Goal: Contribute content: Contribute content

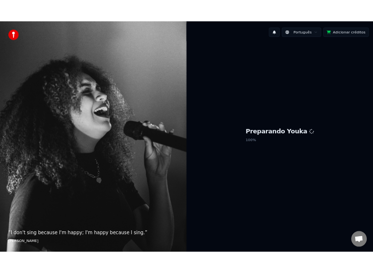
scroll to position [1523, 0]
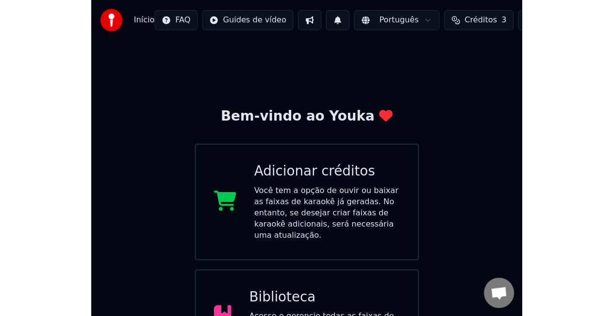
scroll to position [1407, 0]
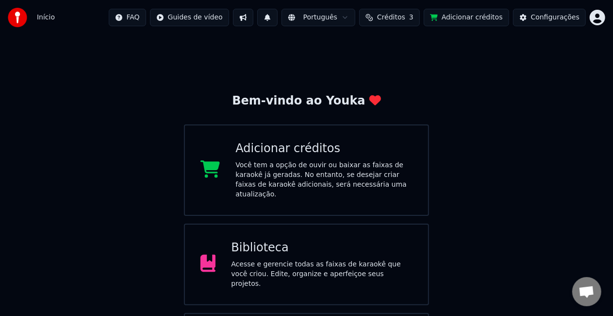
click at [327, 268] on div "Acesse e gerencie todas as faixas de karaokê que você criou. Edite, organize e …" at bounding box center [322, 273] width 182 height 29
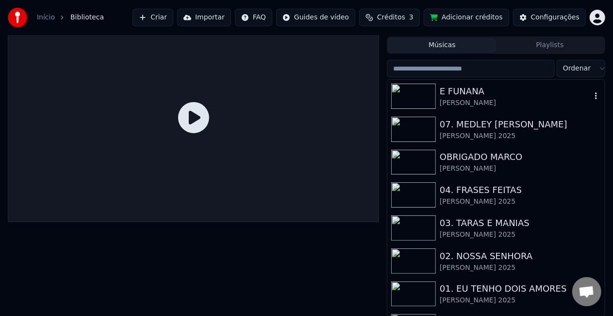
click at [469, 101] on div "[PERSON_NAME]" at bounding box center [516, 103] width 152 height 10
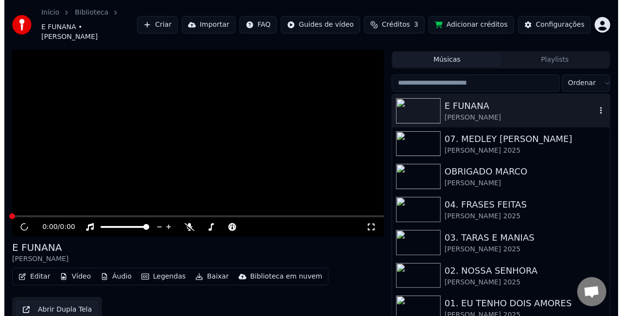
scroll to position [27, 0]
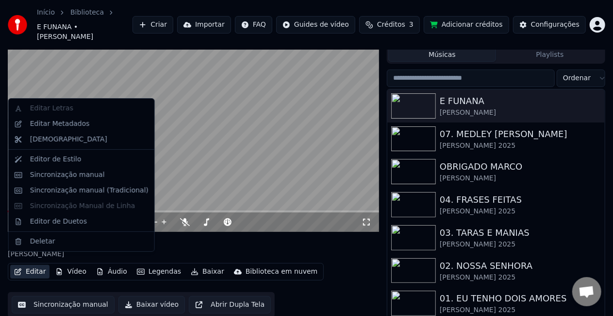
click at [34, 265] on button "Editar" at bounding box center [29, 272] width 39 height 14
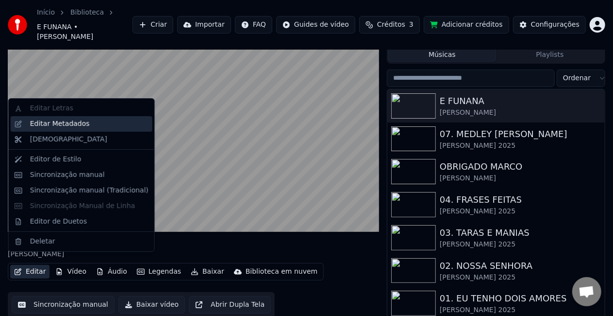
click at [102, 119] on div "Editar Metadados" at bounding box center [89, 124] width 118 height 10
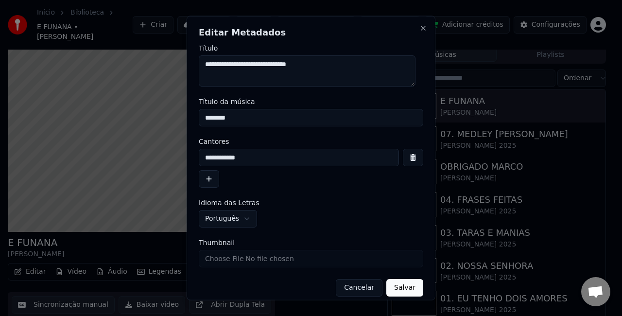
click at [353, 289] on button "Cancelar" at bounding box center [359, 287] width 47 height 17
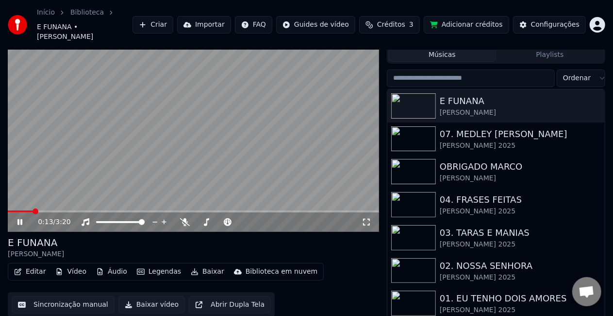
click at [228, 17] on button "Importar" at bounding box center [204, 24] width 54 height 17
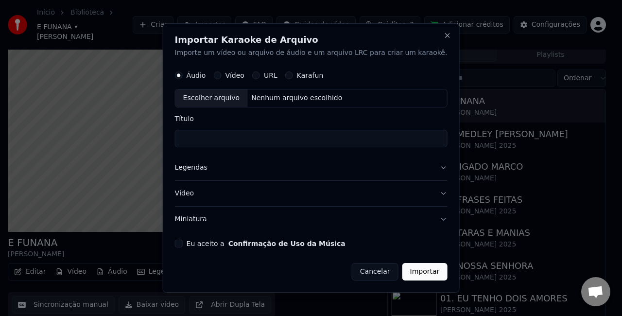
click at [183, 244] on button "Eu aceito a Confirmação de Uso da Música" at bounding box center [179, 243] width 8 height 8
click at [210, 218] on button "Miniatura" at bounding box center [311, 218] width 272 height 25
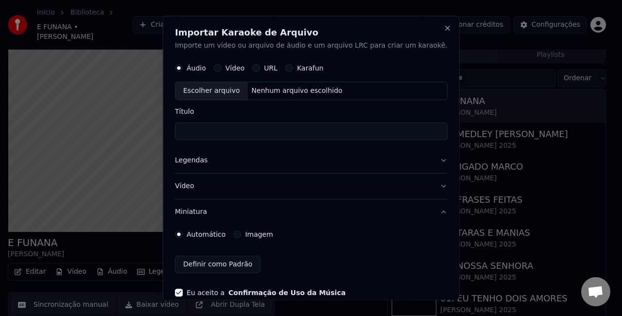
click at [252, 231] on div "Imagem" at bounding box center [252, 234] width 39 height 8
click at [258, 234] on label "Imagem" at bounding box center [259, 233] width 28 height 7
click at [241, 234] on button "Imagem" at bounding box center [237, 234] width 8 height 8
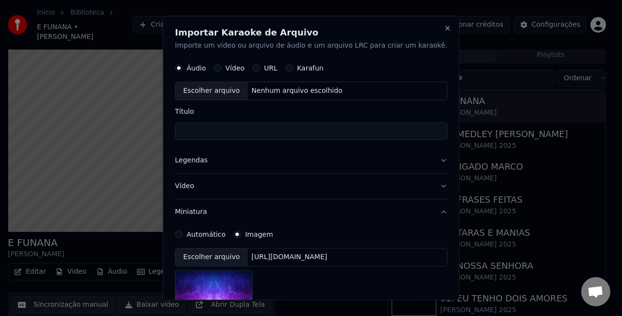
click at [293, 258] on div "[URL][DOMAIN_NAME]" at bounding box center [289, 257] width 84 height 10
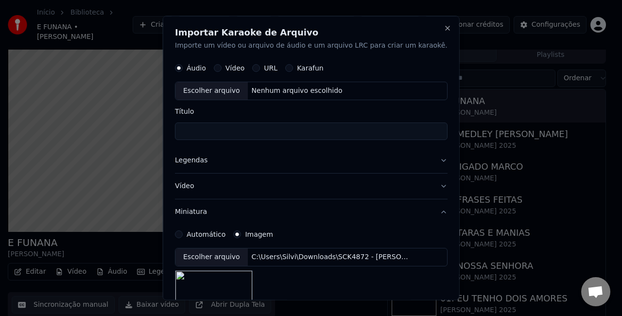
click at [198, 159] on button "Legendas" at bounding box center [311, 159] width 272 height 25
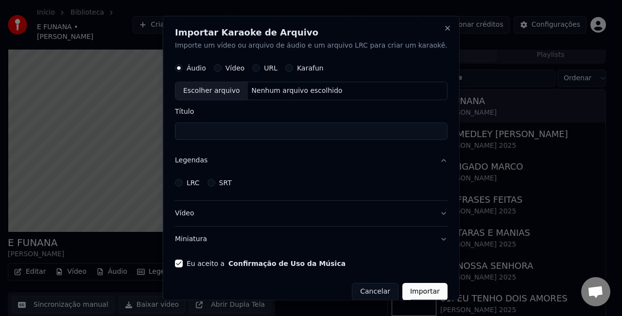
click at [200, 185] on label "LRC" at bounding box center [192, 182] width 13 height 7
click at [183, 185] on button "LRC" at bounding box center [179, 182] width 8 height 8
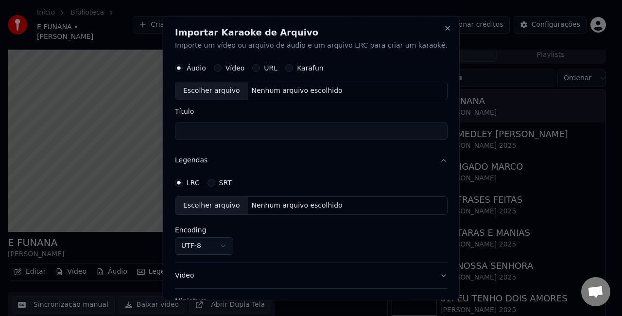
click at [267, 209] on div "Nenhum arquivo escolhido" at bounding box center [296, 205] width 99 height 10
select select "**********"
click at [302, 93] on div "Nenhum arquivo escolhido" at bounding box center [296, 90] width 99 height 10
type input "**********"
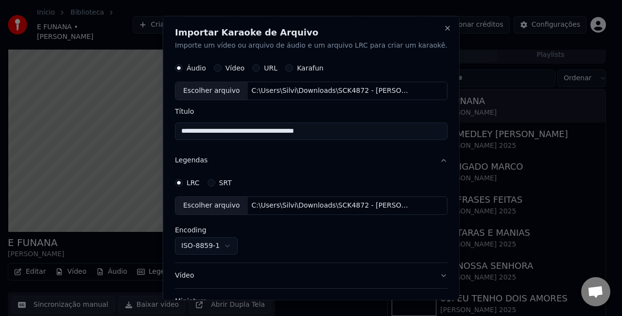
scroll to position [73, 0]
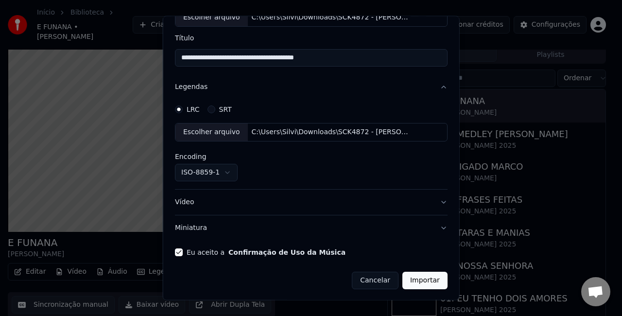
click at [402, 281] on button "Importar" at bounding box center [424, 279] width 45 height 17
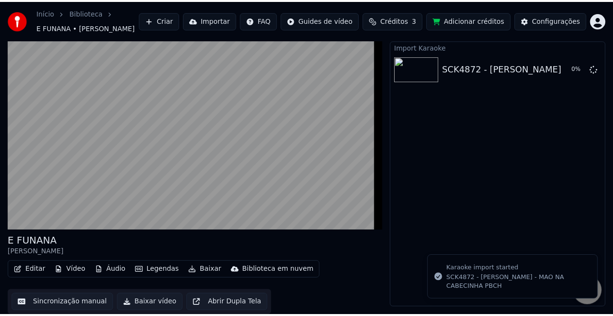
scroll to position [18, 0]
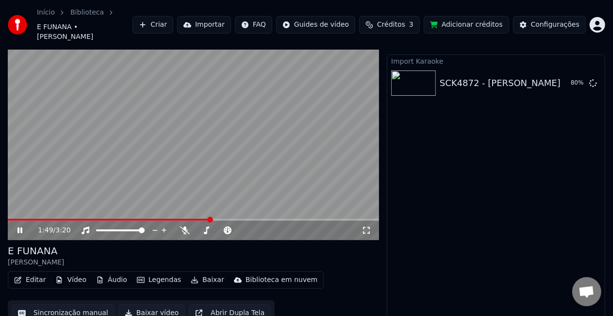
click at [231, 23] on button "Importar" at bounding box center [204, 24] width 54 height 17
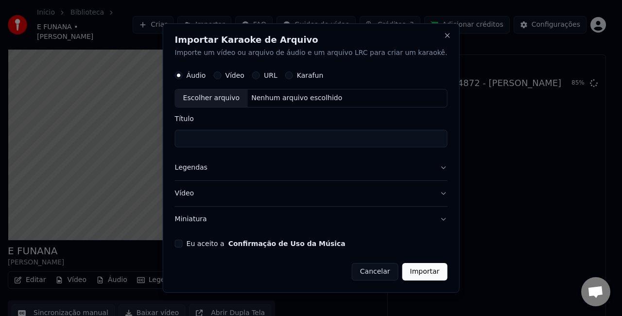
click at [183, 240] on button "Eu aceito a Confirmação de Uso da Música" at bounding box center [179, 243] width 8 height 8
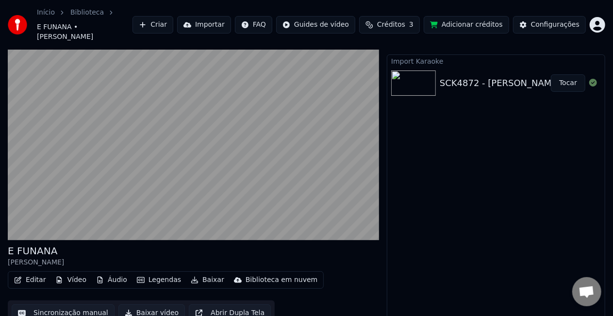
click at [569, 74] on button "Tocar" at bounding box center [568, 82] width 34 height 17
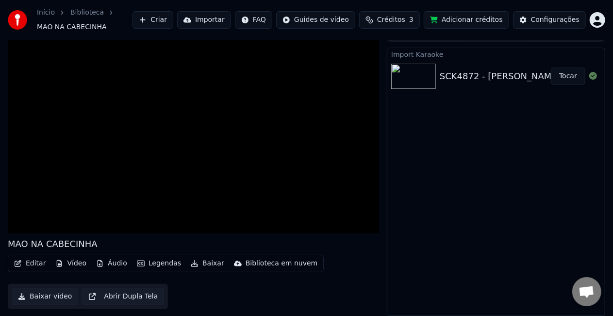
scroll to position [16, 0]
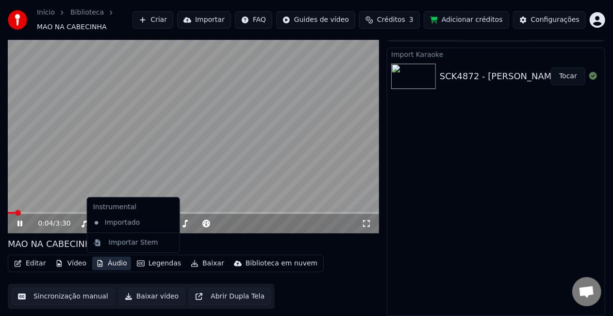
click at [115, 262] on button "Áudio" at bounding box center [111, 263] width 39 height 14
click at [131, 243] on div "Importar Stem" at bounding box center [134, 242] width 50 height 10
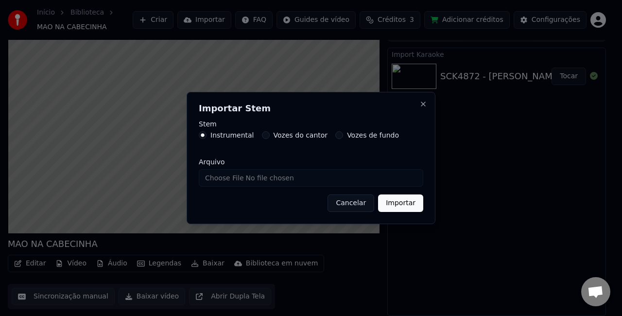
click at [291, 136] on label "Vozes do cantor" at bounding box center [300, 135] width 54 height 7
click at [270, 136] on button "Vozes do cantor" at bounding box center [266, 135] width 8 height 8
click at [282, 180] on input "Arquivo" at bounding box center [311, 177] width 224 height 17
type input "**********"
click at [413, 209] on button "Importar" at bounding box center [400, 202] width 45 height 17
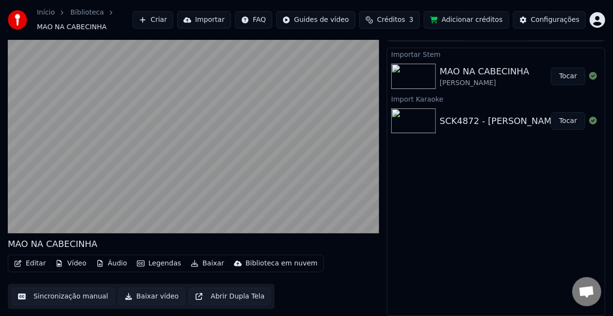
click at [570, 72] on button "Tocar" at bounding box center [568, 76] width 34 height 17
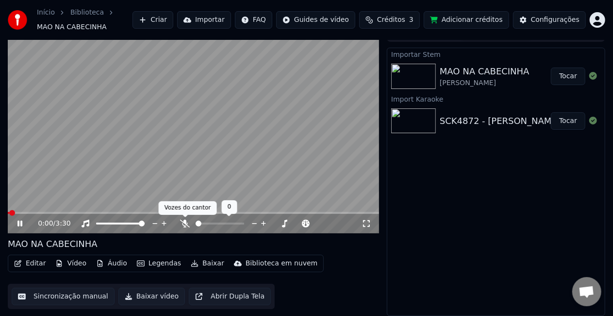
click at [184, 220] on icon at bounding box center [185, 224] width 10 height 8
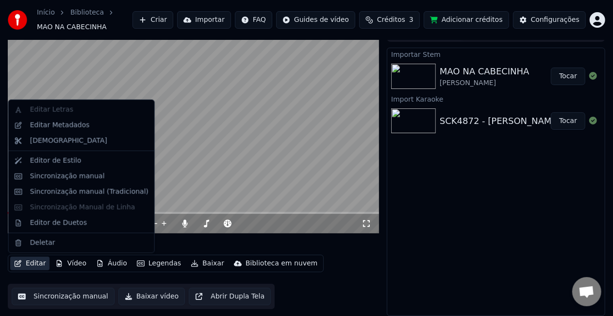
click at [33, 260] on button "Editar" at bounding box center [29, 263] width 39 height 14
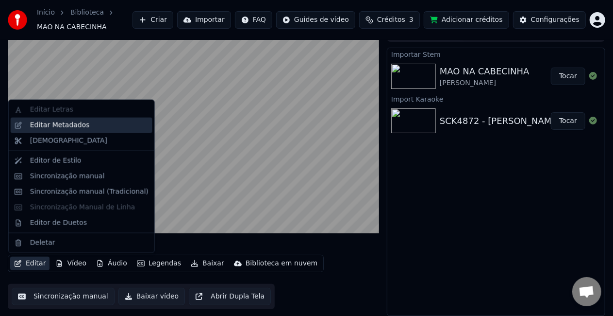
click at [96, 122] on div "Editar Metadados" at bounding box center [89, 125] width 118 height 10
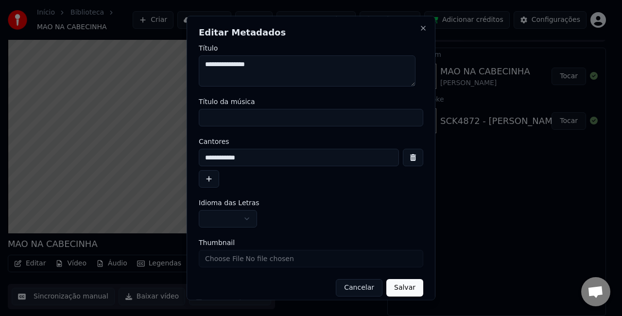
drag, startPoint x: 294, startPoint y: 60, endPoint x: -12, endPoint y: 30, distance: 307.4
click at [0, 30] on html "Início Biblioteca MAO NA CABECINHA Criar Importar FAQ Guides de vídeo Créditos …" at bounding box center [311, 142] width 622 height 316
type textarea "**********"
click at [253, 117] on input "Título da música" at bounding box center [311, 117] width 224 height 17
paste input "**********"
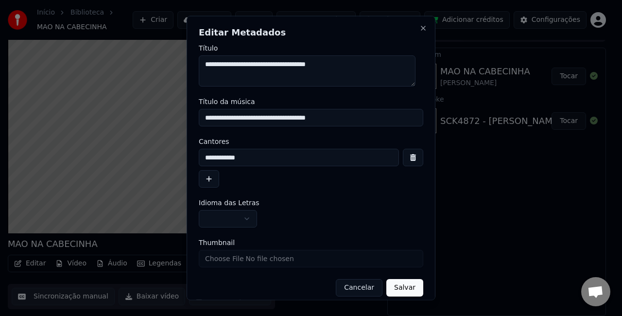
drag, startPoint x: 292, startPoint y: 118, endPoint x: 287, endPoint y: 118, distance: 5.4
click at [287, 118] on input "**********" at bounding box center [311, 117] width 224 height 17
drag, startPoint x: 279, startPoint y: 117, endPoint x: -105, endPoint y: 99, distance: 384.1
click at [0, 99] on html "Início Biblioteca MAO NA CABECINHA Criar Importar FAQ Guides de vídeo Créditos …" at bounding box center [311, 142] width 622 height 316
type input "**********"
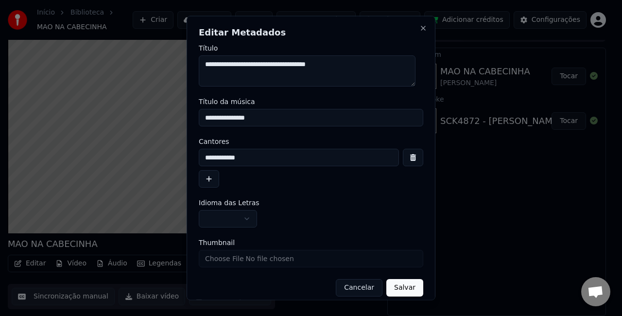
click at [220, 221] on button "button" at bounding box center [228, 218] width 58 height 17
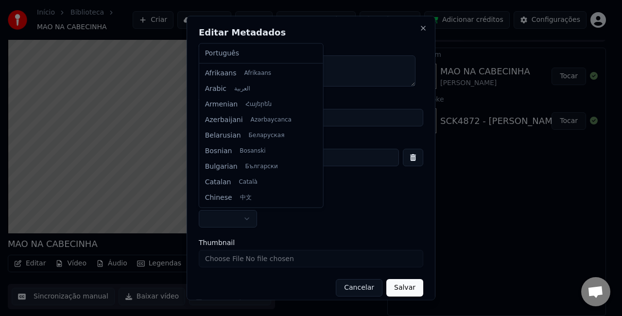
select select "**"
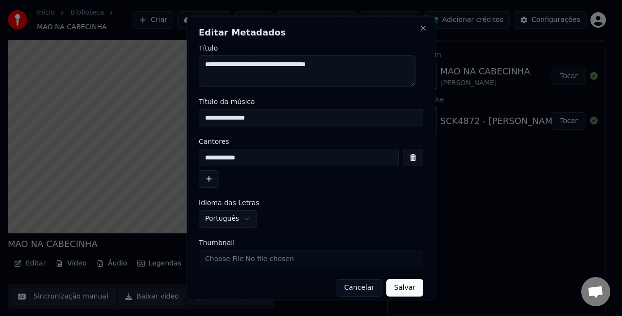
click at [397, 288] on button "Salvar" at bounding box center [404, 287] width 37 height 17
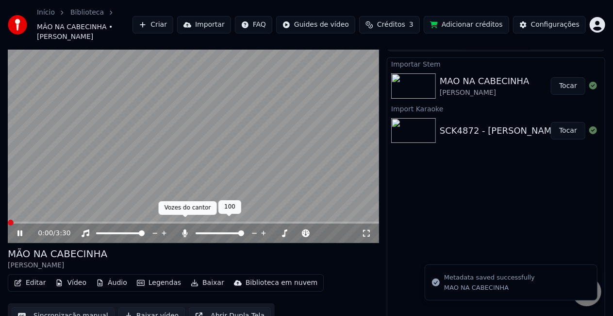
click at [184, 229] on icon at bounding box center [185, 233] width 5 height 8
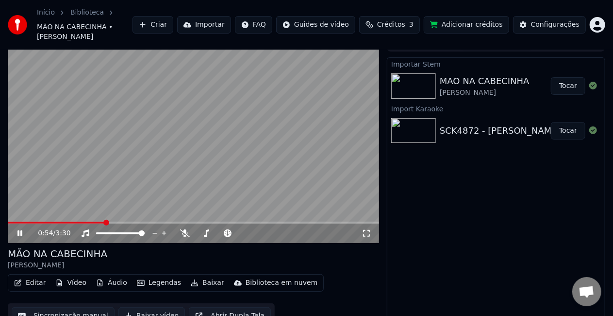
click at [110, 276] on button "Áudio" at bounding box center [111, 283] width 39 height 14
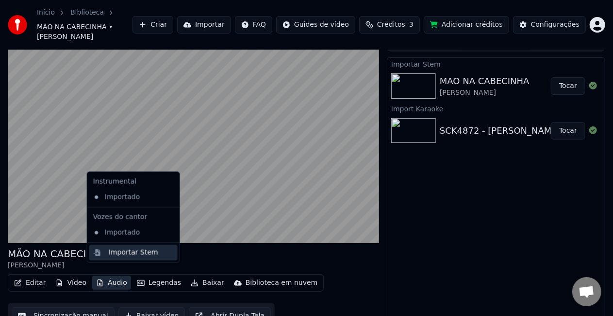
click at [116, 258] on div "Importar Stem" at bounding box center [133, 253] width 88 height 16
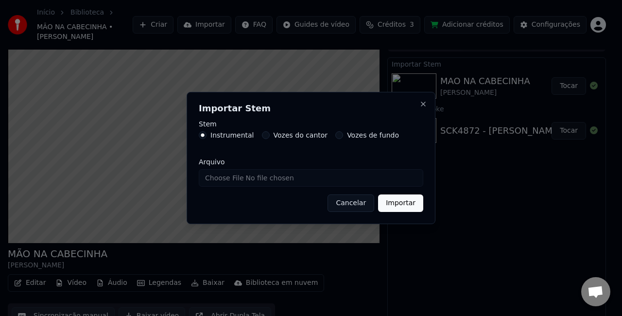
click at [266, 179] on input "Arquivo" at bounding box center [311, 177] width 224 height 17
type input "**********"
click at [400, 195] on button "Importar" at bounding box center [400, 202] width 45 height 17
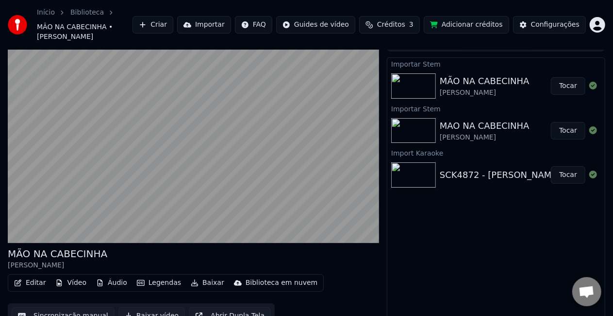
click at [579, 78] on button "Tocar" at bounding box center [568, 85] width 34 height 17
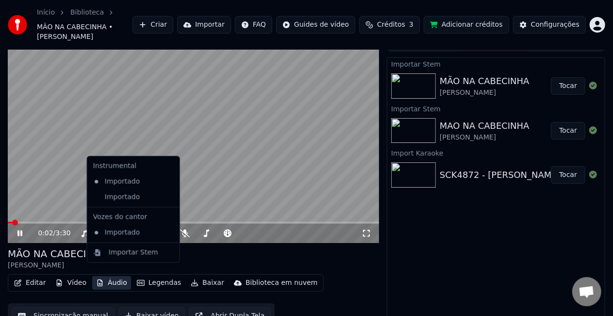
click at [107, 276] on button "Áudio" at bounding box center [111, 283] width 39 height 14
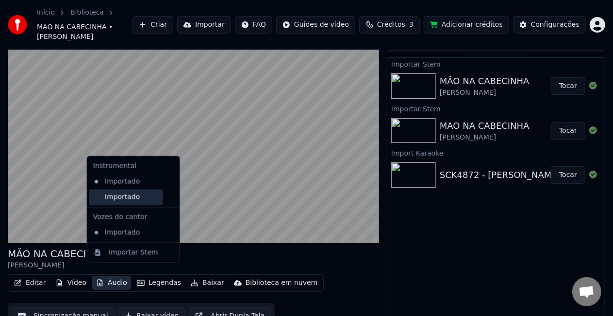
click at [134, 202] on div "Importado" at bounding box center [126, 197] width 74 height 16
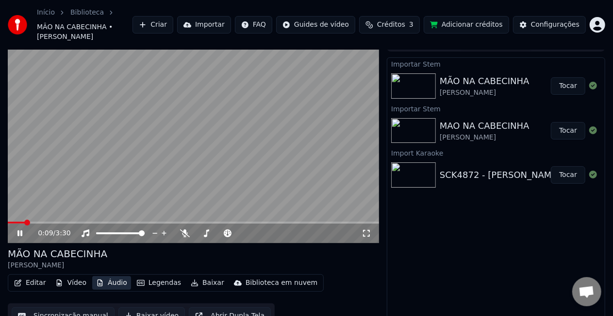
scroll to position [18, 0]
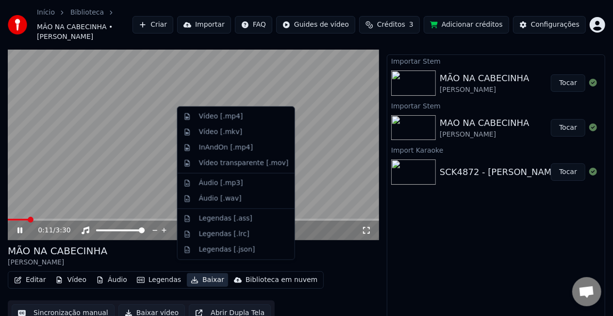
click at [204, 273] on button "Baixar" at bounding box center [207, 280] width 41 height 14
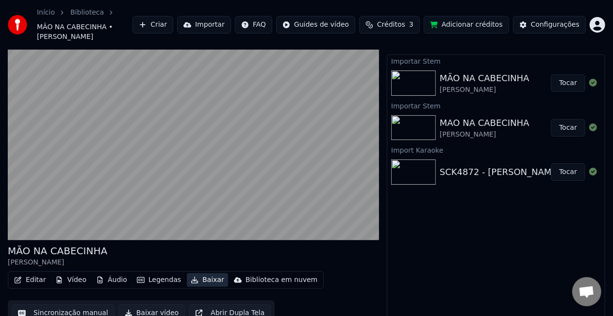
click at [204, 273] on button "Baixar" at bounding box center [207, 280] width 41 height 14
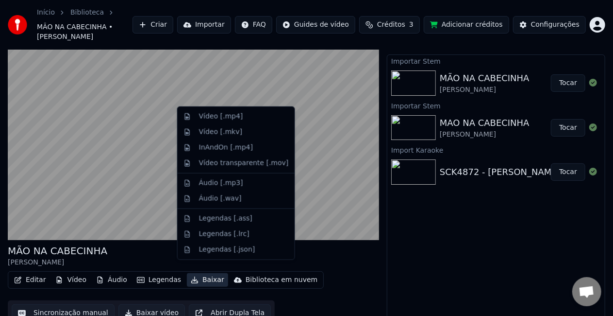
click at [204, 273] on button "Baixar" at bounding box center [207, 280] width 41 height 14
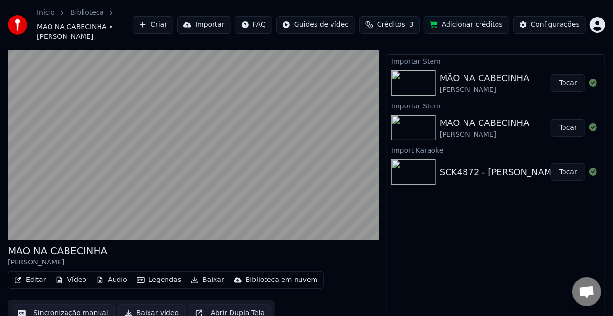
click at [142, 304] on button "Baixar vídeo" at bounding box center [151, 312] width 67 height 17
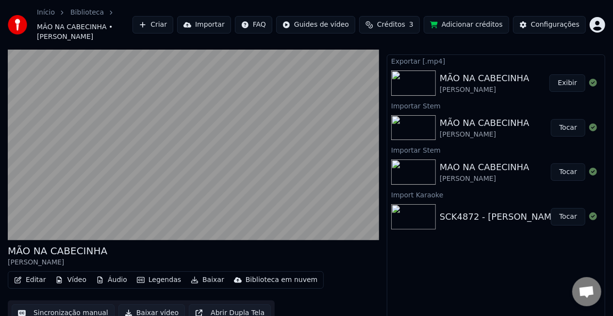
click at [573, 82] on div "MÃO NA CABECINHA [PERSON_NAME] Exibir" at bounding box center [497, 83] width 218 height 33
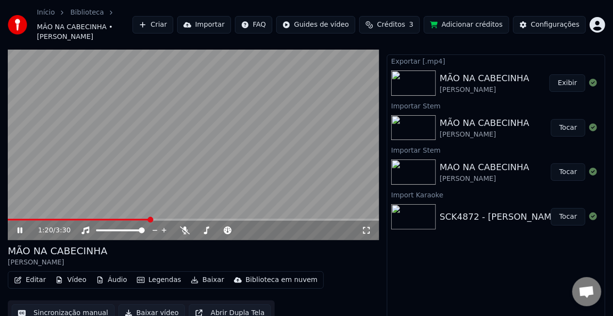
click at [566, 75] on button "Exibir" at bounding box center [568, 82] width 36 height 17
click at [224, 20] on button "Importar" at bounding box center [204, 24] width 54 height 17
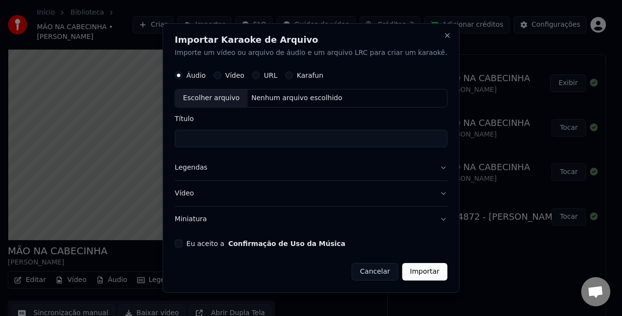
click at [183, 239] on button "Eu aceito a Confirmação de Uso da Música" at bounding box center [179, 243] width 8 height 8
click at [206, 218] on button "Miniatura" at bounding box center [311, 218] width 272 height 25
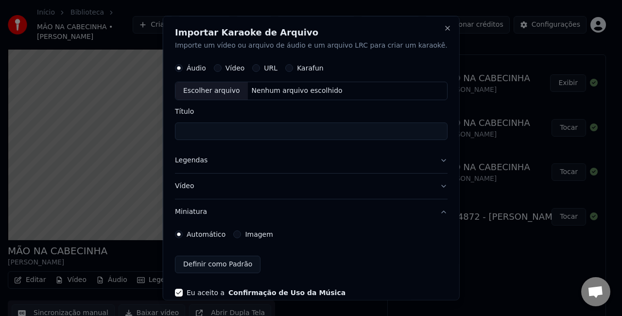
click at [261, 233] on label "Imagem" at bounding box center [259, 233] width 28 height 7
click at [241, 233] on button "Imagem" at bounding box center [237, 234] width 8 height 8
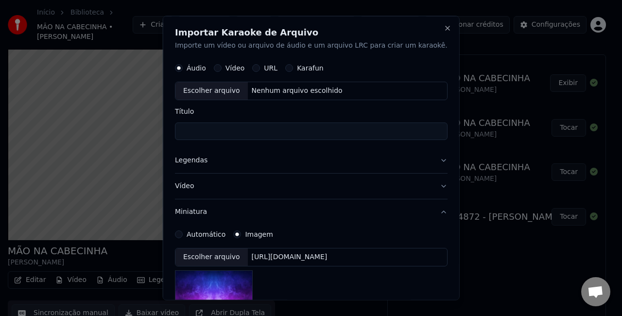
click at [298, 254] on div "[URL][DOMAIN_NAME]" at bounding box center [289, 257] width 84 height 10
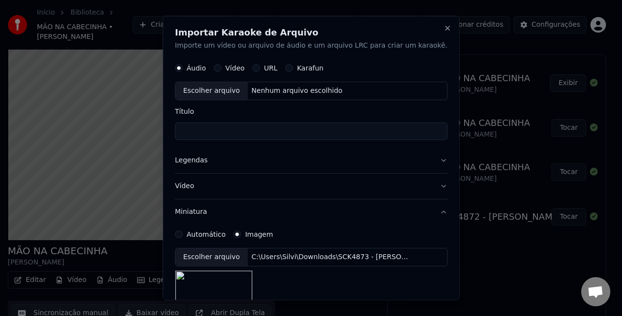
click at [211, 162] on button "Legendas" at bounding box center [311, 159] width 272 height 25
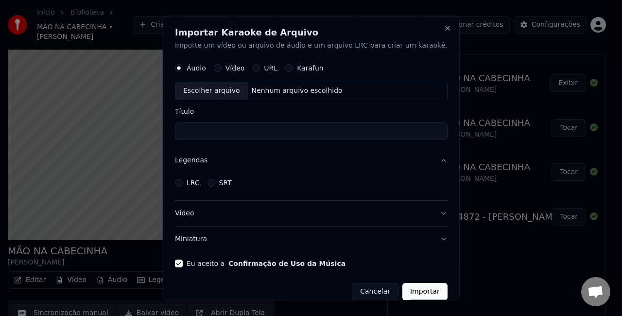
click at [197, 182] on div "LRC" at bounding box center [187, 182] width 25 height 8
click at [183, 182] on button "LRC" at bounding box center [179, 182] width 8 height 8
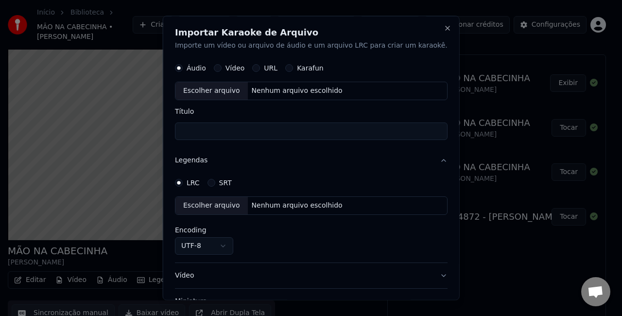
click at [286, 203] on div "Nenhum arquivo escolhido" at bounding box center [296, 205] width 99 height 10
select select "**********"
click at [311, 87] on div "Nenhum arquivo escolhido" at bounding box center [296, 90] width 99 height 10
type input "**********"
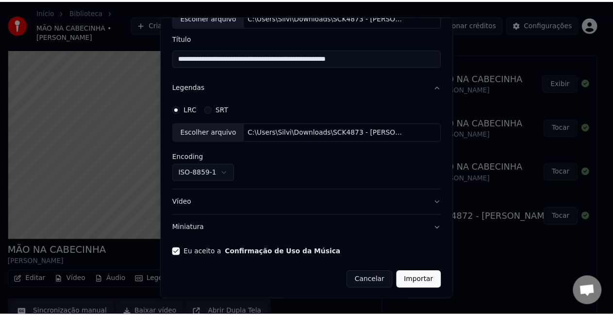
scroll to position [1819, 0]
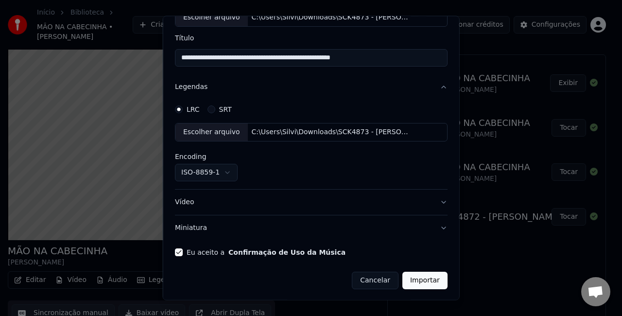
click at [403, 282] on button "Importar" at bounding box center [424, 279] width 45 height 17
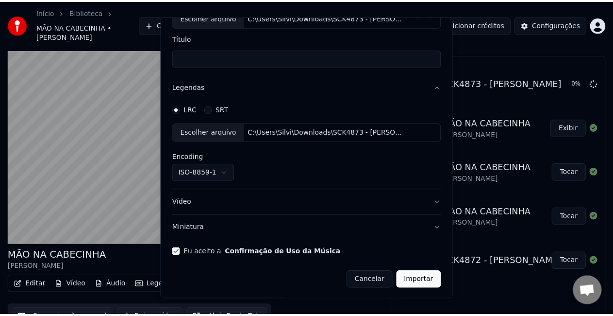
scroll to position [11, 0]
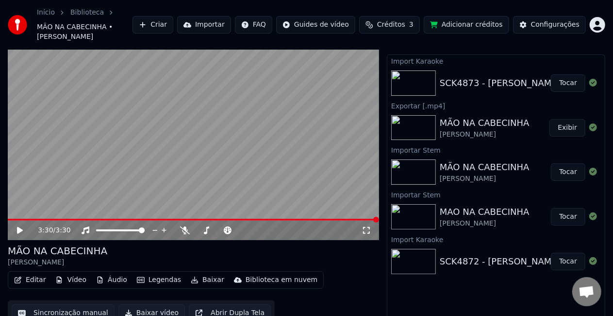
click at [577, 74] on button "Tocar" at bounding box center [568, 82] width 34 height 17
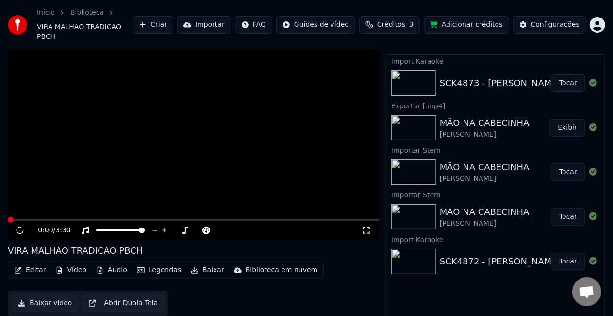
scroll to position [16, 0]
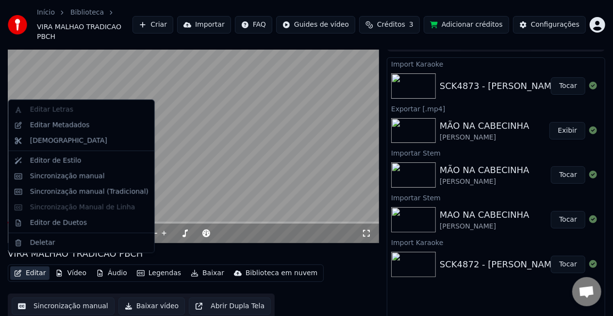
click at [34, 266] on button "Editar" at bounding box center [29, 273] width 39 height 14
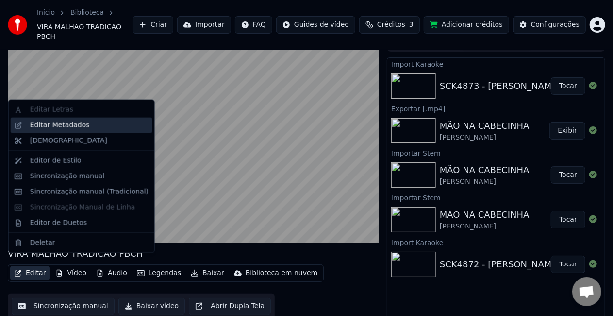
click at [76, 128] on div "Editar Metadados" at bounding box center [60, 125] width 60 height 10
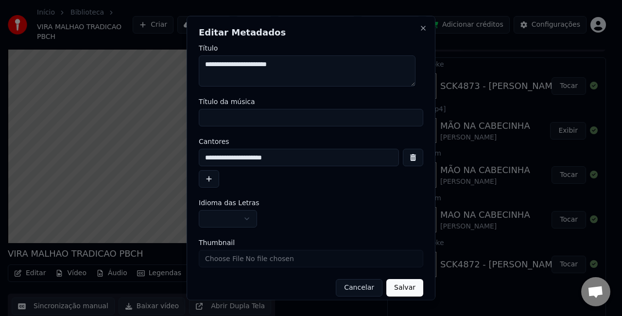
drag, startPoint x: 327, startPoint y: 66, endPoint x: -271, endPoint y: 13, distance: 600.2
click at [0, 13] on html "Início Biblioteca VIRA MALHAO TRADICAO PBCH Criar Importar FAQ Guides de vídeo …" at bounding box center [311, 142] width 622 height 316
type textarea "**********"
click at [214, 118] on input "Título da música" at bounding box center [311, 117] width 224 height 17
paste input "**********"
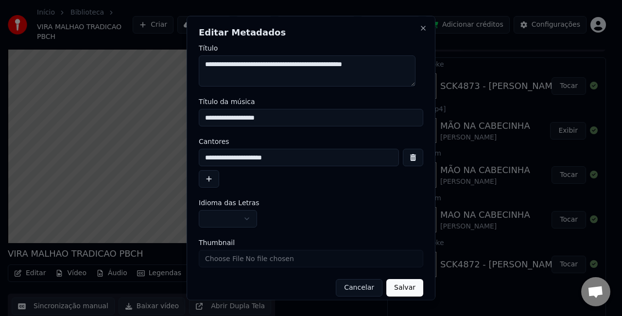
type input "**********"
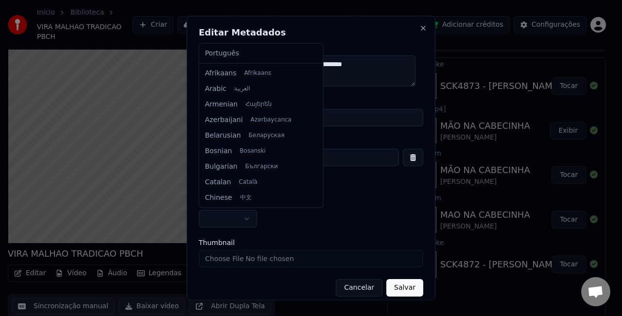
click at [244, 217] on body "Início Biblioteca VIRA MALHAO TRADICAO PBCH Criar Importar FAQ Guides de vídeo …" at bounding box center [306, 142] width 613 height 316
select select "**"
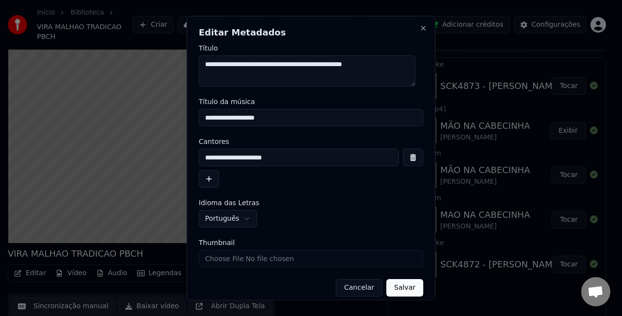
click at [403, 285] on button "Salvar" at bounding box center [404, 287] width 37 height 17
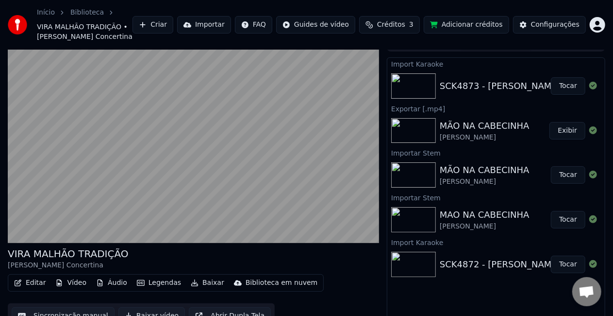
click at [573, 87] on button "Tocar" at bounding box center [568, 85] width 34 height 17
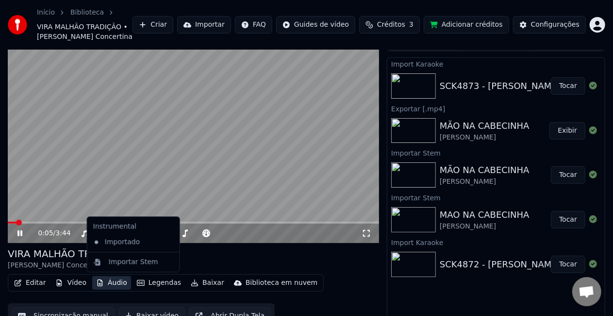
click at [111, 279] on button "Áudio" at bounding box center [111, 283] width 39 height 14
click at [122, 259] on div "Importar Stem" at bounding box center [134, 262] width 50 height 10
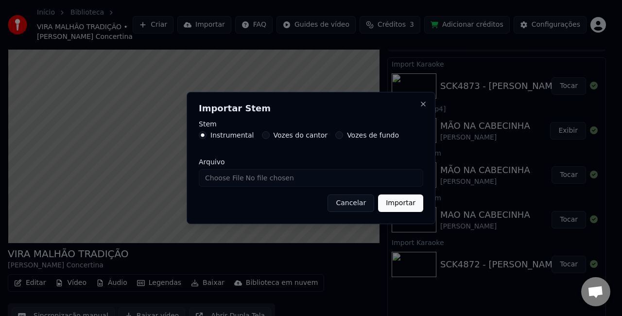
click at [306, 135] on label "Vozes do cantor" at bounding box center [300, 135] width 54 height 7
click at [270, 135] on button "Vozes do cantor" at bounding box center [266, 135] width 8 height 8
click at [286, 181] on input "Arquivo" at bounding box center [311, 177] width 224 height 17
type input "**********"
click at [401, 200] on button "Importar" at bounding box center [400, 202] width 45 height 17
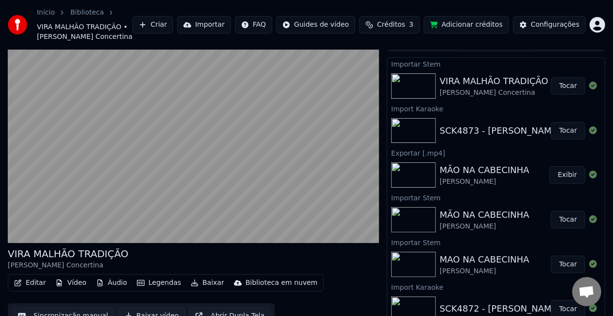
click at [562, 89] on button "Tocar" at bounding box center [568, 85] width 34 height 17
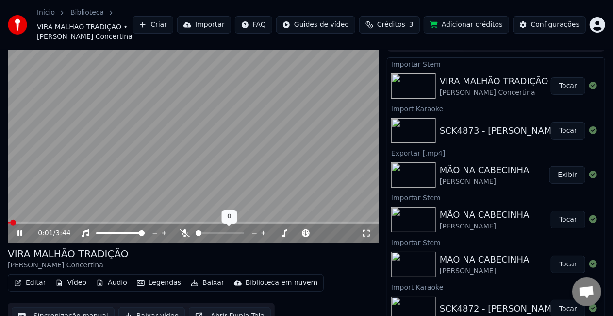
click at [187, 234] on icon at bounding box center [185, 233] width 10 height 8
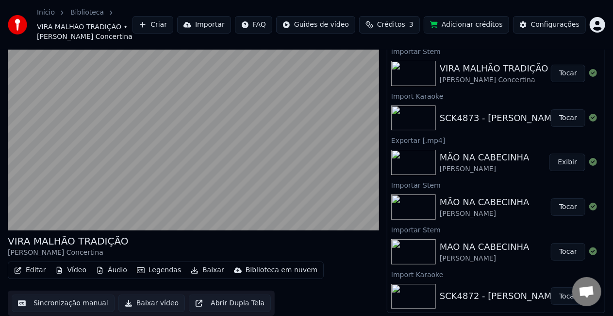
click at [151, 305] on button "Baixar vídeo" at bounding box center [151, 302] width 67 height 17
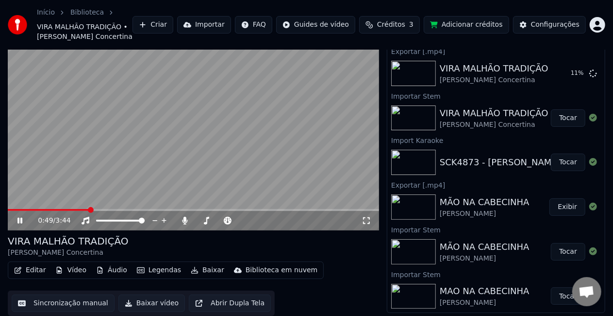
click at [231, 26] on button "Importar" at bounding box center [204, 24] width 54 height 17
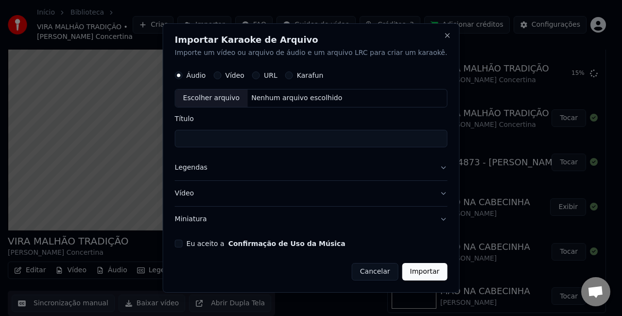
click at [183, 242] on button "Eu aceito a Confirmação de Uso da Música" at bounding box center [179, 243] width 8 height 8
click at [214, 219] on button "Miniatura" at bounding box center [311, 218] width 272 height 25
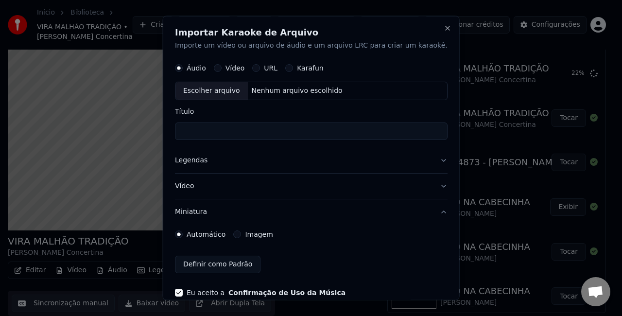
click at [264, 233] on label "Imagem" at bounding box center [259, 233] width 28 height 7
click at [241, 233] on button "Imagem" at bounding box center [237, 234] width 8 height 8
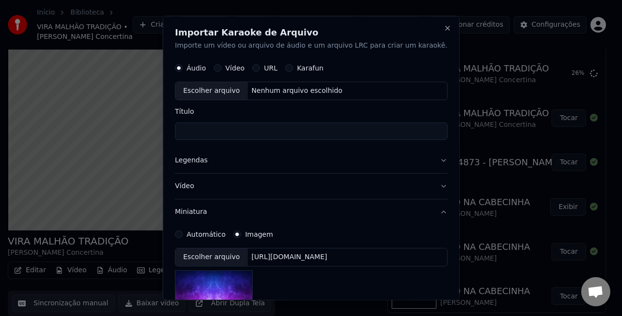
click at [309, 254] on div "[URL][DOMAIN_NAME]" at bounding box center [289, 257] width 84 height 10
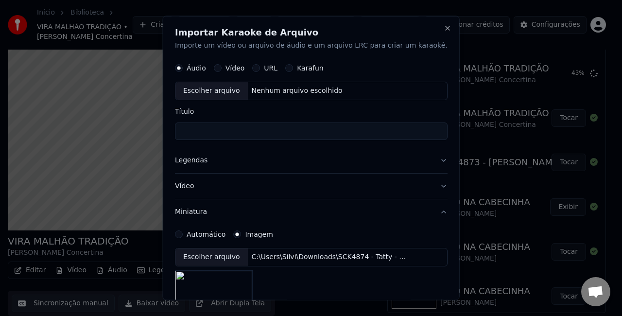
click at [208, 160] on button "Legendas" at bounding box center [311, 159] width 272 height 25
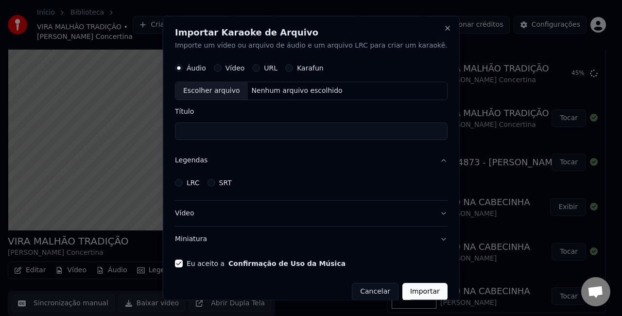
click at [200, 182] on label "LRC" at bounding box center [192, 182] width 13 height 7
click at [183, 182] on button "LRC" at bounding box center [179, 182] width 8 height 8
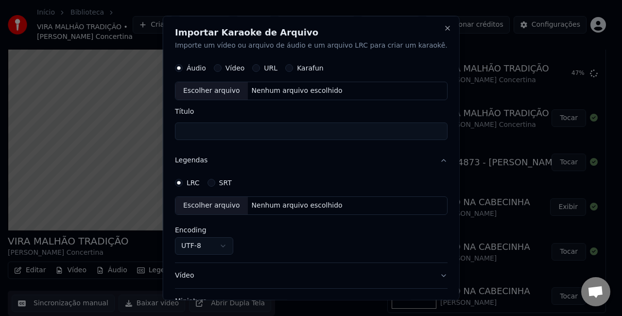
click at [297, 205] on div "Nenhum arquivo escolhido" at bounding box center [296, 205] width 99 height 10
select select "**********"
click at [293, 86] on div "Nenhum arquivo escolhido" at bounding box center [296, 90] width 99 height 10
type input "**********"
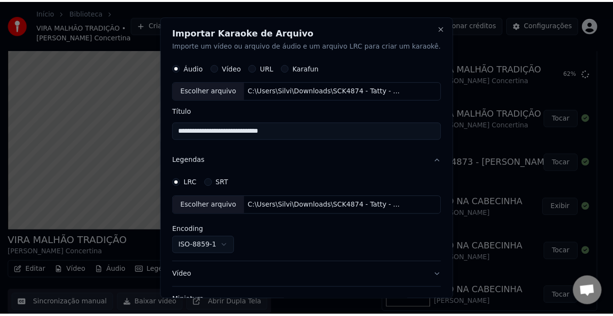
scroll to position [73, 0]
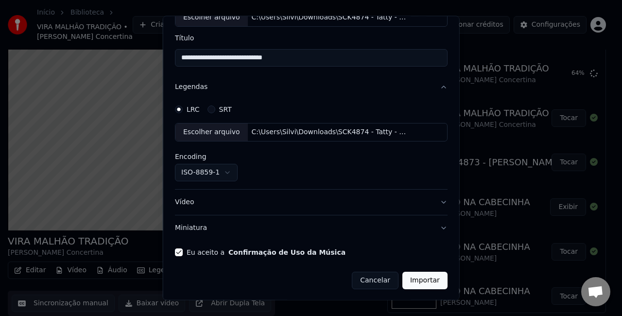
click at [413, 285] on button "Importar" at bounding box center [424, 279] width 45 height 17
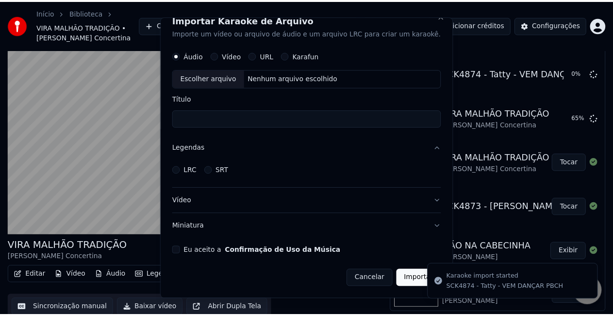
scroll to position [11, 0]
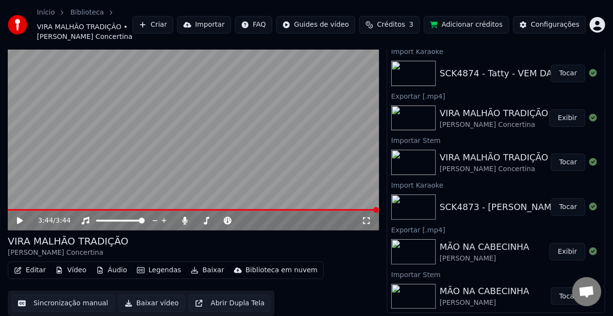
click at [563, 73] on button "Tocar" at bounding box center [568, 73] width 34 height 17
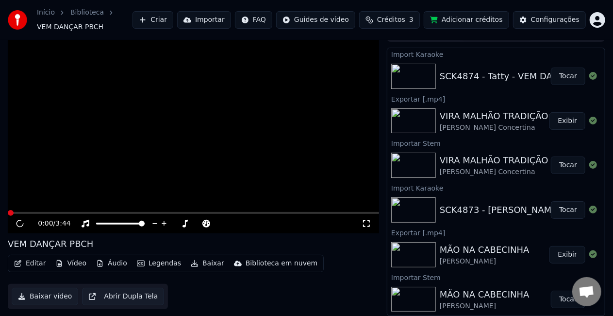
scroll to position [16, 0]
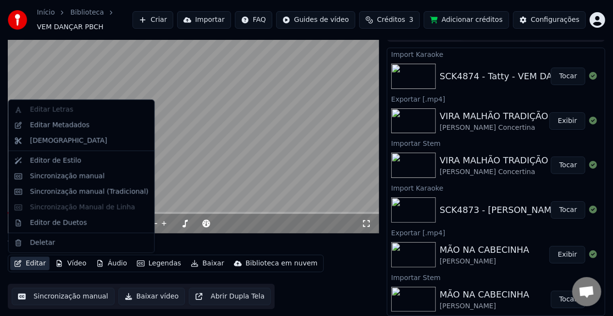
click at [34, 265] on button "Editar" at bounding box center [29, 263] width 39 height 14
click at [61, 127] on div "Editar Metadados" at bounding box center [60, 125] width 60 height 10
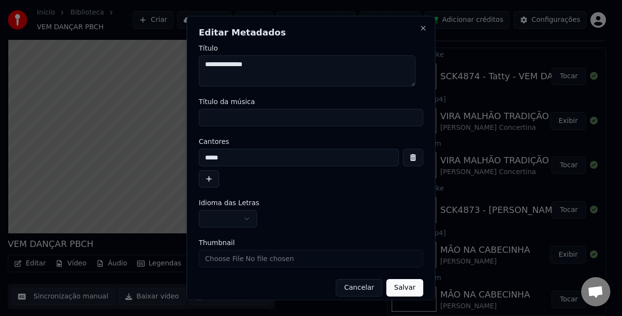
drag, startPoint x: 281, startPoint y: 66, endPoint x: -34, endPoint y: 8, distance: 320.0
click at [0, 8] on html "Início Biblioteca VEM DANÇAR PBCH Criar Importar FAQ Guides de vídeo Créditos 3…" at bounding box center [311, 142] width 622 height 316
type textarea "**********"
click at [240, 123] on input "Título da música" at bounding box center [311, 117] width 224 height 17
paste input "**********"
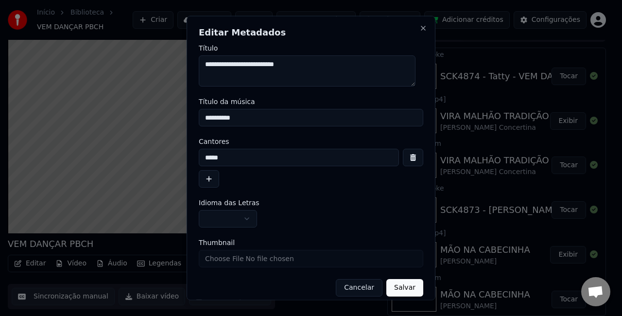
type input "**********"
click at [228, 215] on button "button" at bounding box center [228, 218] width 58 height 17
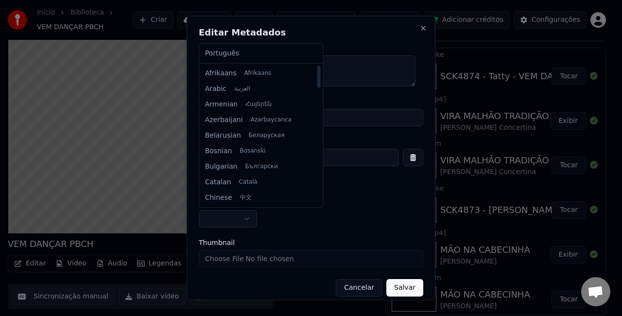
select select "**"
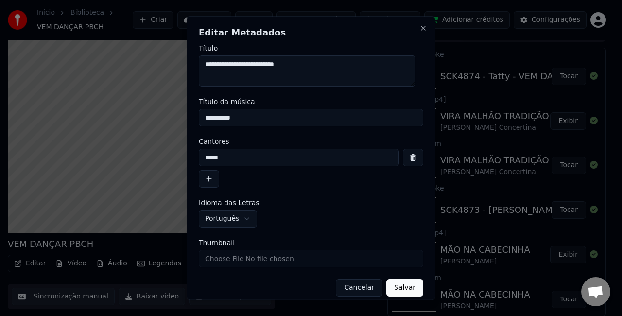
click at [399, 285] on button "Salvar" at bounding box center [404, 287] width 37 height 17
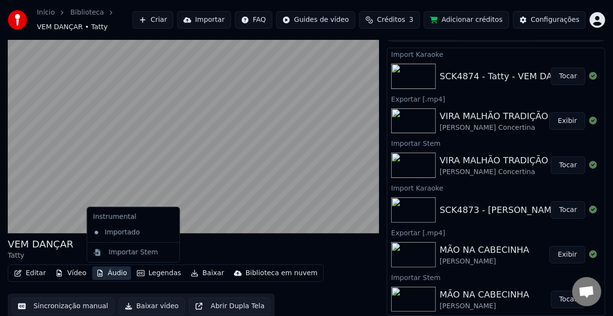
click at [109, 274] on button "Áudio" at bounding box center [111, 273] width 39 height 14
click at [127, 254] on div "Importar Stem" at bounding box center [134, 252] width 50 height 10
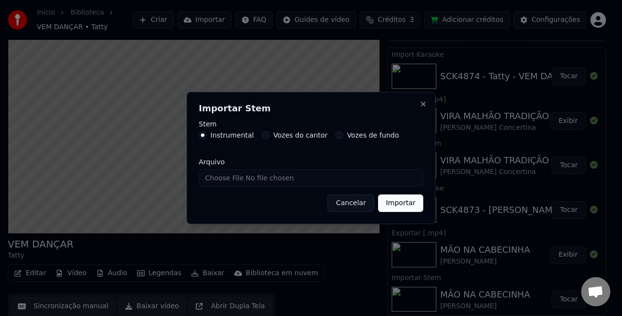
click at [314, 135] on label "Vozes do cantor" at bounding box center [300, 135] width 54 height 7
click at [270, 135] on button "Vozes do cantor" at bounding box center [266, 135] width 8 height 8
click at [284, 178] on input "Arquivo" at bounding box center [311, 177] width 224 height 17
type input "**********"
click at [417, 204] on button "Importar" at bounding box center [400, 202] width 45 height 17
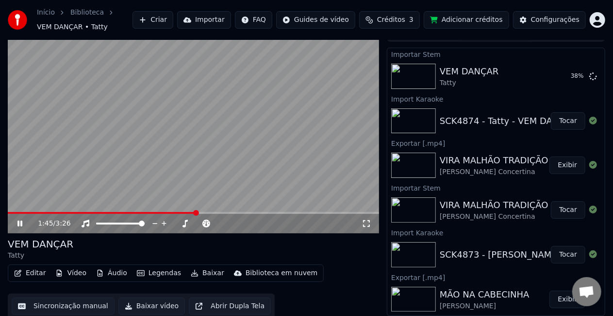
click at [258, 111] on video at bounding box center [194, 128] width 372 height 209
click at [563, 80] on button "Tocar" at bounding box center [568, 76] width 34 height 17
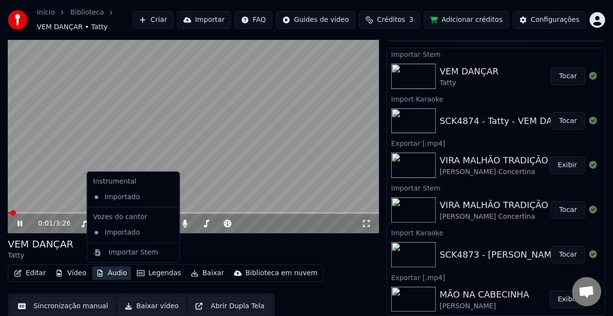
click at [118, 274] on button "Áudio" at bounding box center [111, 273] width 39 height 14
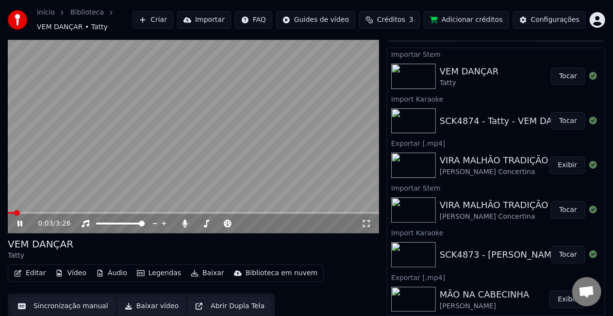
click at [226, 248] on div "VEM DANÇAR Tatty" at bounding box center [194, 248] width 372 height 23
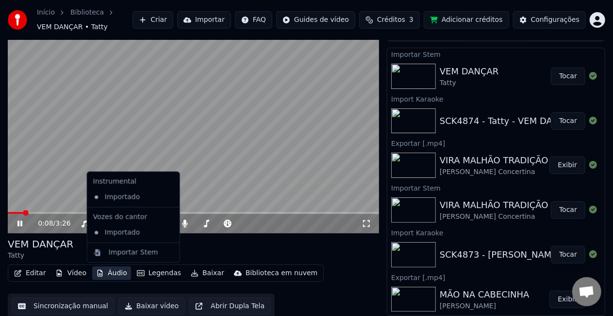
click at [108, 272] on button "Áudio" at bounding box center [111, 273] width 39 height 14
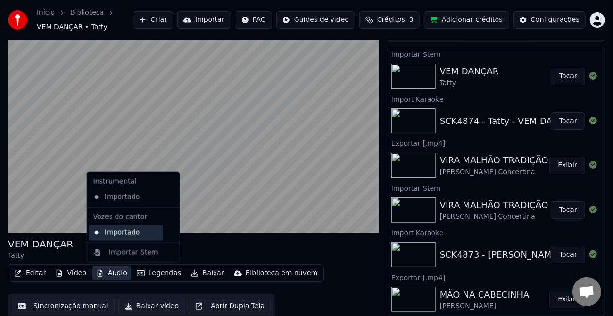
click at [117, 236] on div "Importado" at bounding box center [126, 233] width 74 height 16
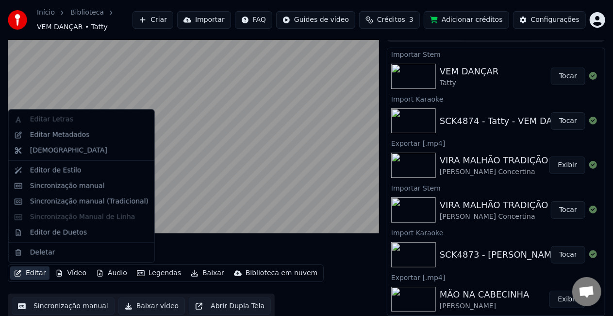
click at [35, 276] on button "Editar" at bounding box center [29, 273] width 39 height 14
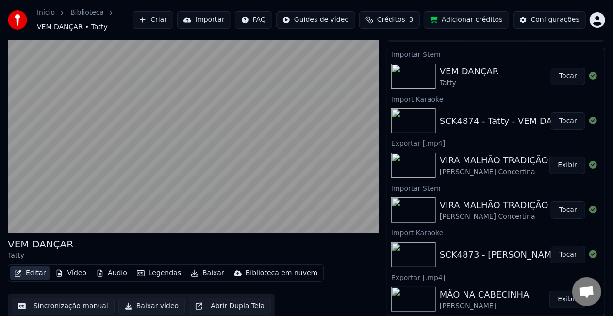
scroll to position [18, 0]
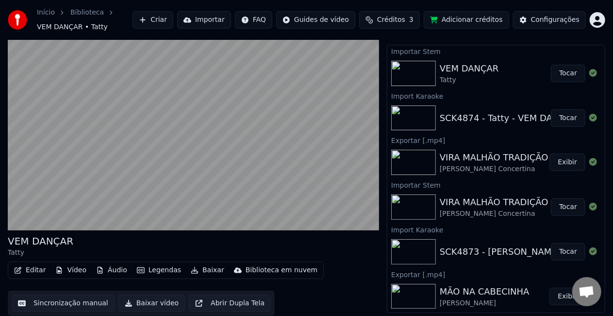
click at [139, 302] on button "Baixar vídeo" at bounding box center [151, 302] width 67 height 17
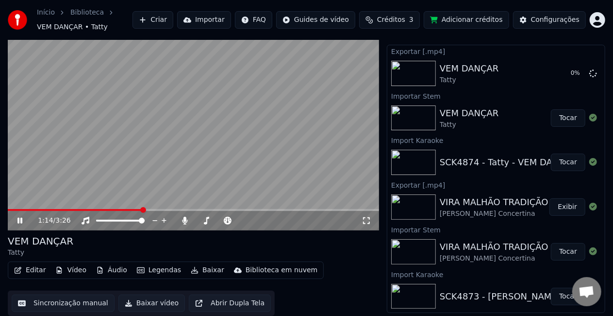
click at [237, 145] on video at bounding box center [194, 125] width 372 height 209
click at [225, 20] on button "Importar" at bounding box center [204, 19] width 54 height 17
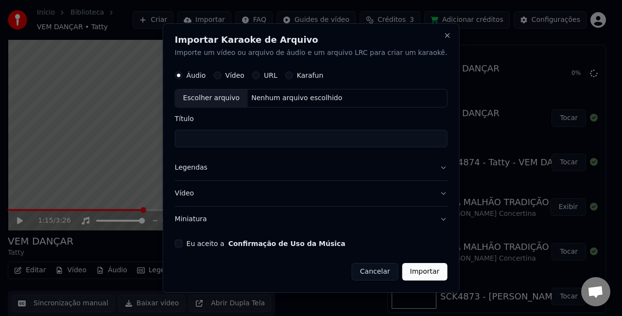
click at [183, 240] on button "Eu aceito a Confirmação de Uso da Música" at bounding box center [179, 243] width 8 height 8
click at [205, 221] on button "Miniatura" at bounding box center [311, 218] width 272 height 25
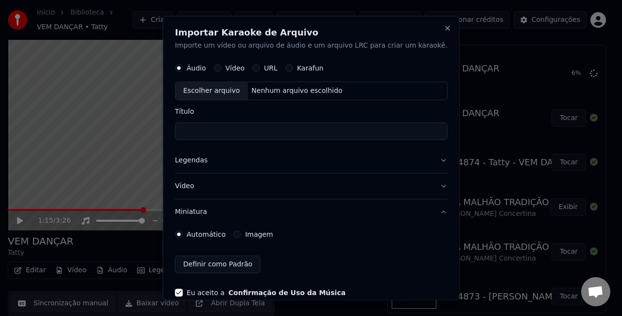
click at [253, 232] on div "Imagem" at bounding box center [252, 234] width 39 height 8
click at [241, 233] on button "Imagem" at bounding box center [237, 234] width 8 height 8
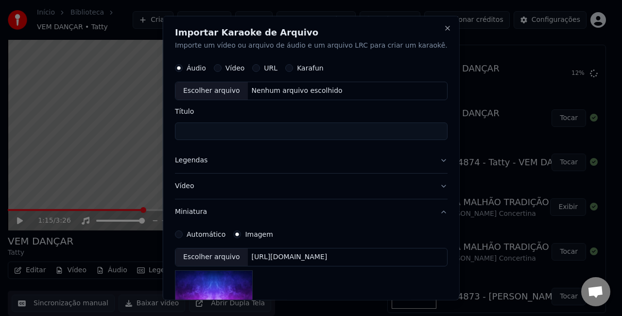
click at [282, 255] on div "[URL][DOMAIN_NAME]" at bounding box center [289, 257] width 84 height 10
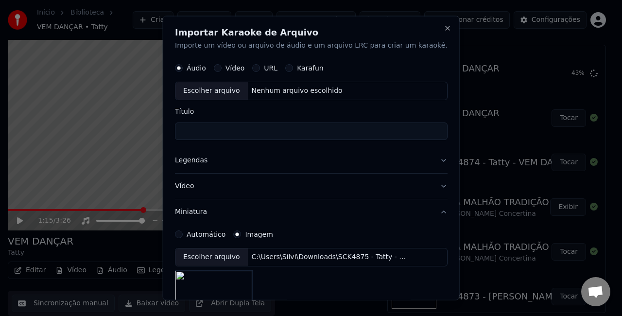
click at [202, 161] on button "Legendas" at bounding box center [311, 159] width 272 height 25
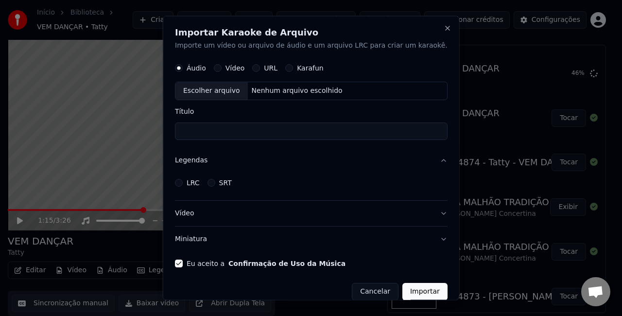
click at [200, 183] on label "LRC" at bounding box center [192, 182] width 13 height 7
click at [183, 183] on button "LRC" at bounding box center [179, 182] width 8 height 8
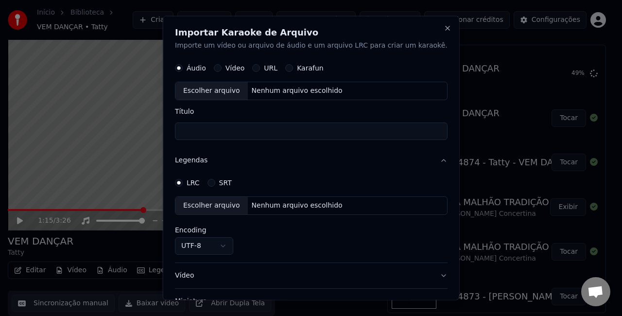
click at [275, 202] on div "Nenhum arquivo escolhido" at bounding box center [296, 205] width 99 height 10
select select "**********"
click at [281, 89] on div "Nenhum arquivo escolhido" at bounding box center [296, 90] width 99 height 10
type input "**********"
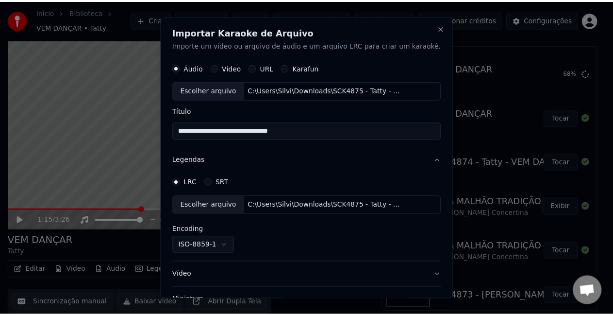
scroll to position [73, 0]
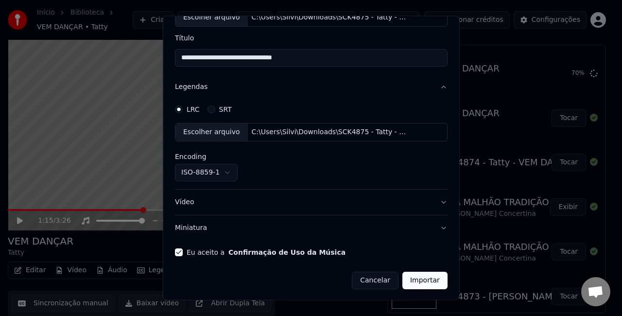
click at [411, 283] on button "Importar" at bounding box center [424, 279] width 45 height 17
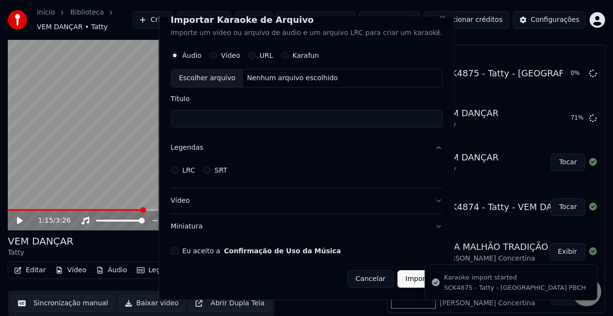
scroll to position [11, 0]
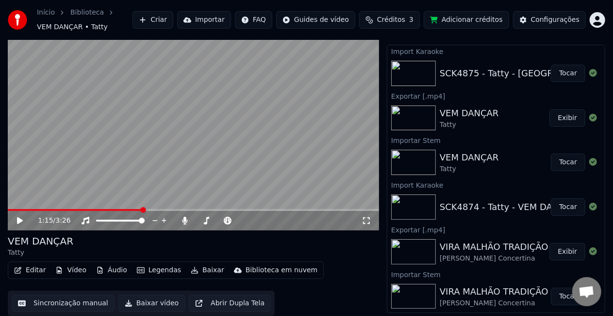
click at [560, 70] on button "Tocar" at bounding box center [568, 73] width 34 height 17
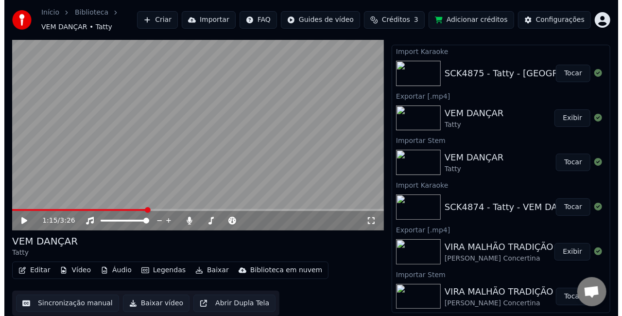
scroll to position [16, 0]
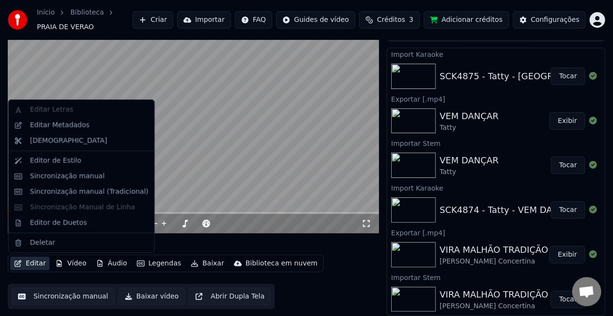
click at [34, 263] on button "Editar" at bounding box center [29, 263] width 39 height 14
click at [73, 124] on div "Editar Metadados" at bounding box center [60, 125] width 60 height 10
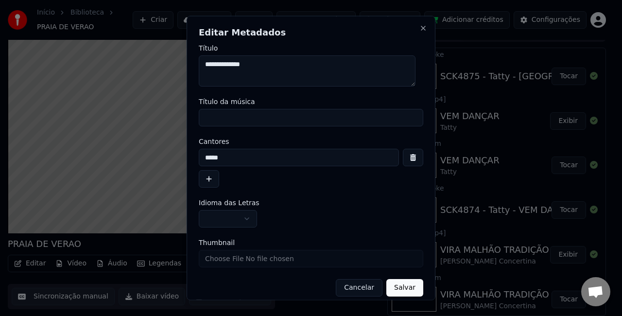
drag, startPoint x: 266, startPoint y: 67, endPoint x: 0, endPoint y: -11, distance: 277.3
click at [0, 0] on html "Início Biblioteca PRAIA DE [PERSON_NAME] Importar FAQ Guides de vídeo Créditos …" at bounding box center [311, 142] width 622 height 316
drag, startPoint x: 331, startPoint y: 64, endPoint x: 258, endPoint y: 75, distance: 73.6
click at [258, 75] on textarea "**********" at bounding box center [307, 70] width 217 height 31
type textarea "**********"
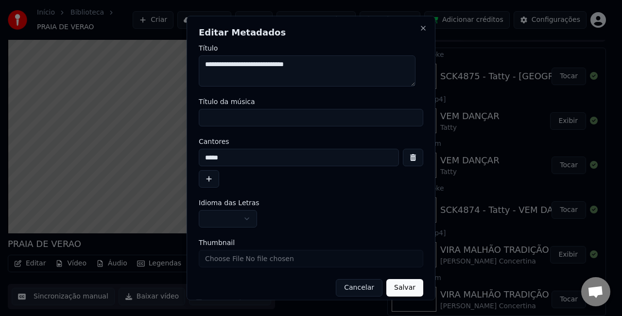
click at [254, 117] on input "Título da música" at bounding box center [311, 117] width 224 height 17
paste input "**********"
type input "**********"
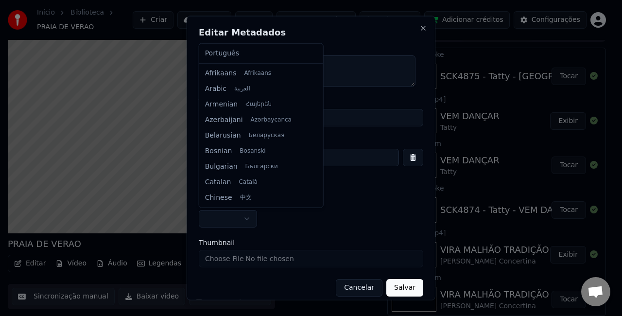
click at [228, 219] on body "Início Biblioteca PRAIA DE [PERSON_NAME] Importar FAQ Guides de vídeo Créditos …" at bounding box center [306, 142] width 613 height 316
select select "**"
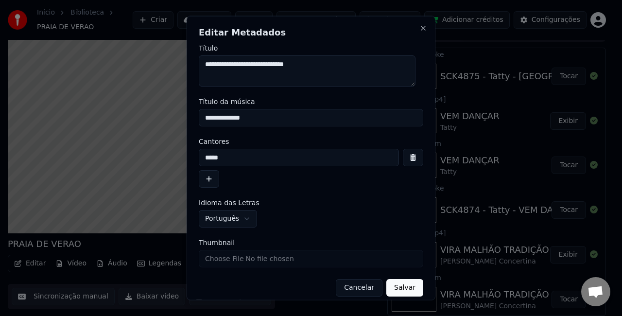
click at [403, 286] on button "Salvar" at bounding box center [404, 287] width 37 height 17
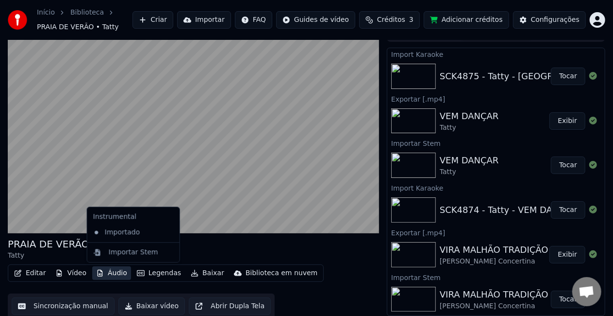
click at [118, 273] on button "Áudio" at bounding box center [111, 273] width 39 height 14
click at [141, 252] on div "Importar Stem" at bounding box center [134, 252] width 50 height 10
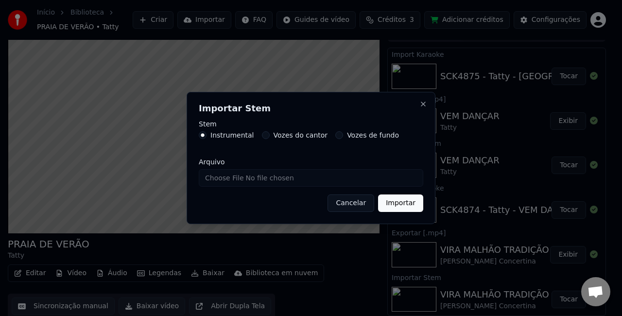
click at [299, 138] on label "Vozes do cantor" at bounding box center [300, 135] width 54 height 7
click at [270, 138] on button "Vozes do cantor" at bounding box center [266, 135] width 8 height 8
click at [278, 183] on input "Arquivo" at bounding box center [311, 177] width 224 height 17
type input "**********"
click at [387, 203] on button "Importar" at bounding box center [400, 202] width 45 height 17
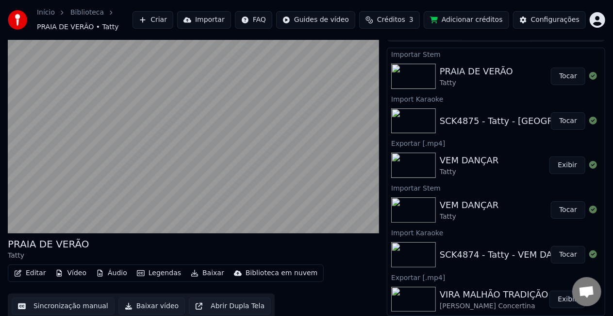
click at [568, 82] on button "Tocar" at bounding box center [568, 76] width 34 height 17
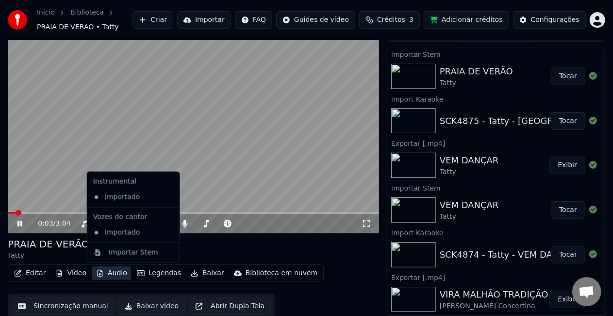
click at [116, 270] on button "Áudio" at bounding box center [111, 273] width 39 height 14
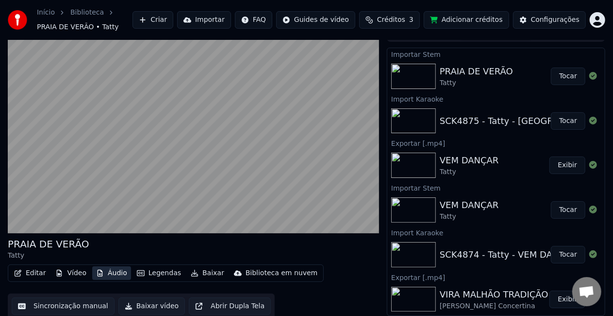
click at [116, 270] on button "Áudio" at bounding box center [111, 273] width 39 height 14
click at [155, 304] on button "Baixar vídeo" at bounding box center [151, 305] width 67 height 17
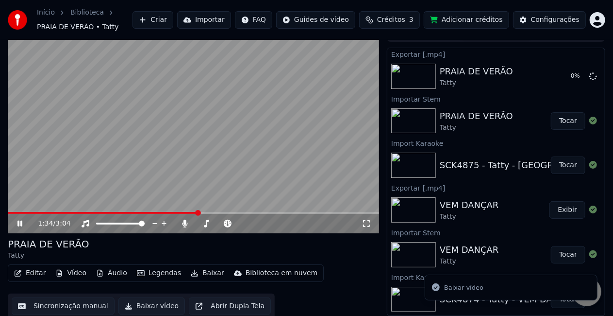
click at [164, 179] on video at bounding box center [194, 128] width 372 height 209
click at [224, 18] on button "Importar" at bounding box center [204, 19] width 54 height 17
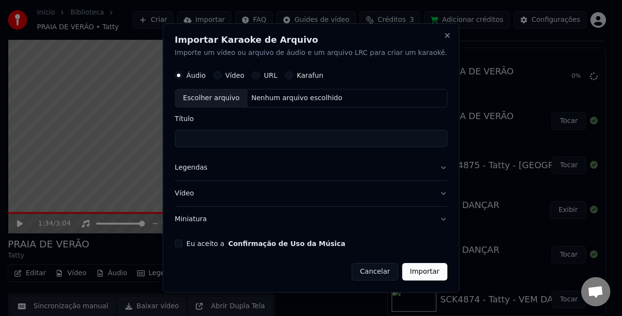
click at [193, 238] on form "Áudio Vídeo URL Karafun Escolher arquivo Nenhum arquivo escolhido Título Legend…" at bounding box center [311, 173] width 272 height 215
click at [183, 245] on button "Eu aceito a Confirmação de Uso da Música" at bounding box center [179, 243] width 8 height 8
click at [213, 220] on button "Miniatura" at bounding box center [311, 218] width 272 height 25
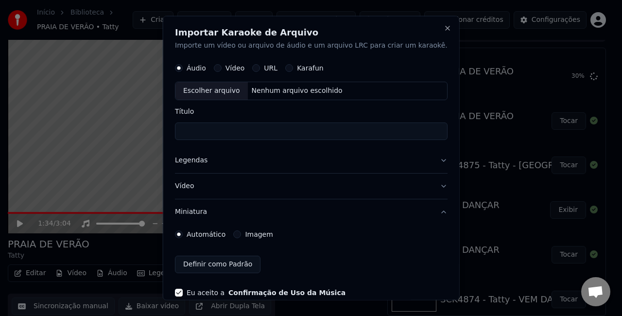
click at [251, 233] on div "Imagem" at bounding box center [252, 234] width 39 height 8
click at [272, 232] on label "Imagem" at bounding box center [259, 233] width 28 height 7
click at [241, 232] on button "Imagem" at bounding box center [237, 234] width 8 height 8
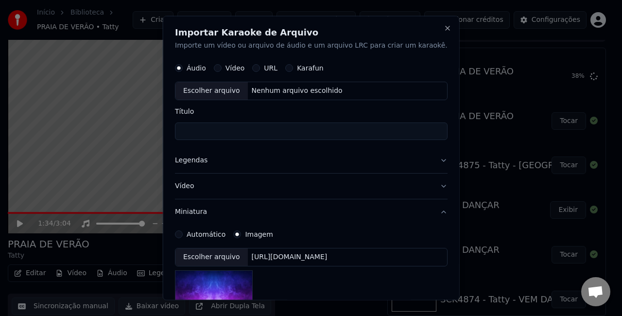
click at [290, 255] on div "[URL][DOMAIN_NAME]" at bounding box center [289, 257] width 84 height 10
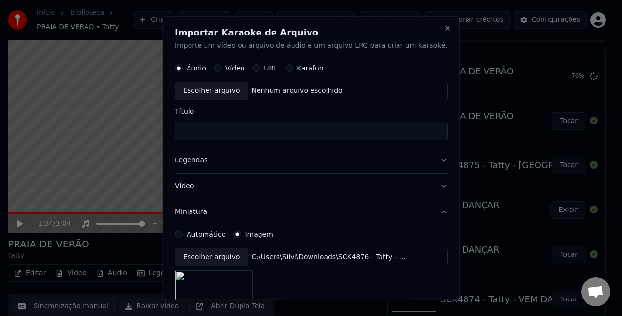
click at [198, 159] on button "Legendas" at bounding box center [311, 159] width 272 height 25
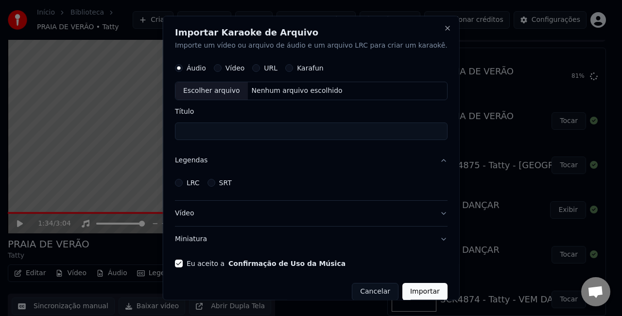
click at [200, 182] on label "LRC" at bounding box center [192, 182] width 13 height 7
click at [183, 182] on button "LRC" at bounding box center [179, 182] width 8 height 8
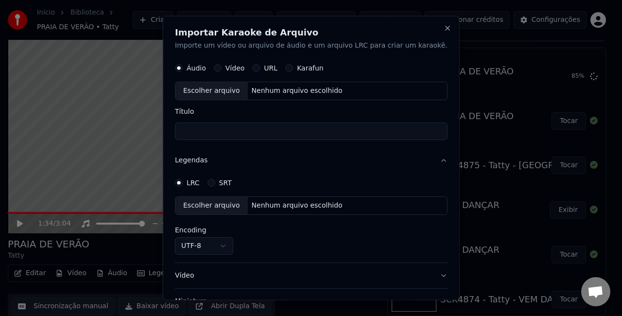
click at [291, 204] on div "Nenhum arquivo escolhido" at bounding box center [296, 205] width 99 height 10
select select "**********"
click at [309, 92] on div "Nenhum arquivo escolhido" at bounding box center [296, 90] width 99 height 10
type input "**********"
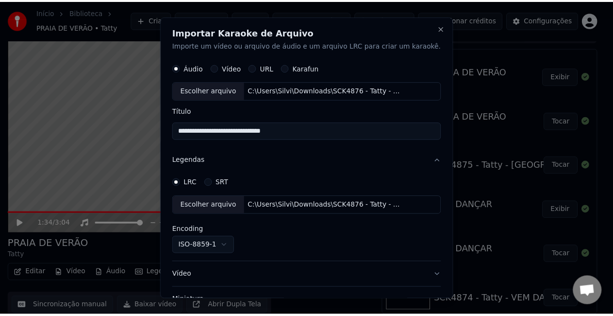
scroll to position [73, 0]
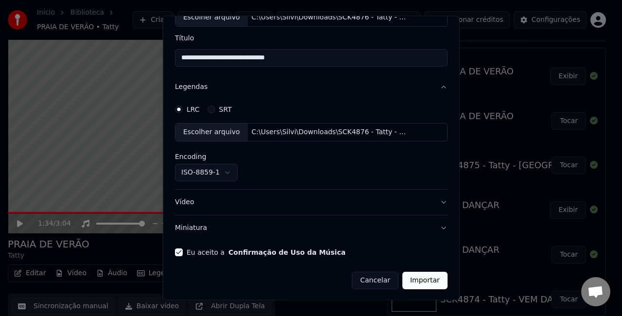
click at [402, 279] on button "Importar" at bounding box center [424, 279] width 45 height 17
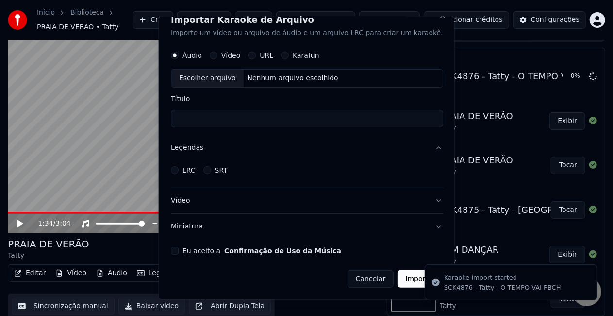
scroll to position [11, 0]
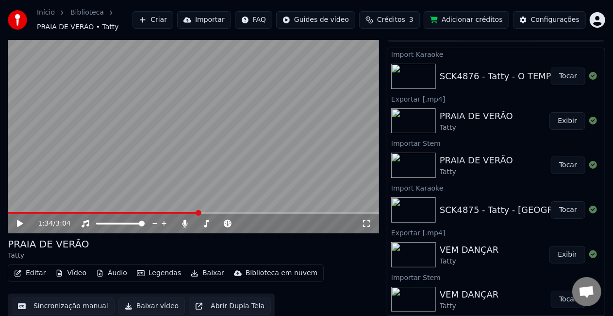
click at [556, 72] on button "Tocar" at bounding box center [568, 76] width 34 height 17
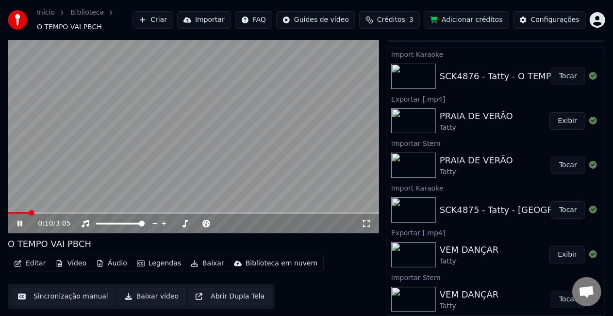
click at [30, 264] on button "Editar" at bounding box center [29, 263] width 39 height 14
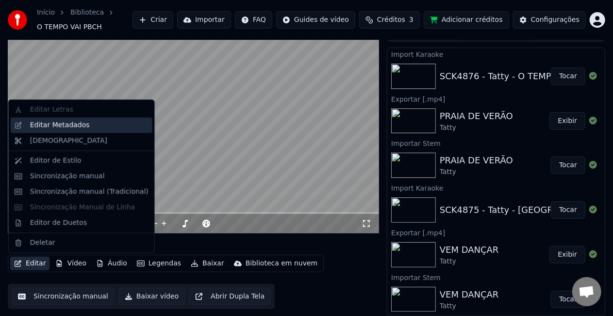
click at [82, 124] on div "Editar Metadados" at bounding box center [60, 125] width 60 height 10
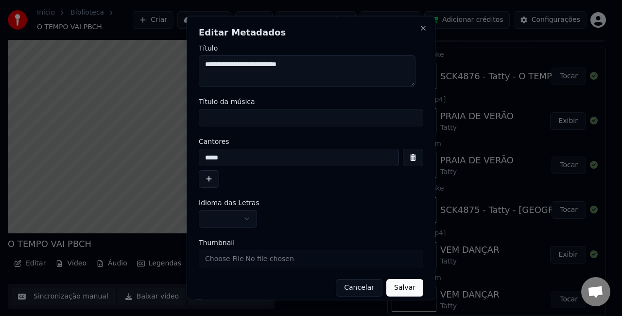
type textarea "**********"
click at [290, 115] on input "Título da música" at bounding box center [311, 117] width 224 height 17
paste input "**********"
type input "**********"
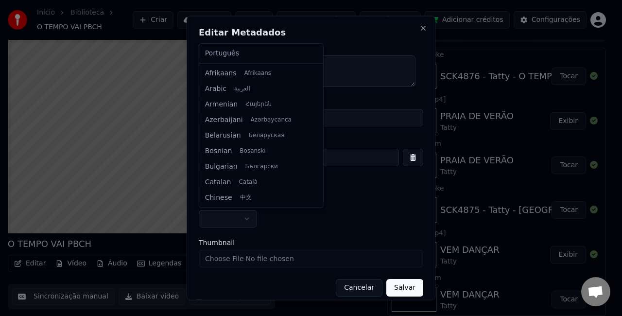
click at [251, 217] on body "Início Biblioteca O TEMPO VAI PBCH Criar Importar FAQ Guides de vídeo Créditos …" at bounding box center [306, 142] width 613 height 316
select select "**"
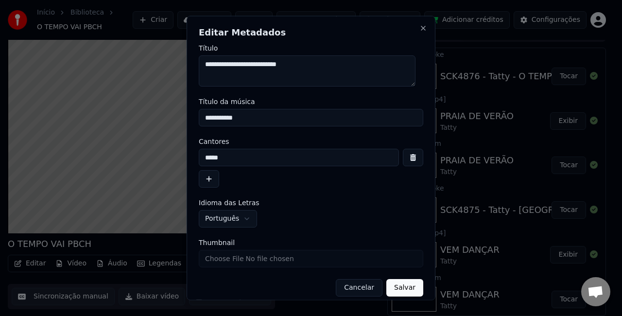
click at [391, 282] on button "Salvar" at bounding box center [404, 287] width 37 height 17
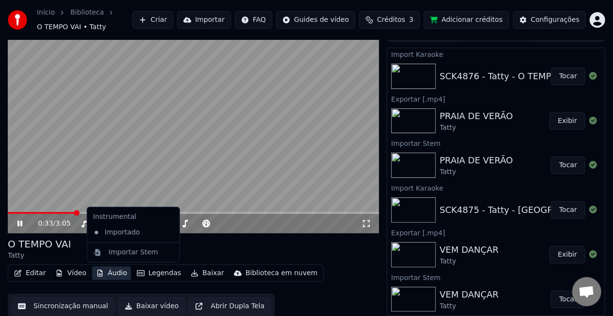
click at [118, 272] on button "Áudio" at bounding box center [111, 273] width 39 height 14
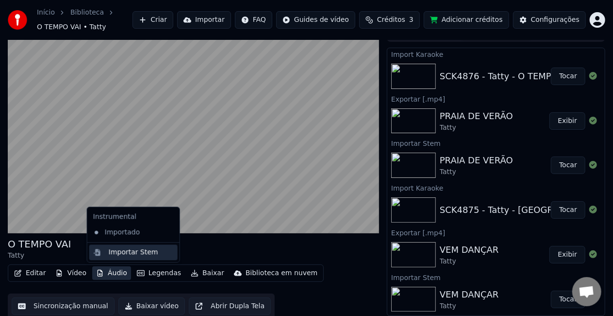
click at [143, 251] on div "Importar Stem" at bounding box center [134, 252] width 50 height 10
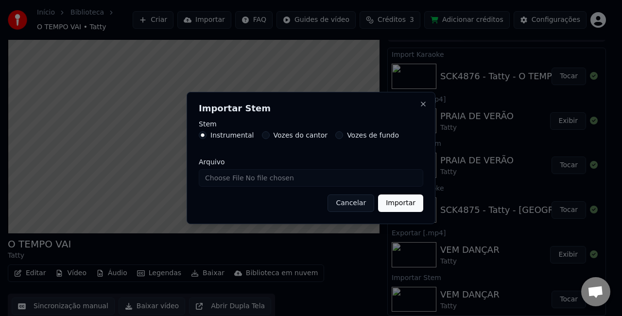
click at [298, 136] on label "Vozes do cantor" at bounding box center [300, 135] width 54 height 7
click at [270, 136] on button "Vozes do cantor" at bounding box center [266, 135] width 8 height 8
click at [280, 185] on input "Arquivo" at bounding box center [311, 177] width 224 height 17
type input "**********"
click at [405, 206] on button "Importar" at bounding box center [400, 202] width 45 height 17
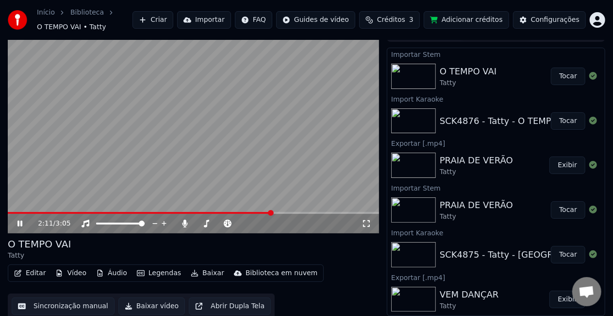
click at [84, 148] on video at bounding box center [194, 128] width 372 height 209
click at [44, 309] on button "Sincronização manual" at bounding box center [63, 305] width 103 height 17
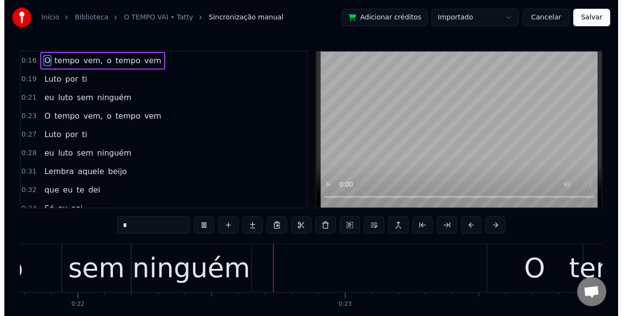
scroll to position [0, 5827]
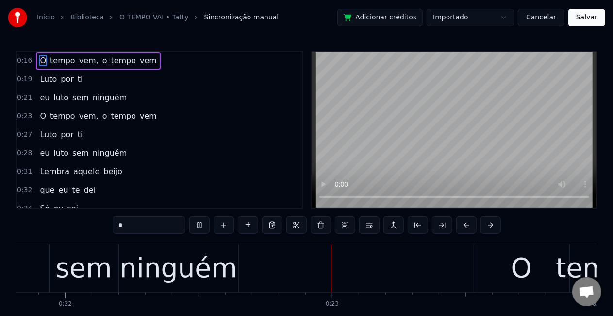
click at [511, 16] on html "Início Biblioteca O TEMPO VAI • Tatty Sincronização manual Adicionar créditos I…" at bounding box center [306, 178] width 613 height 357
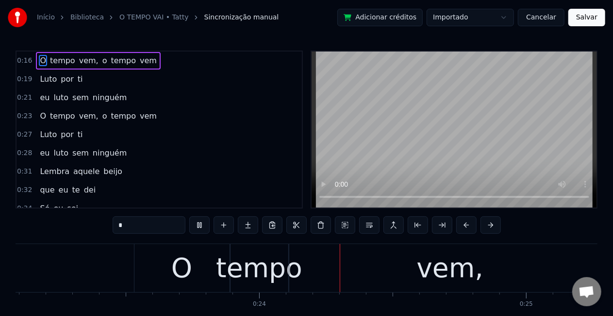
click at [511, 16] on html "Início Biblioteca O TEMPO VAI • Tatty Sincronização manual Adicionar créditos I…" at bounding box center [306, 178] width 613 height 357
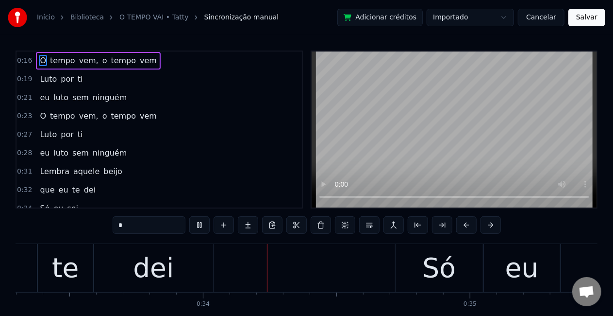
scroll to position [0, 8907]
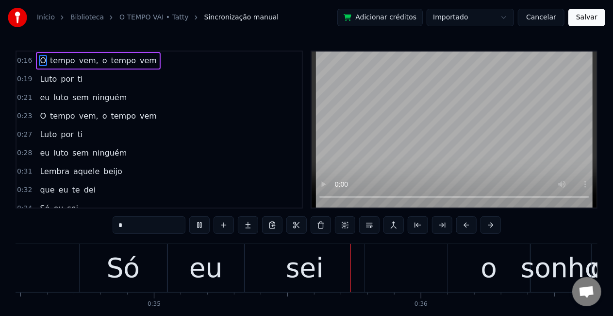
click at [50, 170] on span "Lembra" at bounding box center [55, 171] width 32 height 11
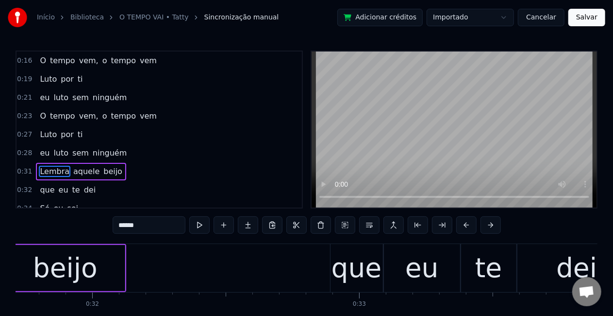
scroll to position [0, 8248]
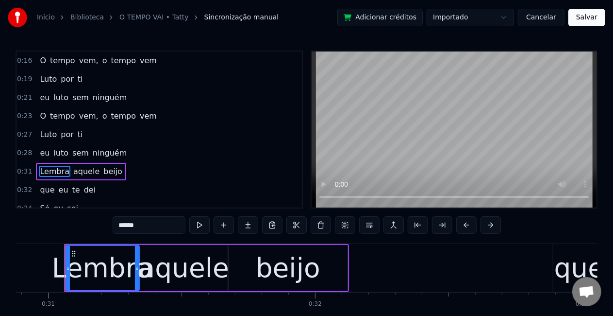
click at [154, 228] on input "******" at bounding box center [149, 224] width 73 height 17
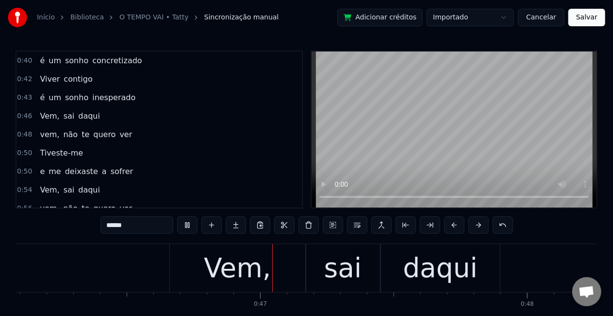
scroll to position [0, 0]
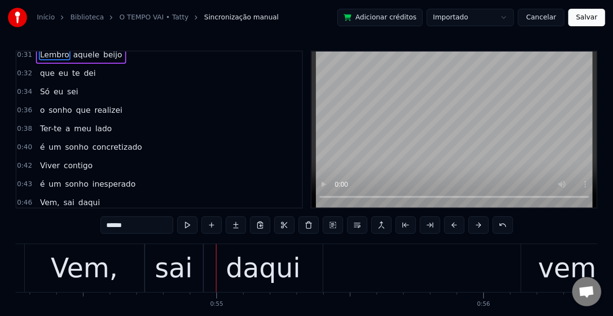
click at [94, 146] on span "concretizado" at bounding box center [116, 146] width 51 height 11
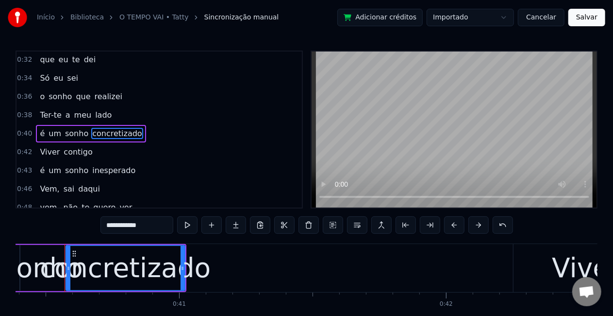
click at [42, 94] on span "o" at bounding box center [42, 96] width 7 height 11
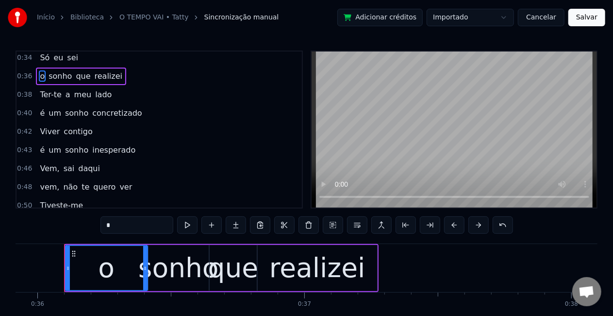
click at [45, 164] on span "Vem," at bounding box center [49, 168] width 21 height 11
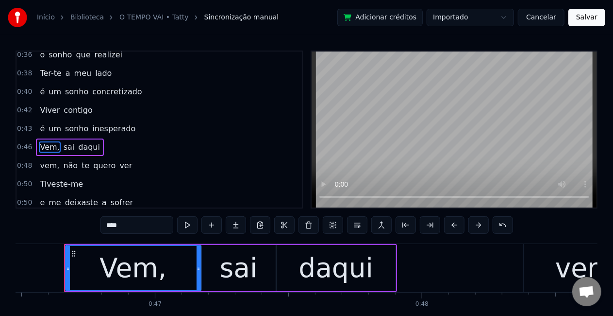
click at [42, 181] on span "Tiveste-me" at bounding box center [61, 183] width 45 height 11
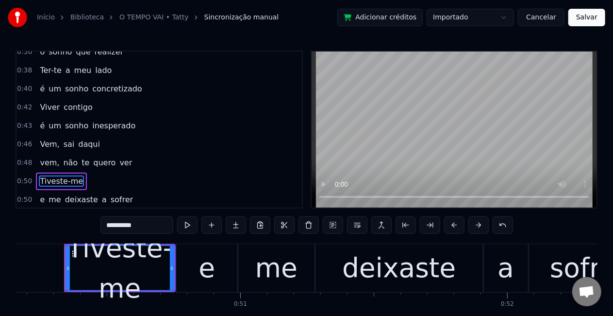
drag, startPoint x: 179, startPoint y: 267, endPoint x: 186, endPoint y: 267, distance: 7.3
click at [186, 267] on div "e" at bounding box center [207, 268] width 61 height 48
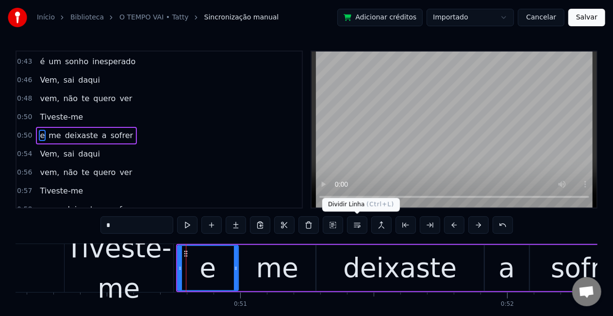
click at [362, 227] on button at bounding box center [357, 224] width 20 height 17
click at [62, 111] on span "Tiveste-me" at bounding box center [61, 116] width 45 height 11
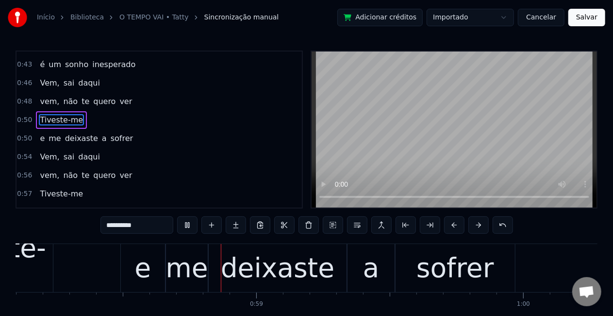
scroll to position [0, 15521]
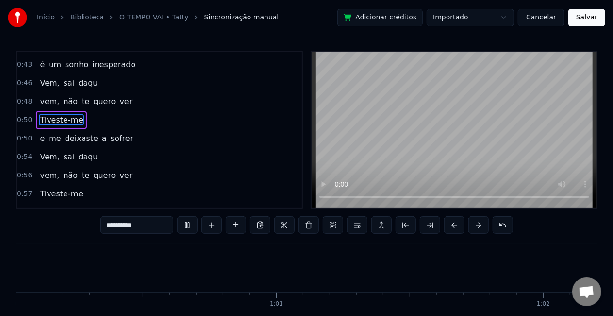
click at [118, 171] on span "ver" at bounding box center [125, 174] width 15 height 11
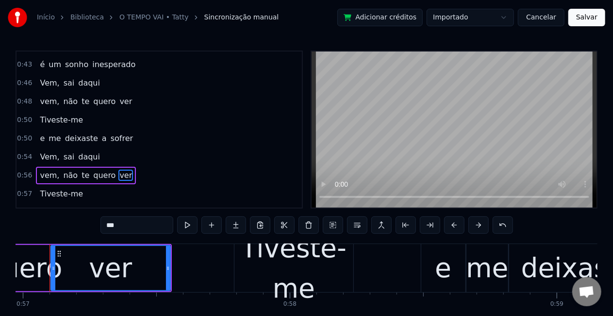
scroll to position [0, 15203]
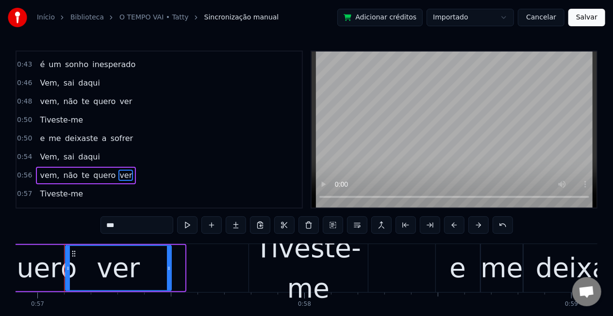
drag, startPoint x: 182, startPoint y: 266, endPoint x: 168, endPoint y: 265, distance: 14.1
click at [168, 265] on icon at bounding box center [169, 268] width 4 height 8
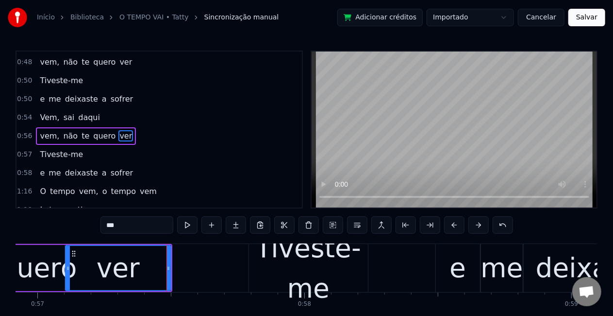
click at [273, 266] on div "Tiveste-me" at bounding box center [308, 268] width 119 height 80
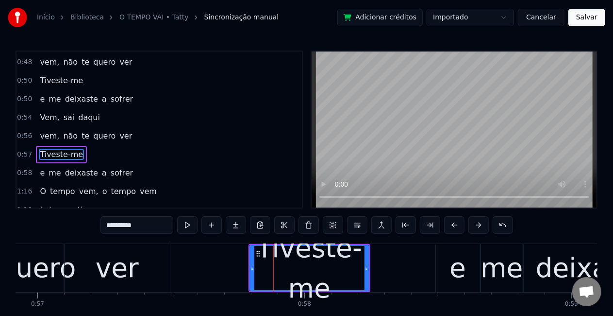
scroll to position [293, 0]
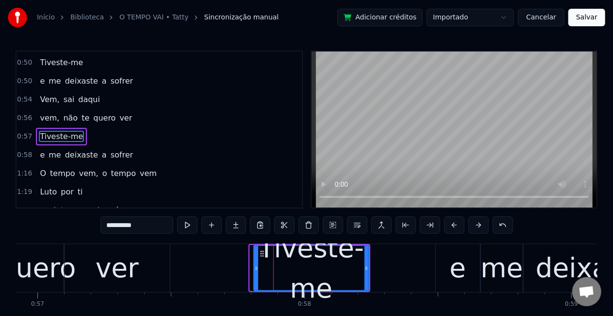
click at [254, 265] on icon at bounding box center [256, 268] width 4 height 8
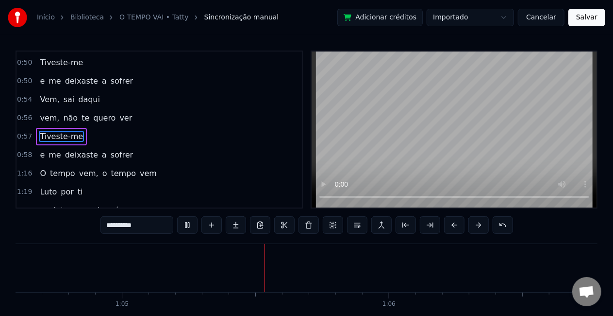
scroll to position [0, 17263]
click at [39, 168] on span "O" at bounding box center [43, 173] width 8 height 11
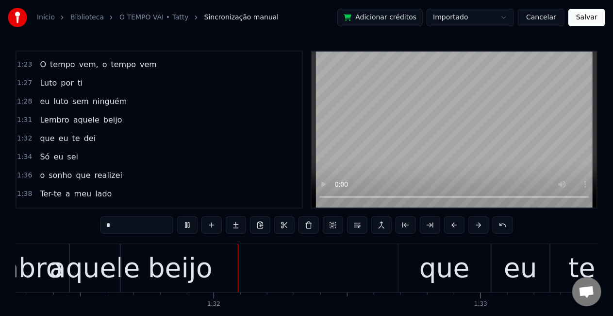
scroll to position [0, 24379]
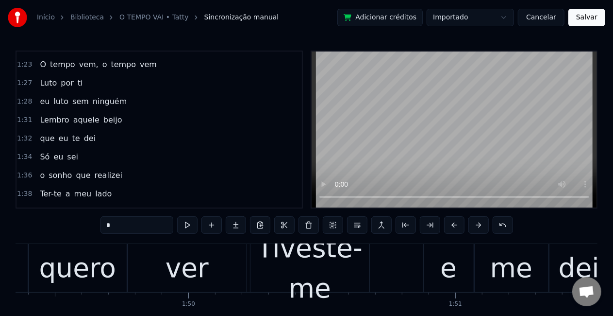
click at [175, 268] on div "ver" at bounding box center [187, 268] width 43 height 40
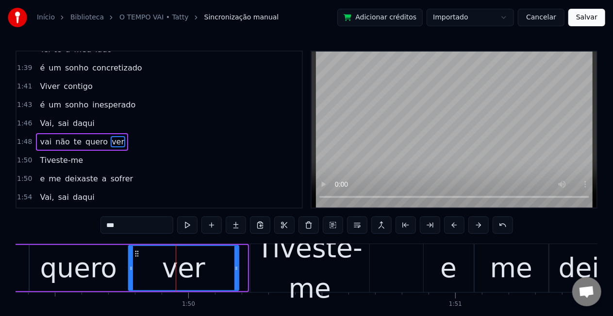
drag, startPoint x: 246, startPoint y: 269, endPoint x: 237, endPoint y: 271, distance: 9.1
click at [237, 271] on icon at bounding box center [237, 268] width 4 height 8
click at [266, 269] on div "Tiveste-me" at bounding box center [310, 268] width 119 height 80
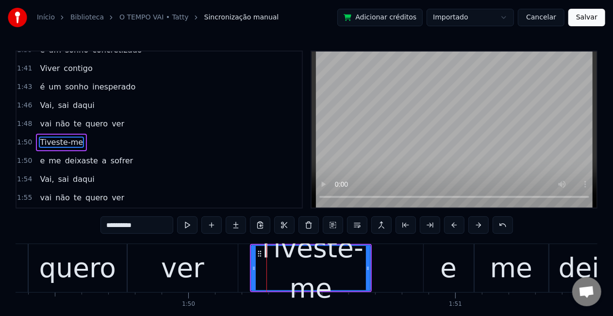
drag, startPoint x: 269, startPoint y: 247, endPoint x: 294, endPoint y: 251, distance: 25.6
click at [294, 251] on div "Tiveste-me" at bounding box center [311, 268] width 118 height 80
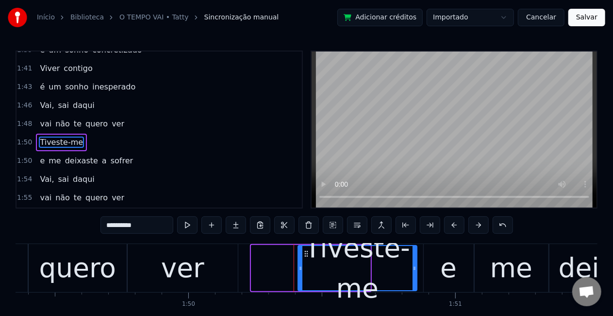
drag, startPoint x: 260, startPoint y: 254, endPoint x: 307, endPoint y: 254, distance: 46.6
click at [307, 254] on circle at bounding box center [307, 253] width 0 height 0
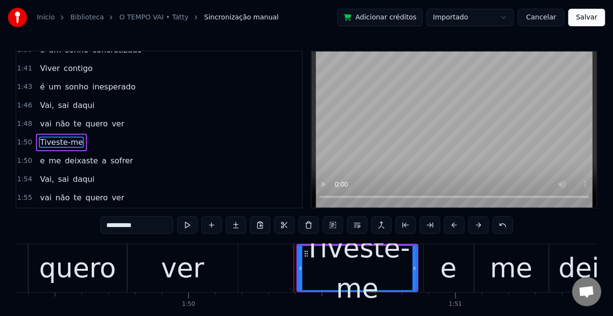
click at [161, 260] on div "ver" at bounding box center [183, 268] width 111 height 48
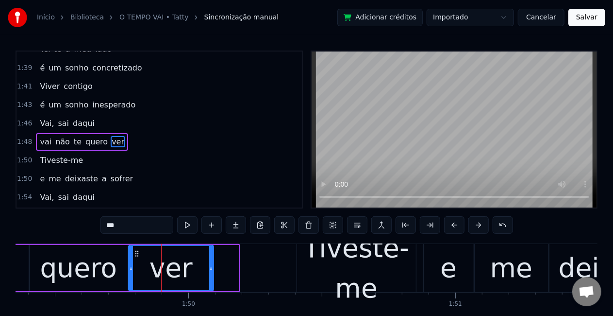
drag, startPoint x: 236, startPoint y: 266, endPoint x: 211, endPoint y: 268, distance: 25.4
click at [211, 268] on icon at bounding box center [211, 268] width 4 height 8
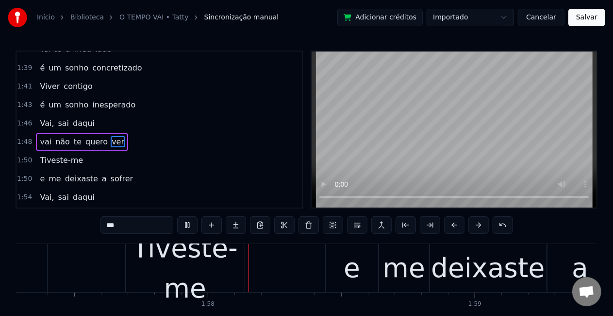
scroll to position [0, 31339]
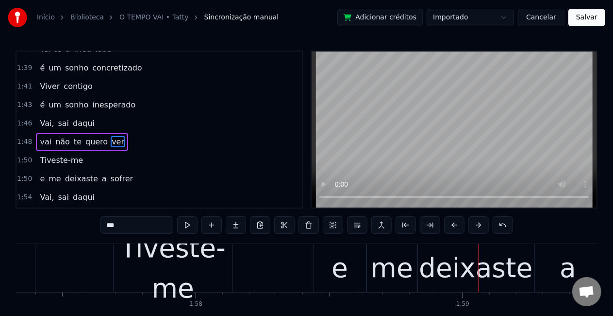
click at [122, 246] on div "Tiveste-me" at bounding box center [173, 268] width 119 height 80
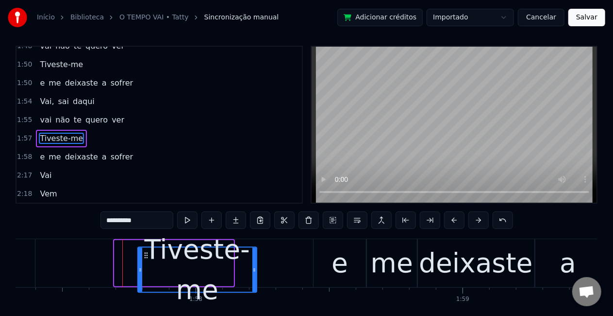
scroll to position [9, 0]
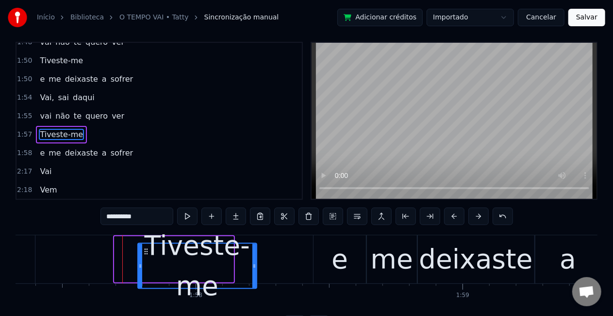
drag, startPoint x: 121, startPoint y: 254, endPoint x: 145, endPoint y: 257, distance: 23.6
click at [145, 257] on div "Tiveste-me" at bounding box center [197, 265] width 118 height 44
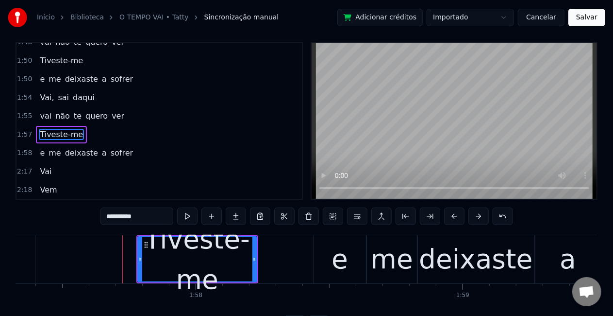
drag, startPoint x: 145, startPoint y: 257, endPoint x: 146, endPoint y: 246, distance: 11.7
click at [146, 246] on div "Tiveste-me" at bounding box center [197, 259] width 118 height 44
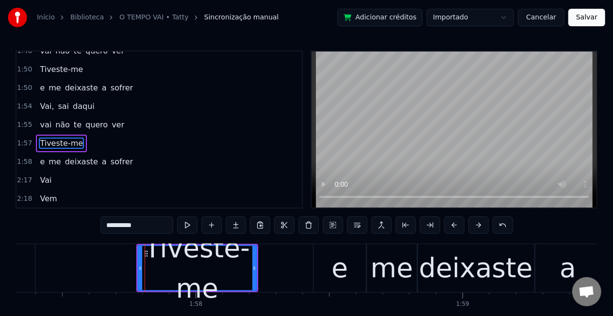
click at [146, 246] on div "Tiveste-me" at bounding box center [197, 268] width 118 height 80
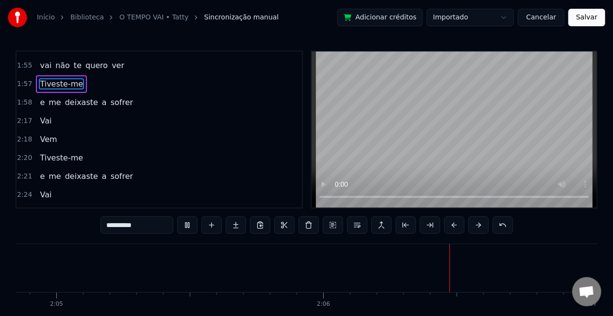
scroll to position [754, 0]
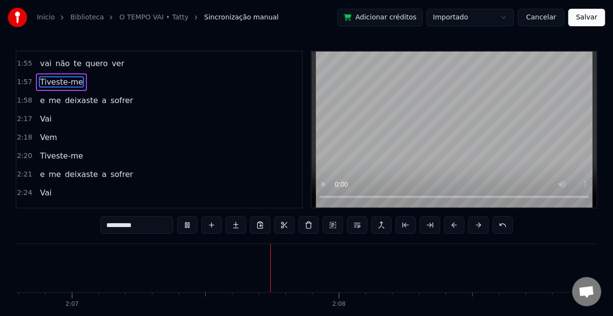
click at [47, 113] on span "Vai" at bounding box center [46, 118] width 14 height 11
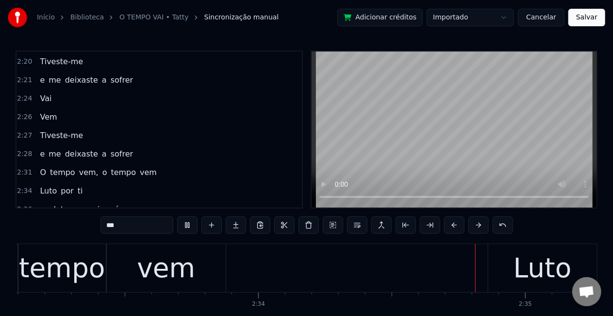
scroll to position [0, 41165]
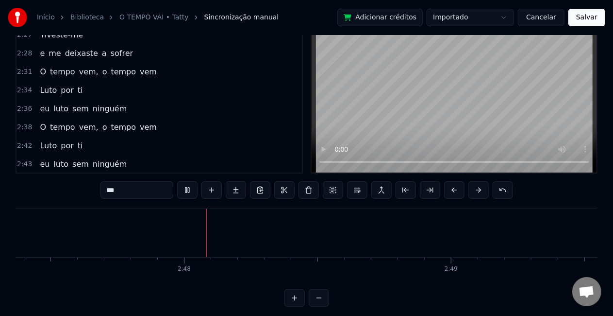
click at [43, 177] on span "Bye." at bounding box center [48, 182] width 19 height 11
type input "****"
click at [594, 20] on button "Salvar" at bounding box center [587, 17] width 37 height 17
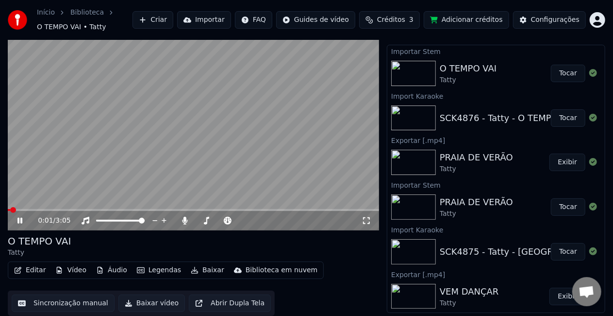
click at [146, 305] on button "Baixar vídeo" at bounding box center [151, 302] width 67 height 17
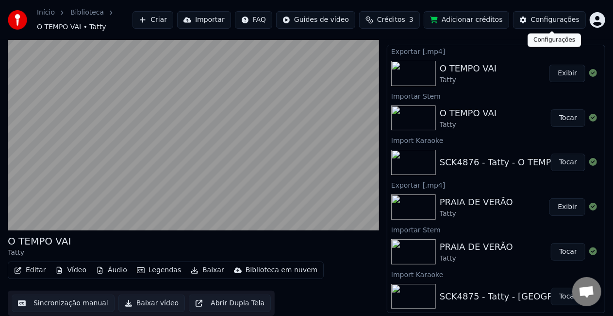
click at [549, 17] on div "Configurações" at bounding box center [555, 20] width 49 height 10
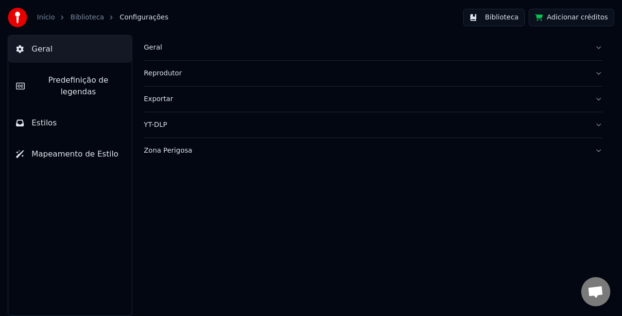
click at [508, 16] on button "Biblioteca" at bounding box center [494, 17] width 62 height 17
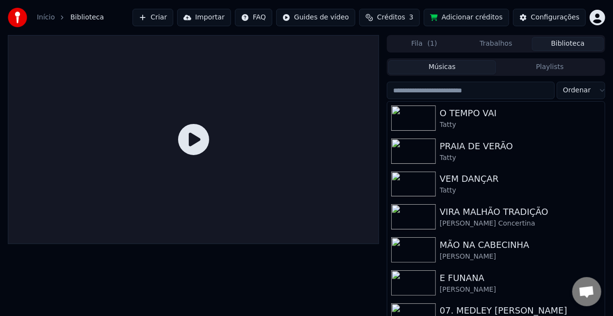
click at [223, 18] on button "Importar" at bounding box center [204, 17] width 54 height 17
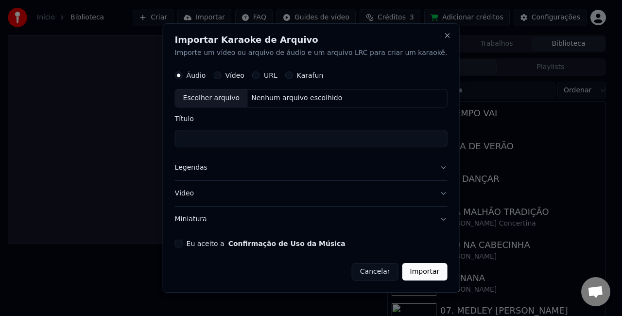
click at [183, 240] on button "Eu aceito a Confirmação de Uso da Música" at bounding box center [179, 243] width 8 height 8
click at [208, 218] on button "Miniatura" at bounding box center [311, 218] width 272 height 25
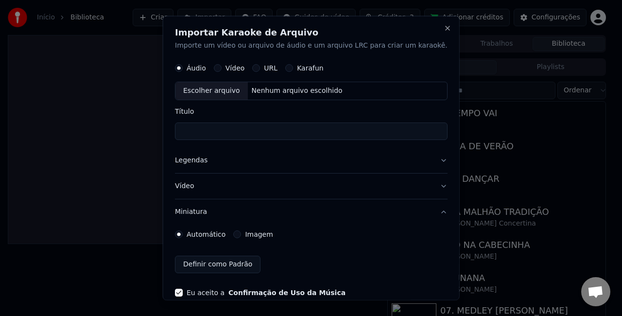
click at [257, 230] on label "Imagem" at bounding box center [259, 233] width 28 height 7
click at [241, 230] on button "Imagem" at bounding box center [237, 234] width 8 height 8
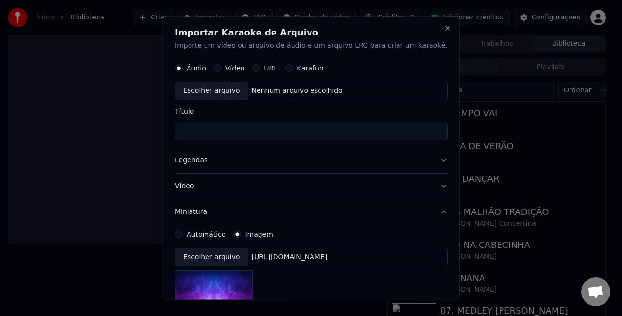
click at [296, 253] on div "[URL][DOMAIN_NAME]" at bounding box center [289, 257] width 84 height 10
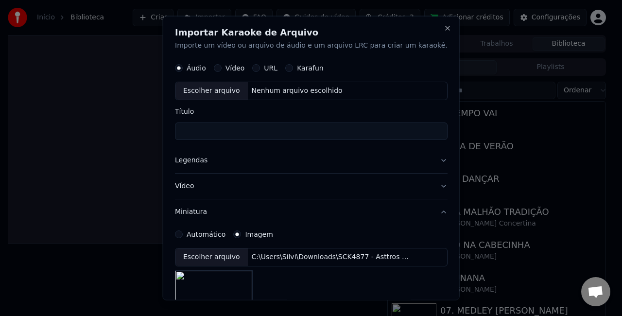
click at [200, 161] on button "Legendas" at bounding box center [311, 159] width 272 height 25
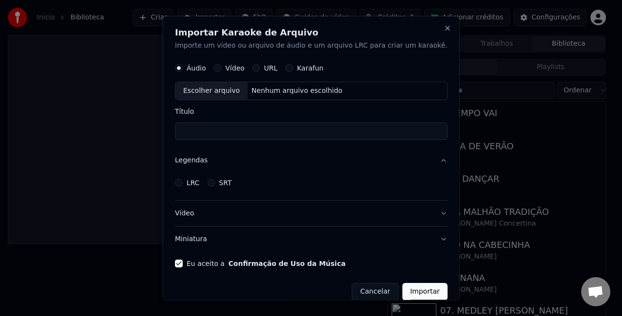
click at [200, 183] on label "LRC" at bounding box center [192, 182] width 13 height 7
click at [183, 183] on button "LRC" at bounding box center [179, 182] width 8 height 8
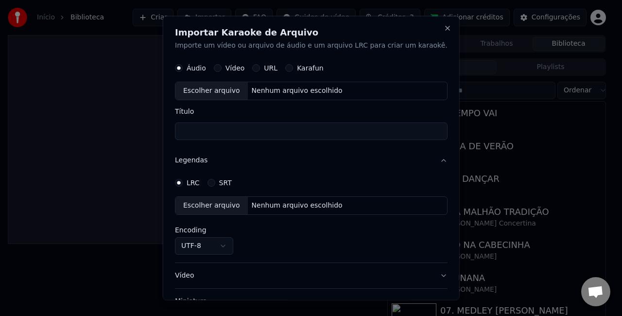
click at [275, 202] on div "Nenhum arquivo escolhido" at bounding box center [296, 205] width 99 height 10
select select "**********"
click at [269, 94] on div "Nenhum arquivo escolhido" at bounding box center [296, 90] width 99 height 10
type input "**********"
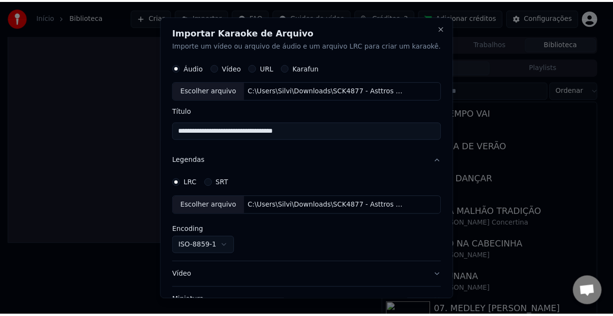
scroll to position [73, 0]
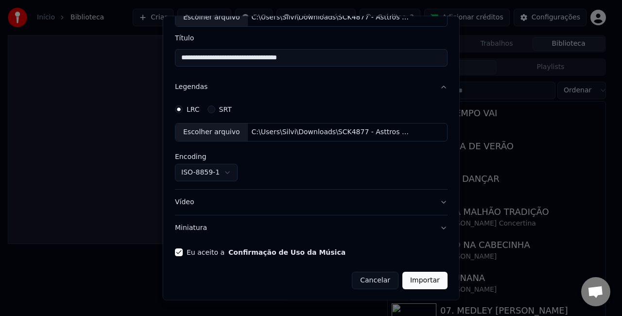
click at [402, 280] on button "Importar" at bounding box center [424, 279] width 45 height 17
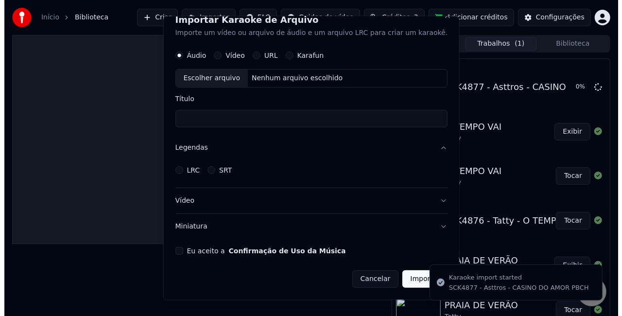
scroll to position [11, 0]
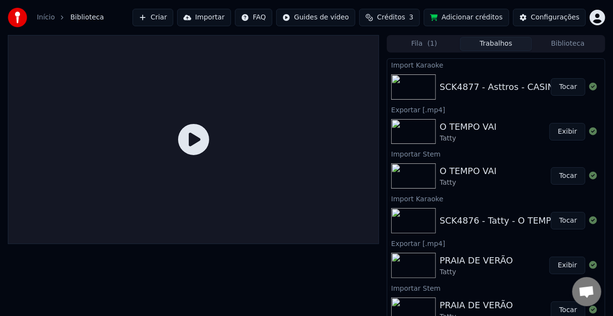
click at [552, 85] on button "Tocar" at bounding box center [568, 86] width 34 height 17
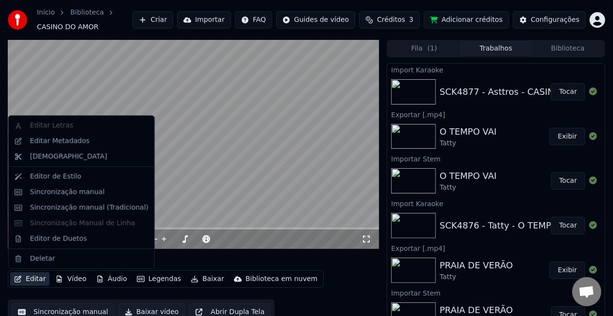
click at [33, 278] on button "Editar" at bounding box center [29, 279] width 39 height 14
click at [58, 139] on div "Editar Metadados" at bounding box center [60, 141] width 60 height 10
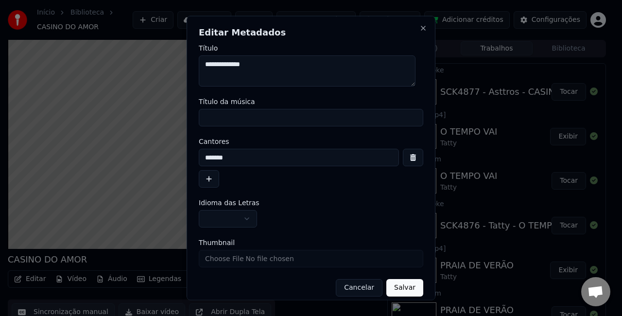
drag, startPoint x: 281, startPoint y: 67, endPoint x: -179, endPoint y: 34, distance: 461.1
click at [0, 34] on html "Início Biblioteca CASINO DO AMOR Criar Importar FAQ Guides de vídeo Créditos 3 …" at bounding box center [311, 158] width 622 height 316
type textarea "**********"
click at [226, 118] on input "Título da música" at bounding box center [311, 117] width 224 height 17
paste input "**********"
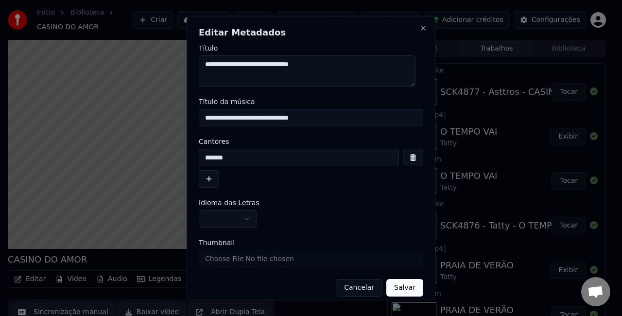
drag, startPoint x: 265, startPoint y: 120, endPoint x: -260, endPoint y: 94, distance: 526.1
click at [0, 94] on html "Início Biblioteca CASINO DO AMOR Criar Importar FAQ Guides de vídeo Créditos 3 …" at bounding box center [311, 158] width 622 height 316
type input "**********"
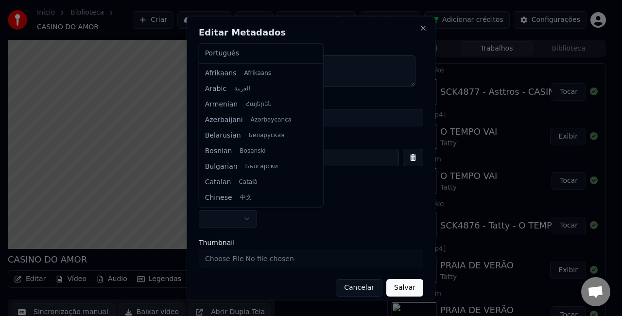
click at [231, 217] on body "Início Biblioteca CASINO DO AMOR Criar Importar FAQ Guides de vídeo Créditos 3 …" at bounding box center [306, 158] width 613 height 316
select select "**"
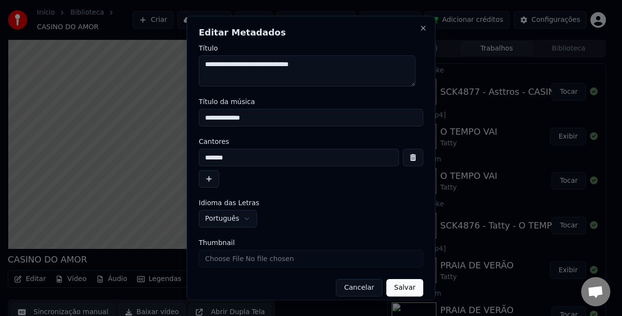
click at [402, 290] on button "Salvar" at bounding box center [404, 287] width 37 height 17
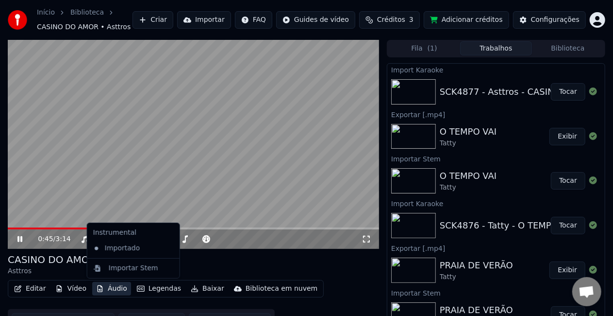
click at [118, 291] on button "Áudio" at bounding box center [111, 289] width 39 height 14
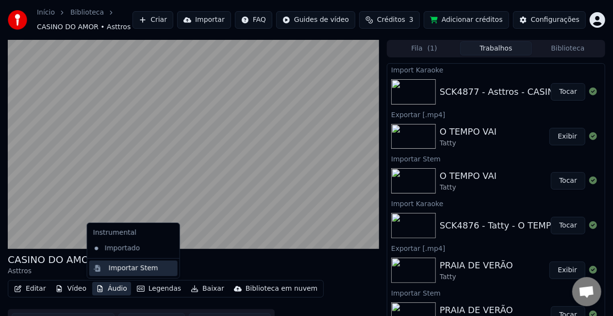
click at [123, 268] on div "Importar Stem" at bounding box center [134, 268] width 50 height 10
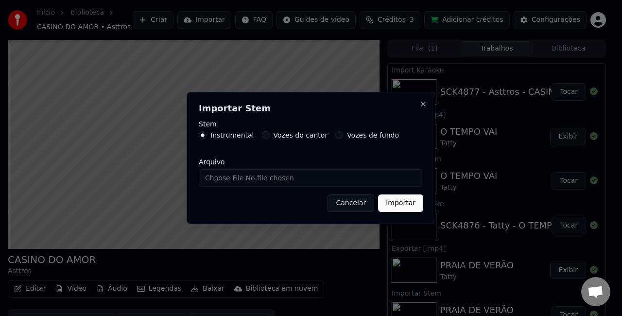
click at [301, 134] on label "Vozes do cantor" at bounding box center [300, 135] width 54 height 7
click at [270, 134] on button "Vozes do cantor" at bounding box center [266, 135] width 8 height 8
click at [264, 181] on input "Arquivo" at bounding box center [311, 177] width 224 height 17
type input "**********"
click at [402, 207] on button "Importar" at bounding box center [400, 202] width 45 height 17
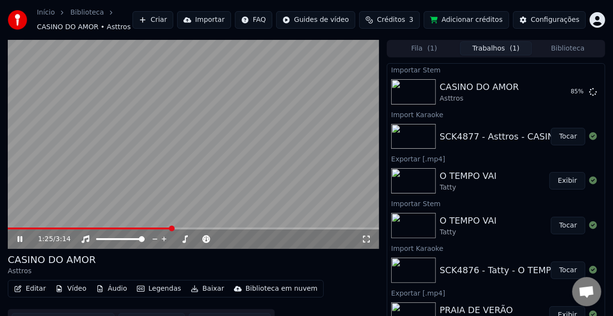
click at [226, 24] on button "Importar" at bounding box center [204, 19] width 54 height 17
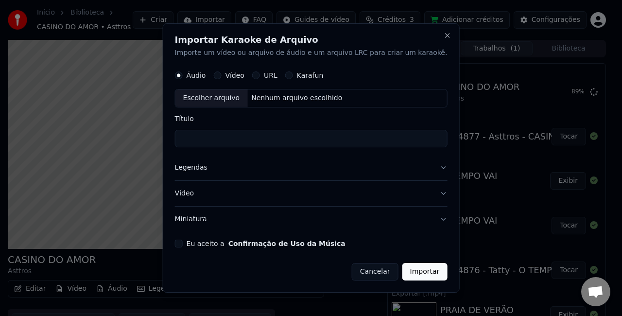
click at [183, 243] on button "Eu aceito a Confirmação de Uso da Música" at bounding box center [179, 243] width 8 height 8
click at [213, 222] on button "Miniatura" at bounding box center [311, 218] width 272 height 25
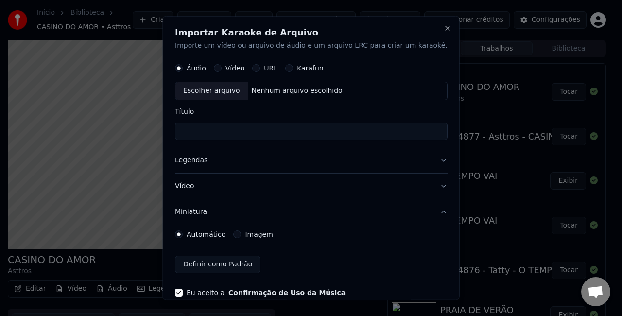
click at [252, 234] on div "Imagem" at bounding box center [252, 234] width 39 height 8
click at [241, 232] on button "Imagem" at bounding box center [237, 234] width 8 height 8
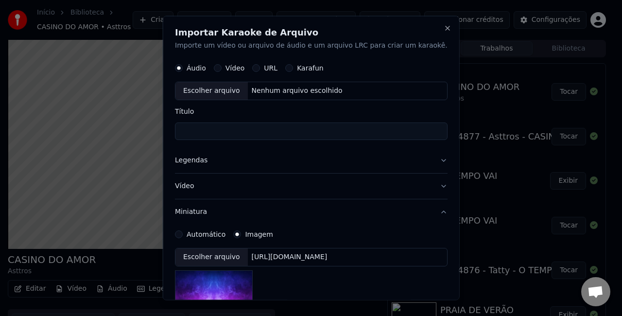
click at [271, 255] on div "[URL][DOMAIN_NAME]" at bounding box center [289, 257] width 84 height 10
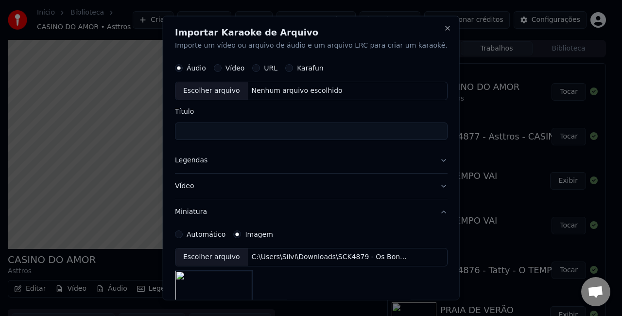
click at [368, 260] on div "Escolher arquivo C:\Users\Silvi\Downloads\SCK4879 - Os Bons - 03. O Congresso.j…" at bounding box center [311, 256] width 272 height 18
click at [207, 163] on button "Legendas" at bounding box center [311, 159] width 272 height 25
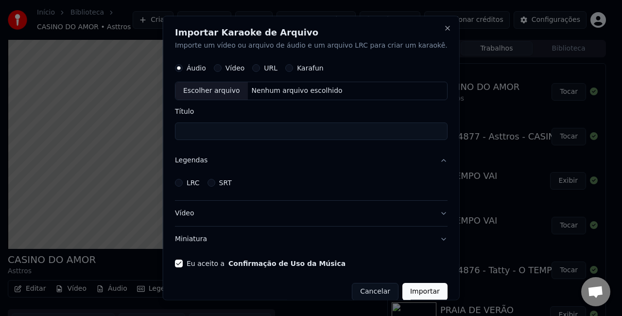
click at [183, 182] on button "LRC" at bounding box center [179, 182] width 8 height 8
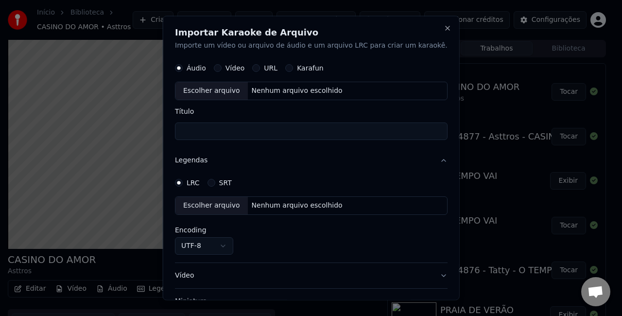
click at [292, 207] on div "Nenhum arquivo escolhido" at bounding box center [296, 205] width 99 height 10
select select "**********"
click at [303, 94] on div "Nenhum arquivo escolhido" at bounding box center [296, 90] width 99 height 10
type input "**********"
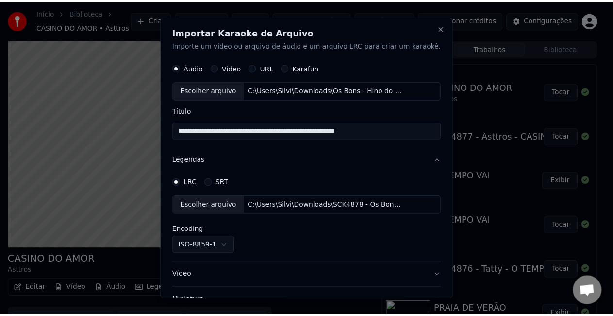
scroll to position [73, 0]
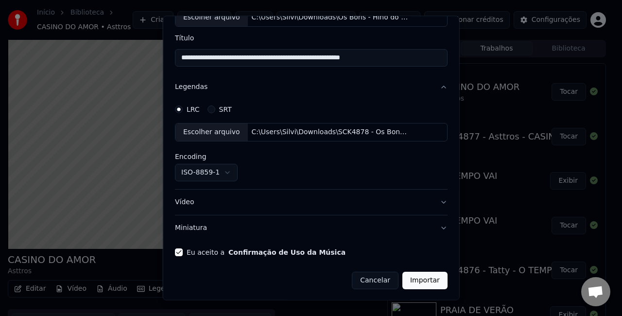
click at [413, 282] on button "Importar" at bounding box center [424, 279] width 45 height 17
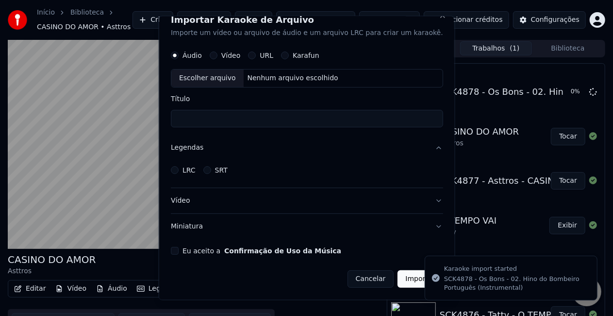
scroll to position [11, 0]
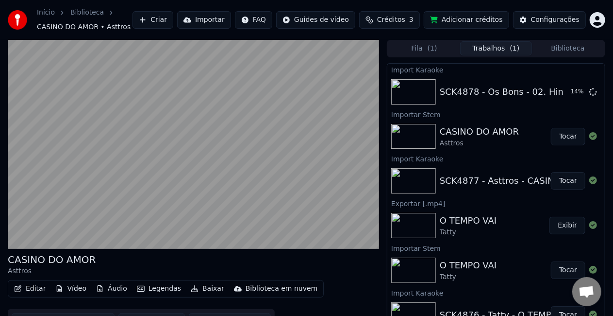
click at [570, 134] on button "Tocar" at bounding box center [568, 136] width 34 height 17
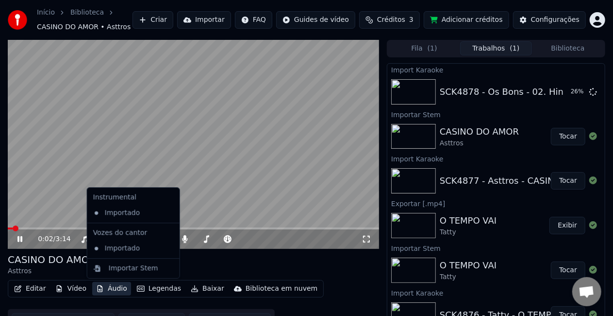
click at [109, 288] on button "Áudio" at bounding box center [111, 289] width 39 height 14
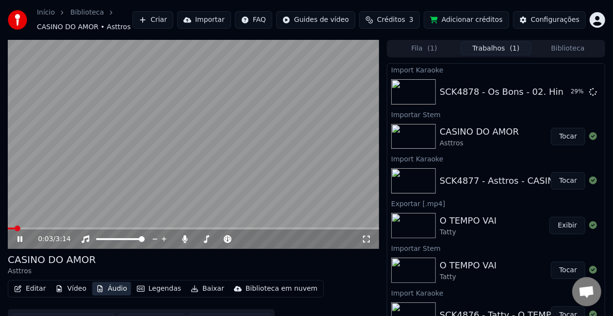
click at [109, 288] on button "Áudio" at bounding box center [111, 289] width 39 height 14
click at [200, 288] on button "Baixar" at bounding box center [207, 289] width 41 height 14
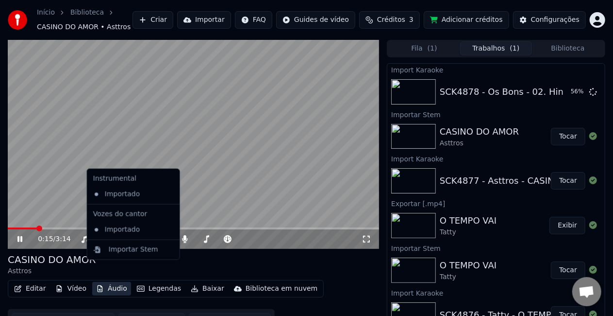
scroll to position [18, 0]
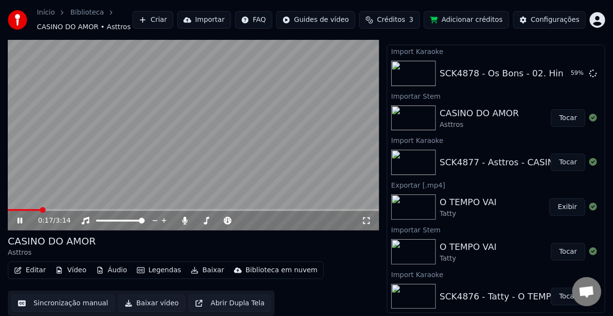
click at [140, 307] on button "Baixar vídeo" at bounding box center [151, 302] width 67 height 17
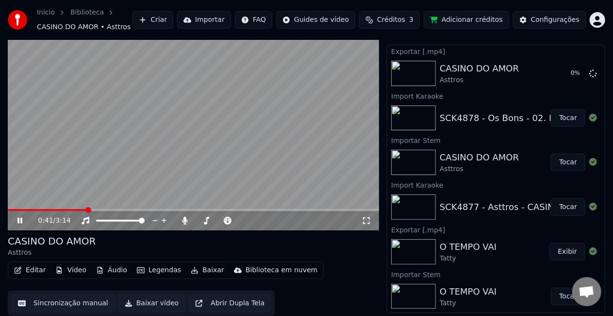
click at [231, 23] on button "Importar" at bounding box center [204, 19] width 54 height 17
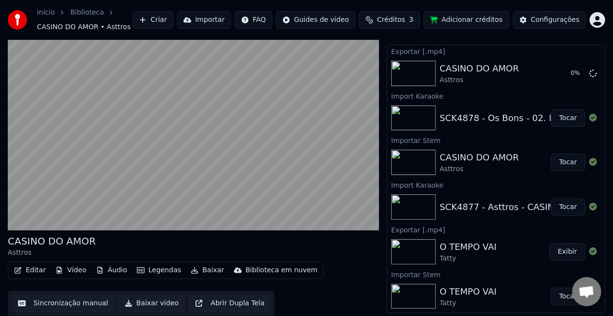
click at [571, 117] on button "Tocar" at bounding box center [568, 117] width 34 height 17
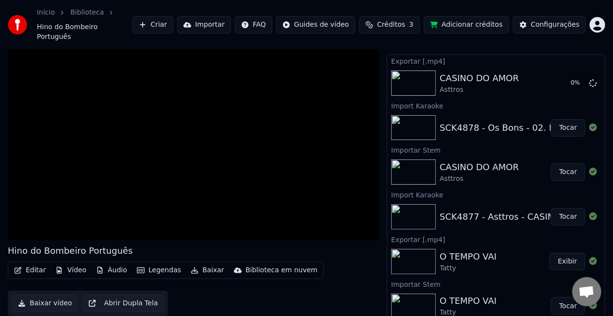
scroll to position [16, 0]
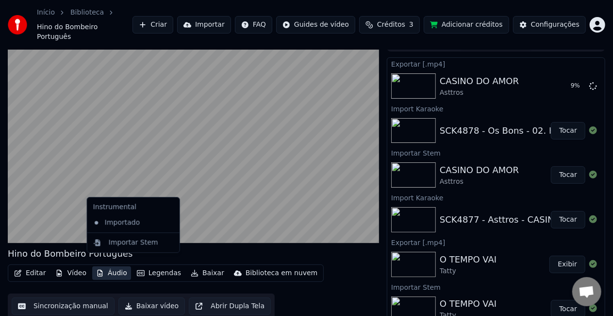
click at [116, 266] on button "Áudio" at bounding box center [111, 273] width 39 height 14
click at [123, 243] on div "Importar Stem" at bounding box center [134, 242] width 50 height 10
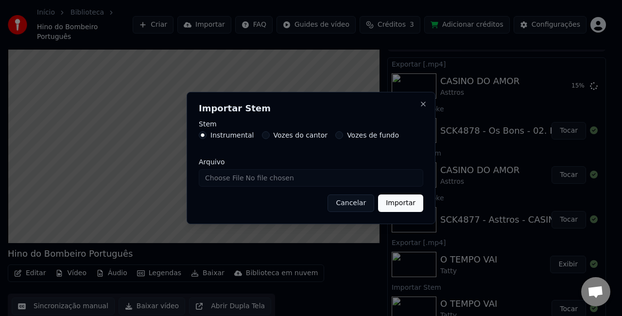
click at [311, 136] on label "Vozes do cantor" at bounding box center [300, 135] width 54 height 7
click at [270, 136] on button "Vozes do cantor" at bounding box center [266, 135] width 8 height 8
click at [281, 183] on input "Arquivo" at bounding box center [311, 177] width 224 height 17
type input "**********"
click at [404, 208] on button "Importar" at bounding box center [400, 202] width 45 height 17
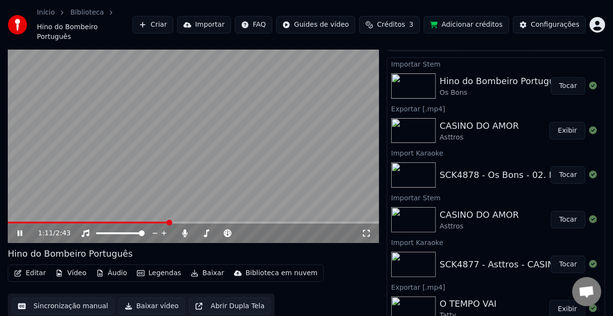
click at [569, 122] on button "Exibir" at bounding box center [568, 130] width 36 height 17
click at [559, 79] on button "Tocar" at bounding box center [568, 85] width 34 height 17
click at [87, 229] on icon at bounding box center [86, 233] width 8 height 8
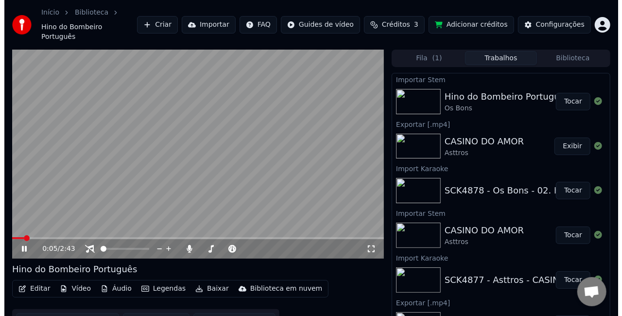
scroll to position [16, 0]
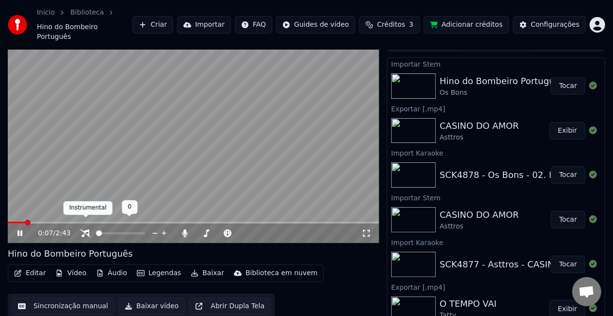
click at [86, 229] on icon at bounding box center [86, 233] width 10 height 8
click at [86, 229] on icon at bounding box center [86, 233] width 8 height 8
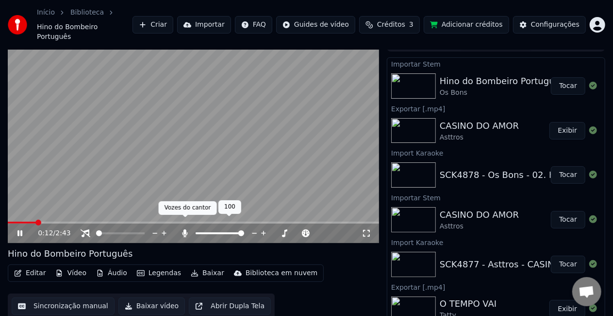
click at [186, 229] on icon at bounding box center [185, 233] width 5 height 8
click at [186, 229] on icon at bounding box center [185, 233] width 10 height 8
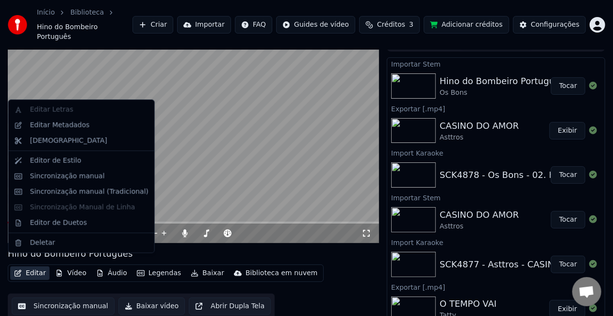
click at [26, 266] on button "Editar" at bounding box center [29, 273] width 39 height 14
click at [75, 129] on div "Editar Metadados" at bounding box center [60, 125] width 60 height 10
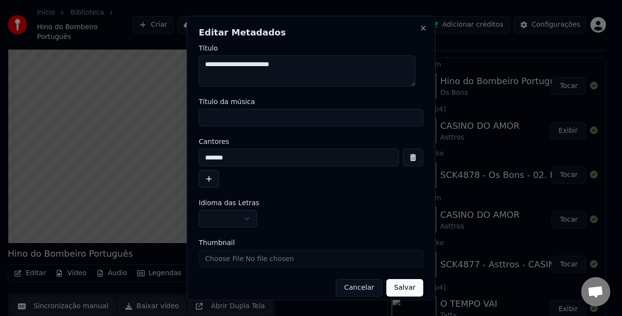
drag, startPoint x: 353, startPoint y: 66, endPoint x: -232, endPoint y: 55, distance: 584.8
click at [0, 55] on html "Início Biblioteca Hino do Bombeiro Português Criar Importar FAQ Guides de vídeo…" at bounding box center [311, 142] width 622 height 316
type textarea "**********"
click at [291, 116] on input "Título da música" at bounding box center [311, 117] width 224 height 17
paste input "**********"
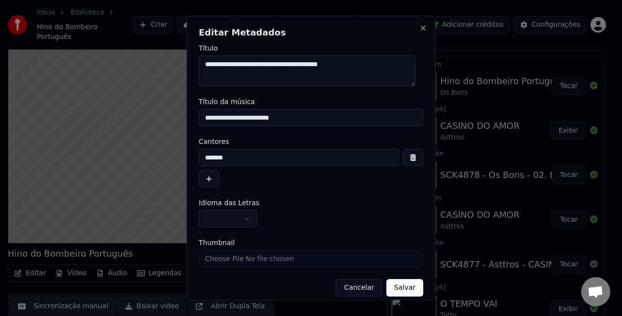
type input "**********"
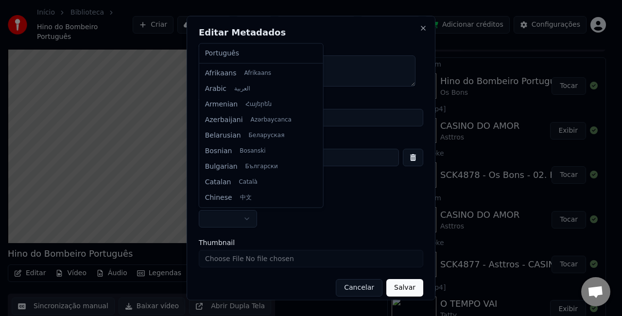
click at [224, 216] on body "Início Biblioteca Hino do Bombeiro Português Criar Importar FAQ Guides de vídeo…" at bounding box center [306, 142] width 613 height 316
select select "**"
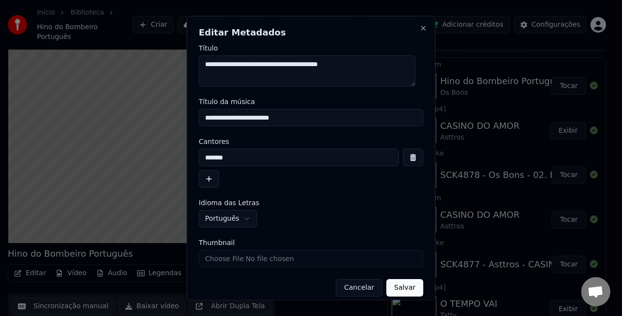
click at [389, 288] on button "Salvar" at bounding box center [404, 287] width 37 height 17
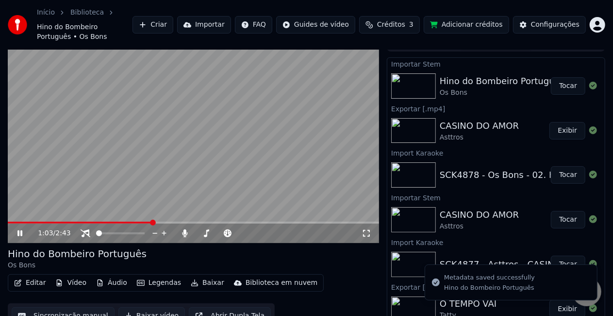
click at [145, 307] on button "Baixar vídeo" at bounding box center [151, 315] width 67 height 17
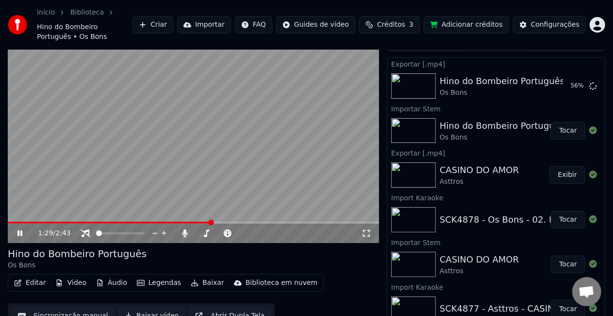
click at [231, 22] on button "Importar" at bounding box center [204, 24] width 54 height 17
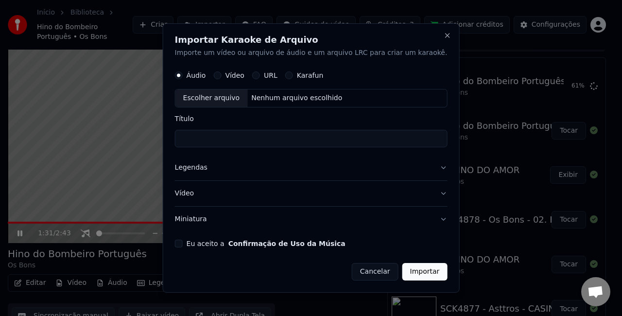
click at [200, 246] on div "Eu aceito a Confirmação de Uso da Música" at bounding box center [311, 243] width 272 height 8
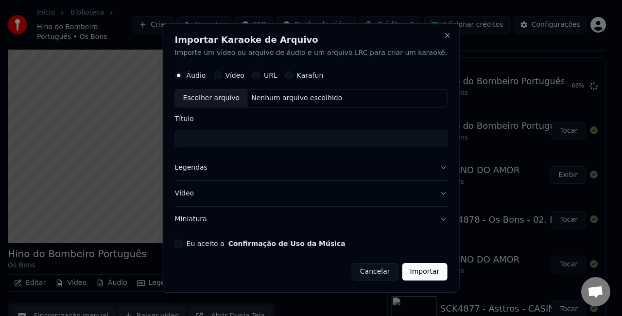
click at [183, 245] on button "Eu aceito a Confirmação de Uso da Música" at bounding box center [179, 243] width 8 height 8
click at [211, 220] on button "Miniatura" at bounding box center [311, 218] width 272 height 25
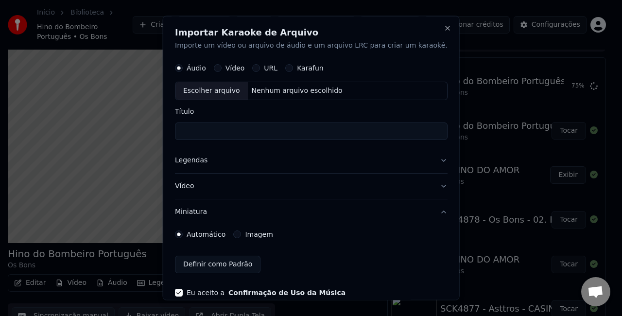
click at [266, 234] on label "Imagem" at bounding box center [259, 233] width 28 height 7
click at [241, 234] on button "Imagem" at bounding box center [237, 234] width 8 height 8
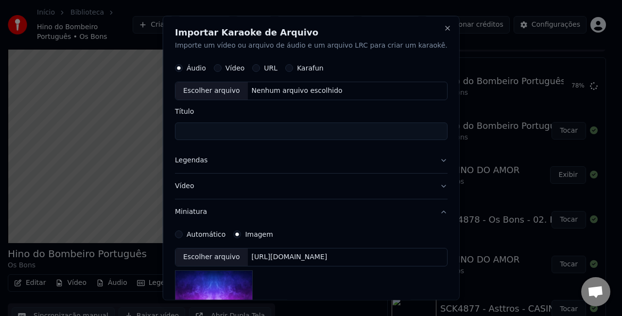
click at [285, 254] on div "[URL][DOMAIN_NAME]" at bounding box center [289, 257] width 84 height 10
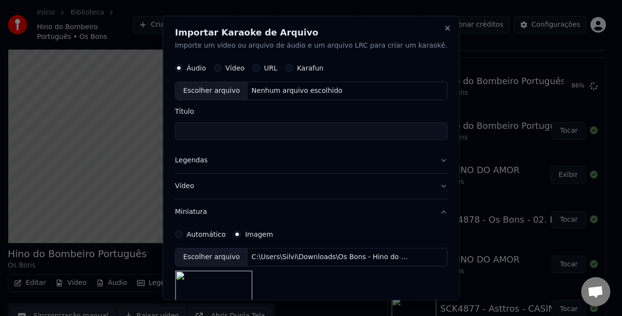
click at [197, 157] on button "Legendas" at bounding box center [311, 159] width 272 height 25
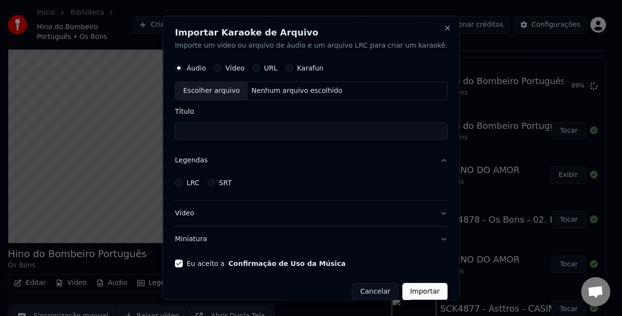
click at [200, 185] on label "LRC" at bounding box center [192, 182] width 13 height 7
click at [183, 185] on button "LRC" at bounding box center [179, 182] width 8 height 8
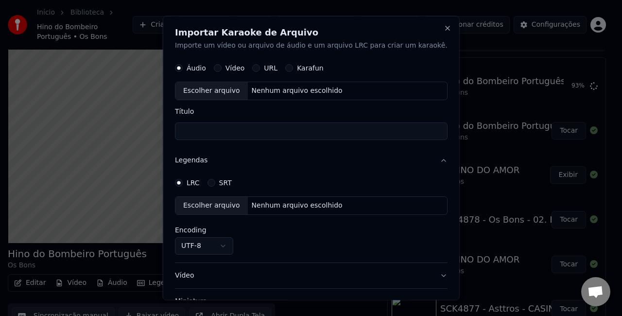
click at [274, 203] on div "Nenhum arquivo escolhido" at bounding box center [296, 205] width 99 height 10
select select "**********"
click at [302, 91] on div "Nenhum arquivo escolhido" at bounding box center [296, 90] width 99 height 10
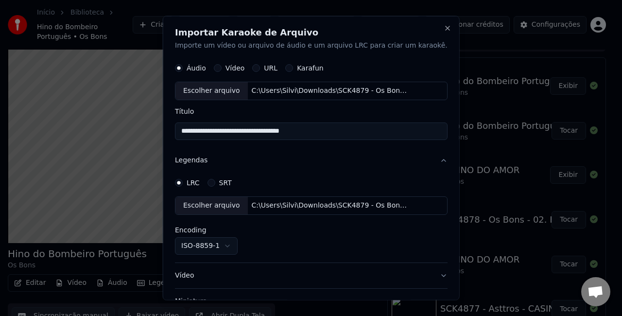
type input "**********"
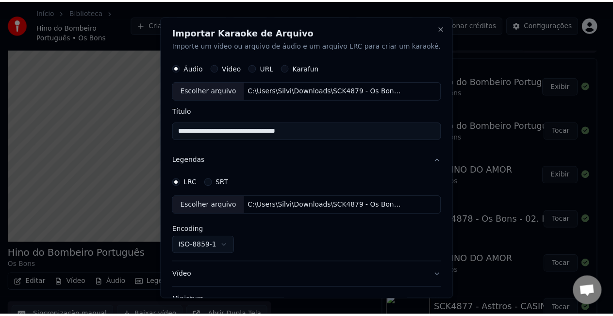
scroll to position [73, 0]
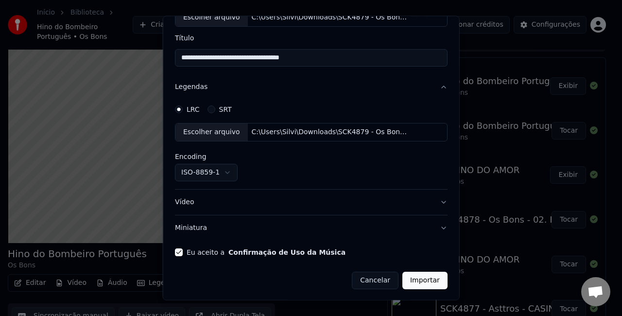
click at [411, 282] on button "Importar" at bounding box center [424, 279] width 45 height 17
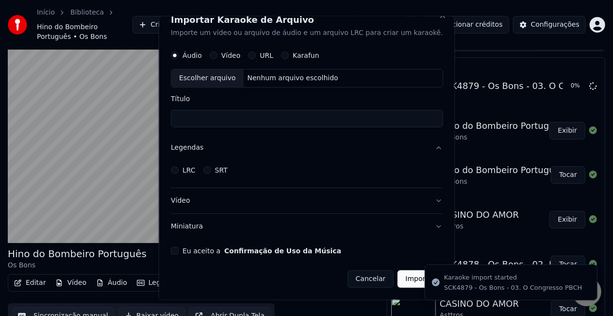
scroll to position [11, 0]
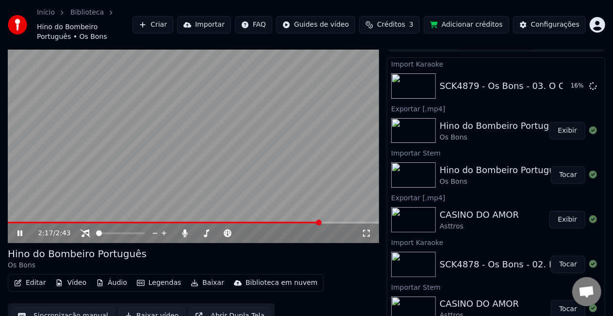
click at [193, 117] on video at bounding box center [194, 138] width 372 height 209
click at [563, 125] on button "Exibir" at bounding box center [568, 130] width 36 height 17
click at [565, 77] on button "Tocar" at bounding box center [568, 85] width 34 height 17
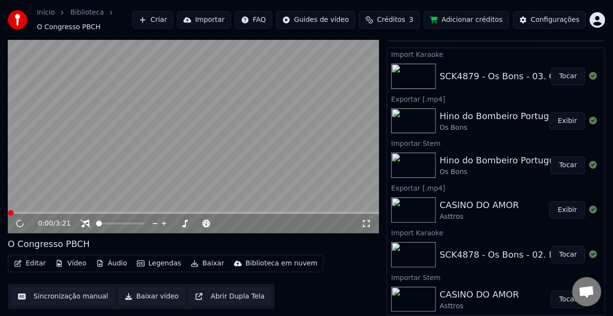
click at [140, 98] on video at bounding box center [194, 128] width 372 height 209
click at [40, 266] on button "Editar" at bounding box center [29, 263] width 39 height 14
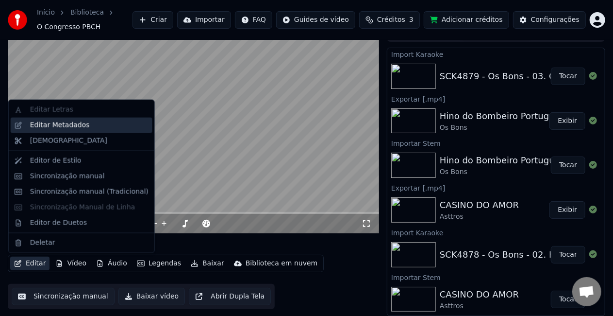
click at [102, 131] on div "Editar Metadados" at bounding box center [82, 126] width 142 height 16
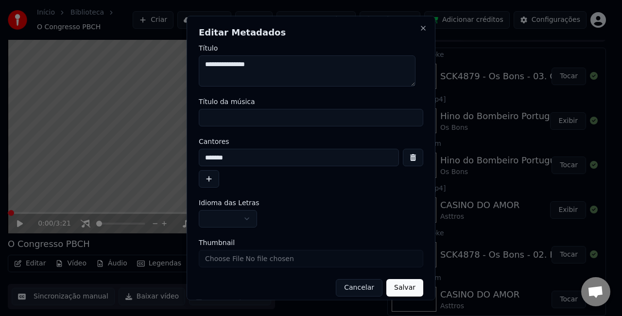
drag, startPoint x: 291, startPoint y: 67, endPoint x: -25, endPoint y: 84, distance: 317.1
click at [0, 84] on html "Início Biblioteca O Congresso PBCH Criar Importar FAQ Guides de vídeo Créditos …" at bounding box center [311, 142] width 622 height 316
drag, startPoint x: 270, startPoint y: 59, endPoint x: -185, endPoint y: 93, distance: 456.3
click at [0, 93] on html "Início Biblioteca O Congresso PBCH Criar Importar FAQ Guides de vídeo Créditos …" at bounding box center [311, 142] width 622 height 316
paste textarea "**********"
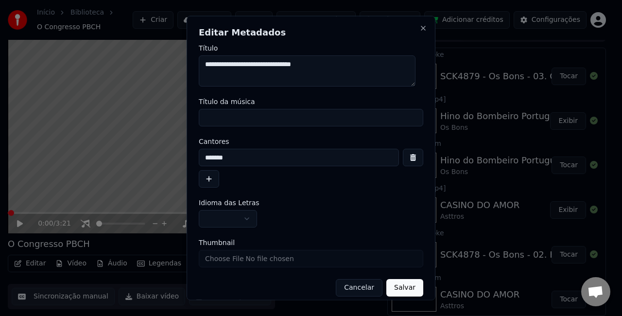
type textarea "**********"
click at [303, 113] on input "Título da música" at bounding box center [311, 117] width 224 height 17
paste input "**********"
type input "**********"
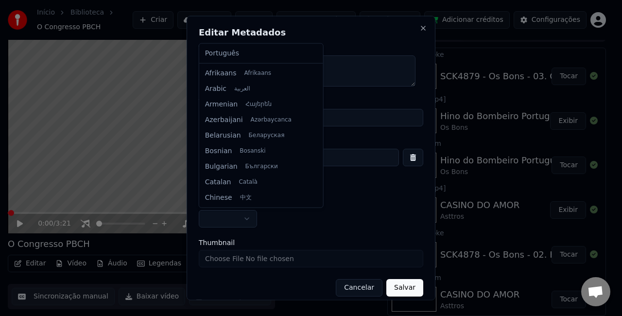
click at [237, 215] on body "Início Biblioteca O Congresso PBCH Criar Importar FAQ Guides de vídeo Créditos …" at bounding box center [306, 142] width 613 height 316
select select "**"
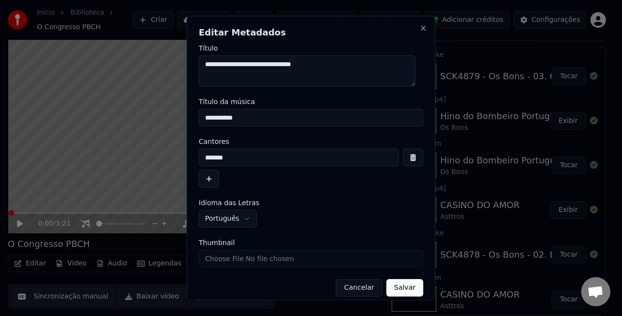
click at [396, 289] on button "Salvar" at bounding box center [404, 287] width 37 height 17
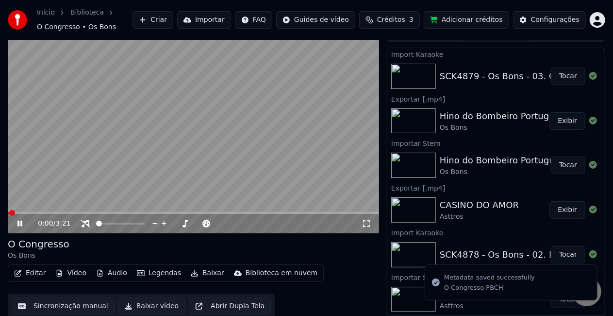
click at [185, 122] on video at bounding box center [194, 128] width 372 height 209
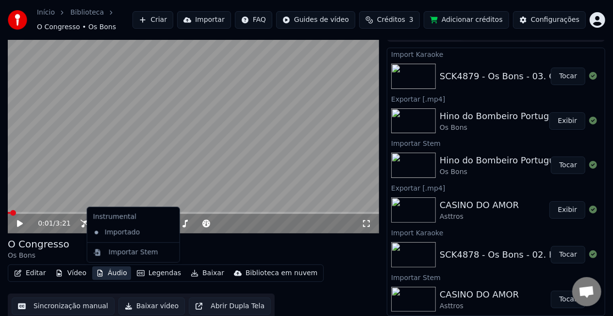
click at [97, 272] on icon "button" at bounding box center [100, 273] width 8 height 7
click at [127, 252] on div "Importar Stem" at bounding box center [134, 252] width 50 height 10
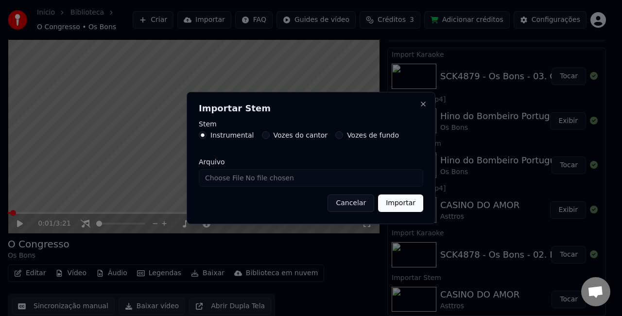
click at [303, 137] on label "Vozes do cantor" at bounding box center [300, 135] width 54 height 7
click at [270, 137] on button "Vozes do cantor" at bounding box center [266, 135] width 8 height 8
click at [294, 175] on input "Arquivo" at bounding box center [311, 177] width 224 height 17
type input "**********"
click at [394, 207] on button "Importar" at bounding box center [400, 202] width 45 height 17
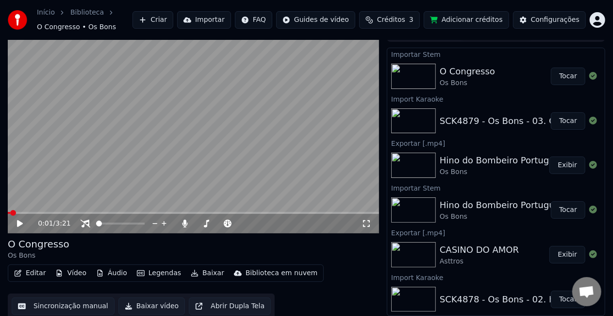
click at [572, 76] on button "Tocar" at bounding box center [568, 76] width 34 height 17
click at [81, 224] on icon at bounding box center [86, 224] width 10 height 8
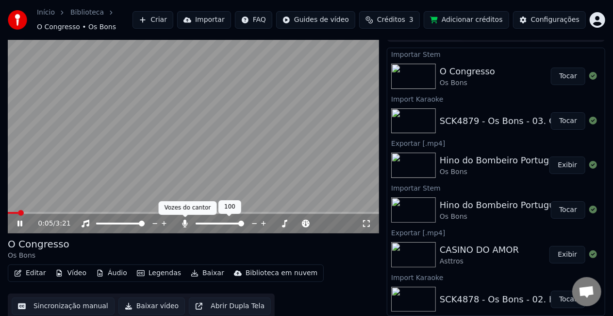
click at [182, 223] on icon at bounding box center [185, 224] width 10 height 8
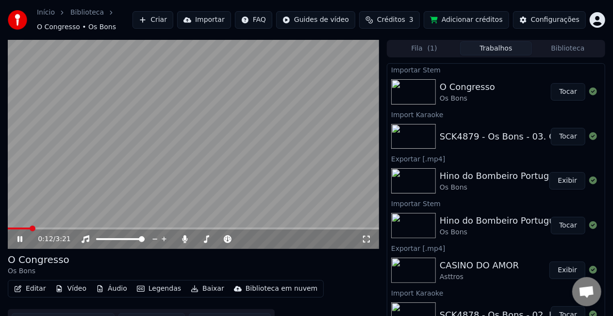
scroll to position [18, 0]
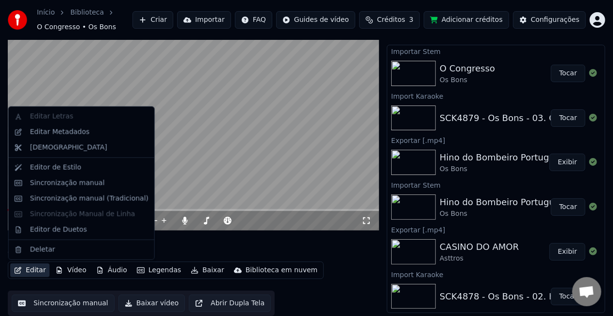
click at [32, 270] on button "Editar" at bounding box center [29, 270] width 39 height 14
click at [99, 126] on div "Editar Metadados" at bounding box center [82, 132] width 142 height 16
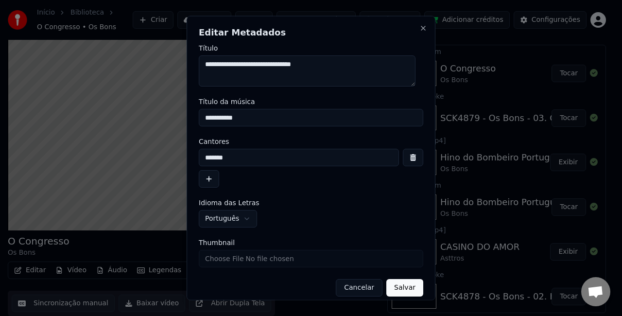
click at [352, 289] on button "Cancelar" at bounding box center [359, 287] width 47 height 17
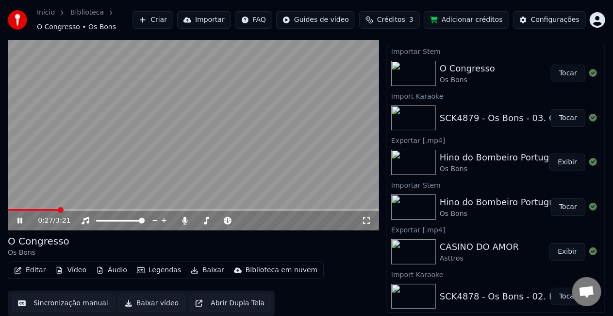
click at [141, 305] on button "Baixar vídeo" at bounding box center [151, 302] width 67 height 17
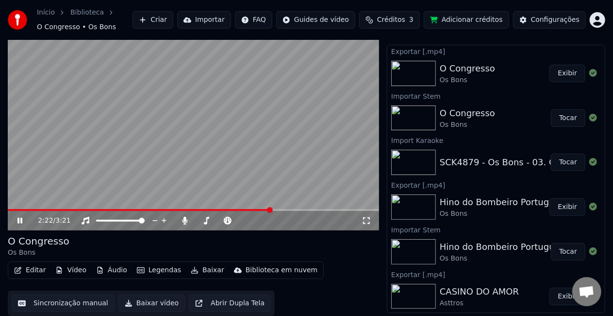
click at [234, 163] on video at bounding box center [194, 125] width 372 height 209
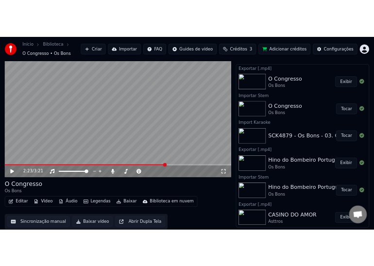
scroll to position [0, 0]
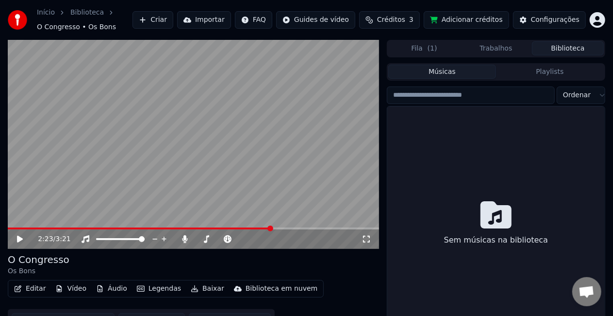
click at [577, 48] on button "Biblioteca" at bounding box center [568, 48] width 72 height 14
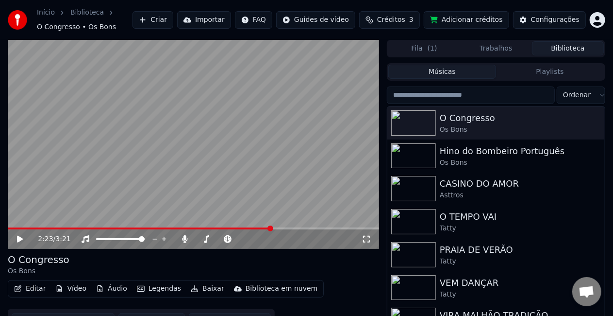
click at [467, 96] on input "search" at bounding box center [471, 94] width 168 height 17
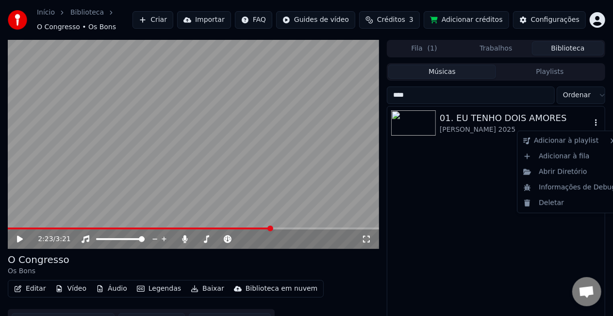
click at [595, 125] on icon "button" at bounding box center [597, 122] width 10 height 8
click at [565, 175] on div "Abrir Diretório" at bounding box center [570, 172] width 101 height 16
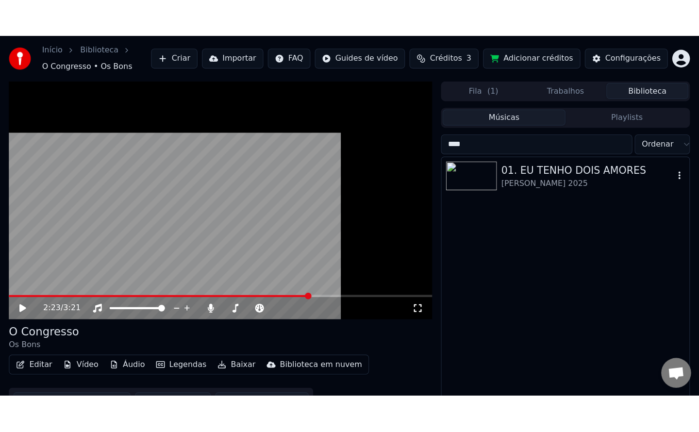
scroll to position [1447, 0]
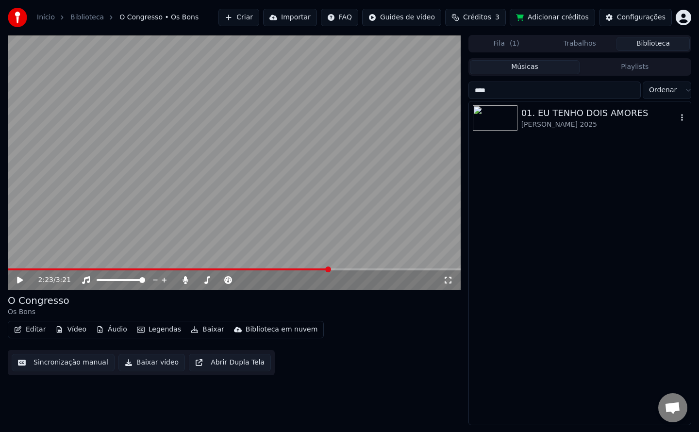
click at [546, 92] on input "****" at bounding box center [555, 90] width 172 height 17
click at [682, 114] on icon "button" at bounding box center [682, 118] width 10 height 8
click at [682, 119] on icon "button" at bounding box center [682, 118] width 10 height 8
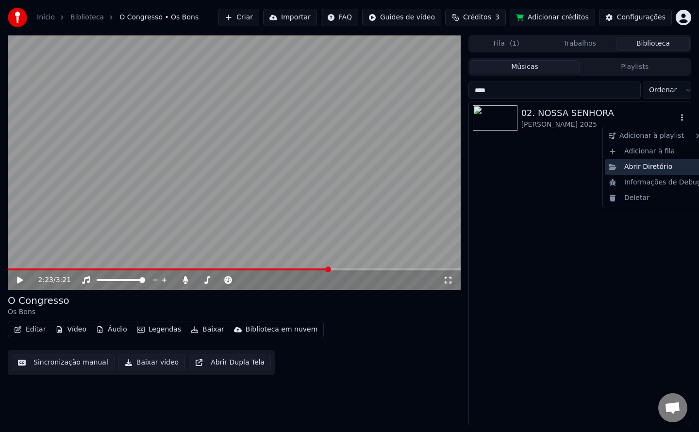
click at [644, 167] on div "Abrir Diretório" at bounding box center [655, 167] width 101 height 16
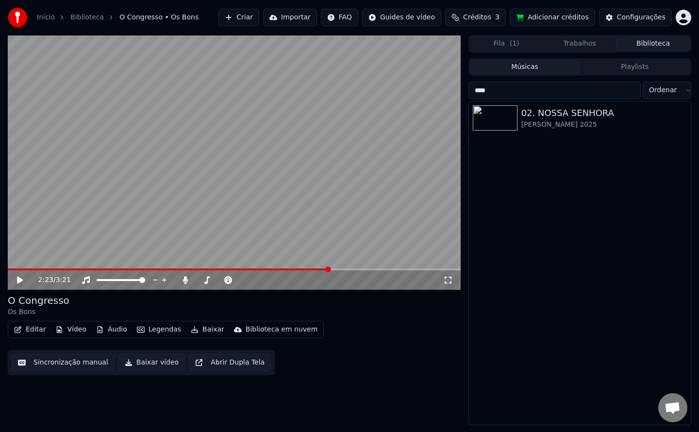
click at [496, 89] on input "****" at bounding box center [555, 90] width 172 height 17
click at [683, 118] on icon "button" at bounding box center [682, 118] width 10 height 8
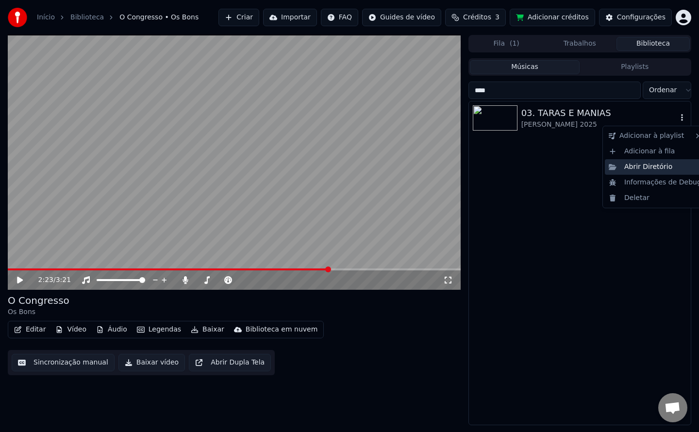
click at [650, 167] on div "Abrir Diretório" at bounding box center [655, 167] width 101 height 16
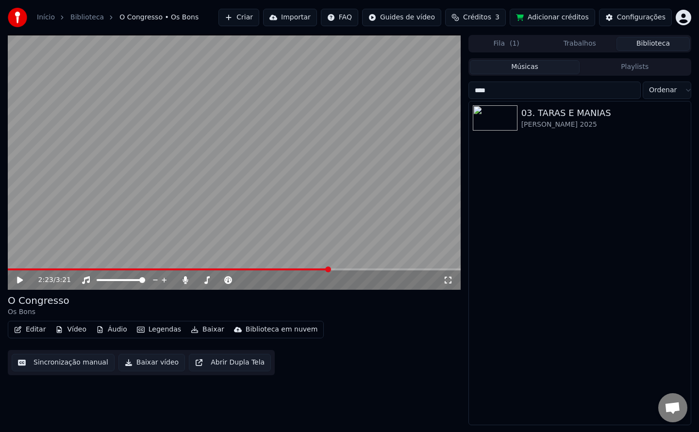
click at [498, 89] on input "****" at bounding box center [555, 90] width 172 height 17
click at [682, 118] on icon "button" at bounding box center [682, 117] width 2 height 7
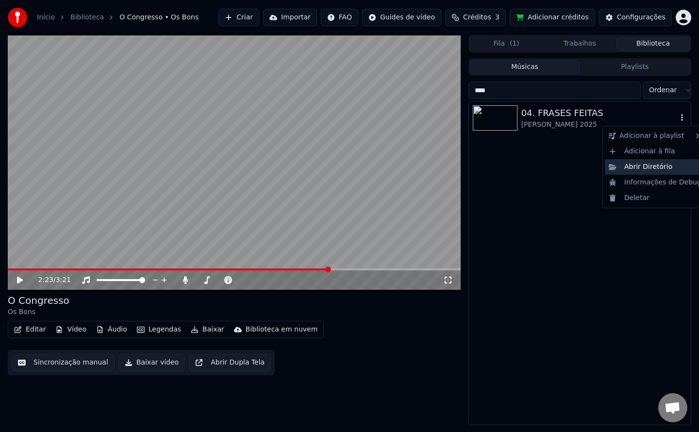
click at [656, 167] on div "Abrir Diretório" at bounding box center [655, 167] width 101 height 16
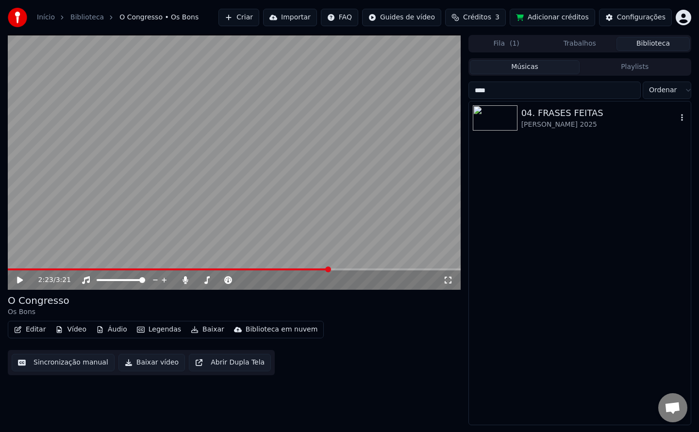
click at [497, 90] on input "****" at bounding box center [555, 90] width 172 height 17
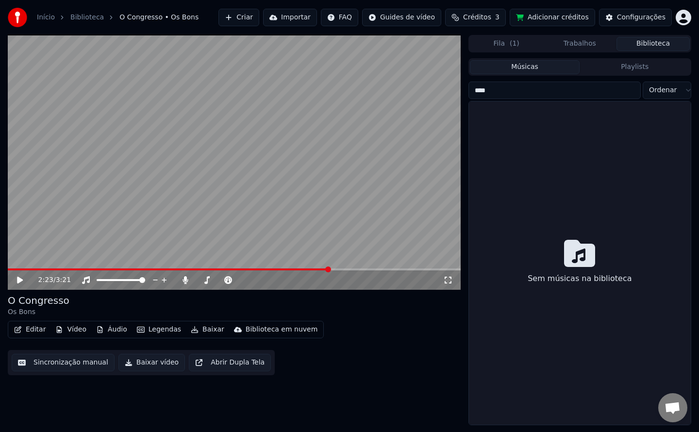
type input "****"
drag, startPoint x: 508, startPoint y: 95, endPoint x: 324, endPoint y: 123, distance: 186.8
click at [324, 123] on div "2:23 / 3:21 O Congresso Os Bons Editar Vídeo Áudio Legendas Baixar Biblioteca e…" at bounding box center [349, 230] width 699 height 390
click at [643, 45] on button "Biblioteca" at bounding box center [653, 44] width 73 height 14
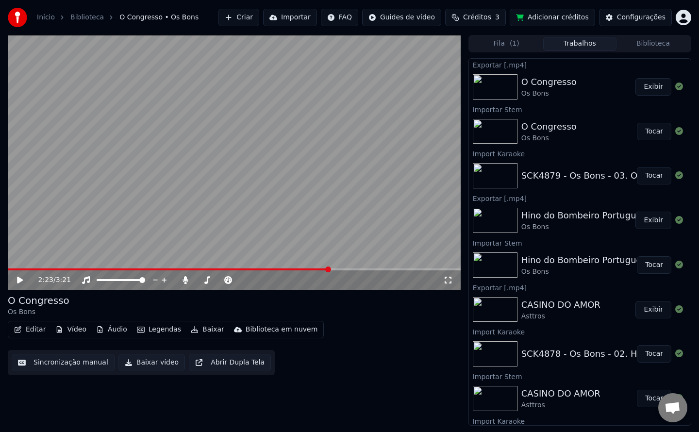
click at [578, 48] on button "Trabalhos" at bounding box center [579, 44] width 73 height 14
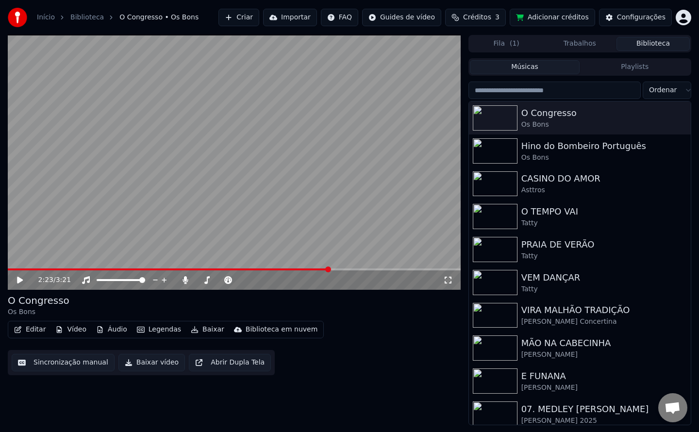
click at [648, 44] on button "Biblioteca" at bounding box center [653, 44] width 73 height 14
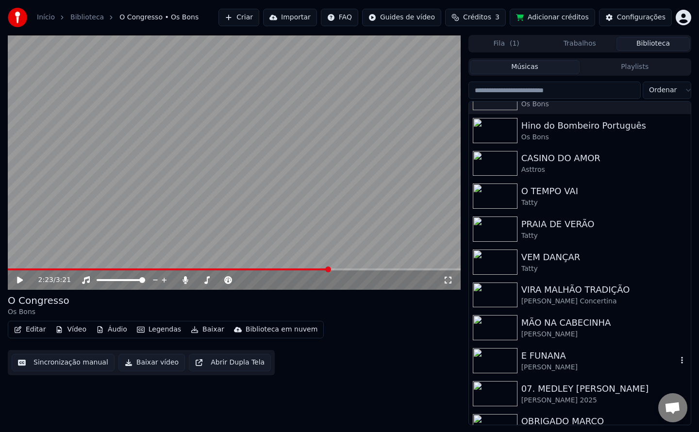
scroll to position [0, 0]
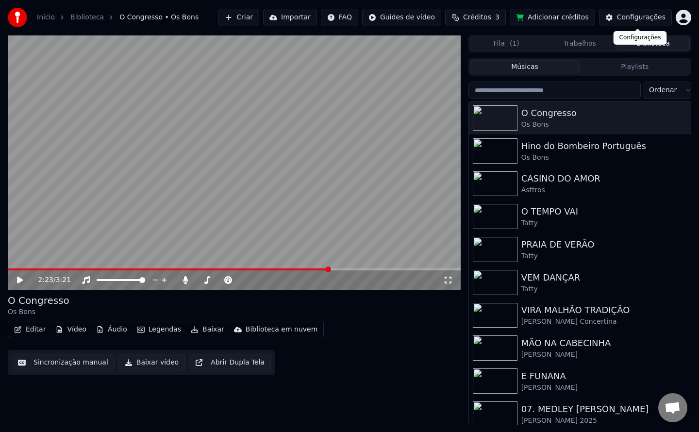
click at [633, 21] on div "Configurações" at bounding box center [641, 18] width 49 height 10
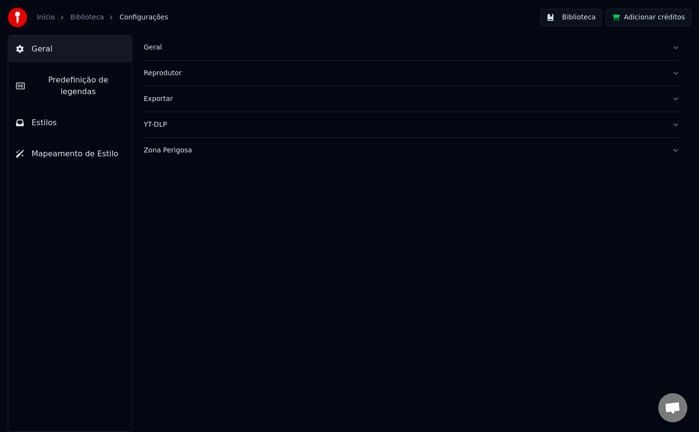
click at [168, 152] on div "Zona Perigosa" at bounding box center [404, 151] width 521 height 10
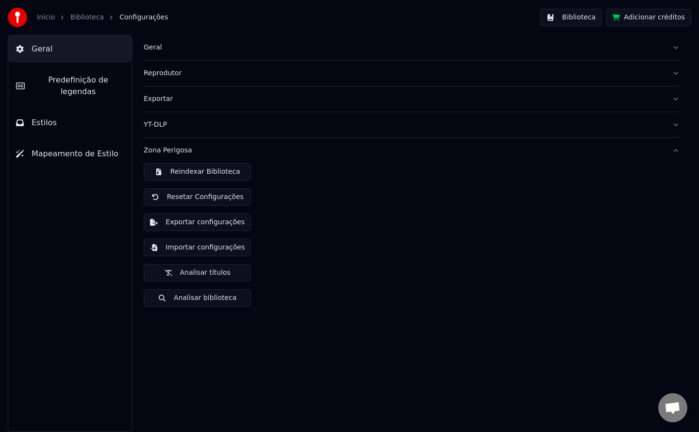
click at [188, 174] on button "Reindexar Biblioteca" at bounding box center [197, 171] width 107 height 17
click at [578, 19] on button "Biblioteca" at bounding box center [572, 17] width 62 height 17
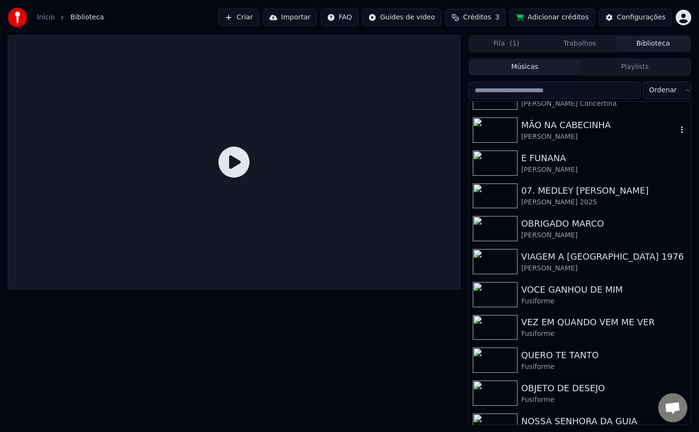
scroll to position [220, 0]
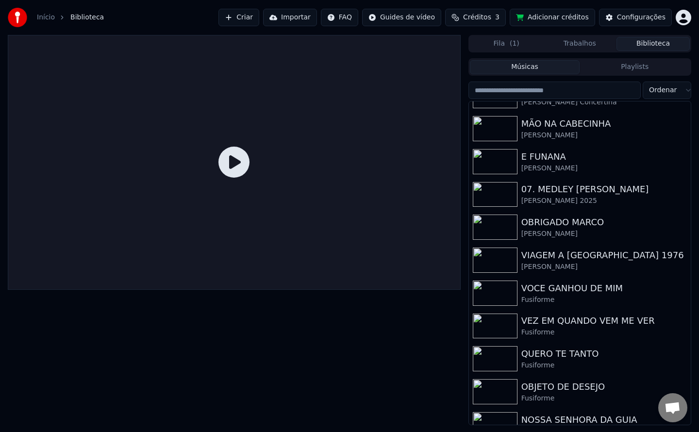
click at [515, 91] on input "search" at bounding box center [555, 90] width 172 height 17
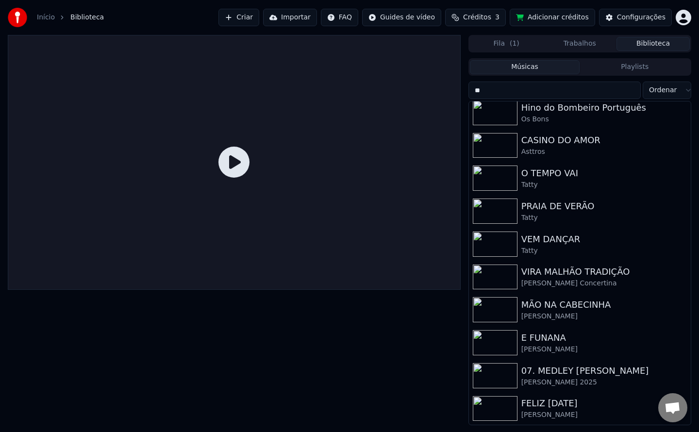
scroll to position [6, 0]
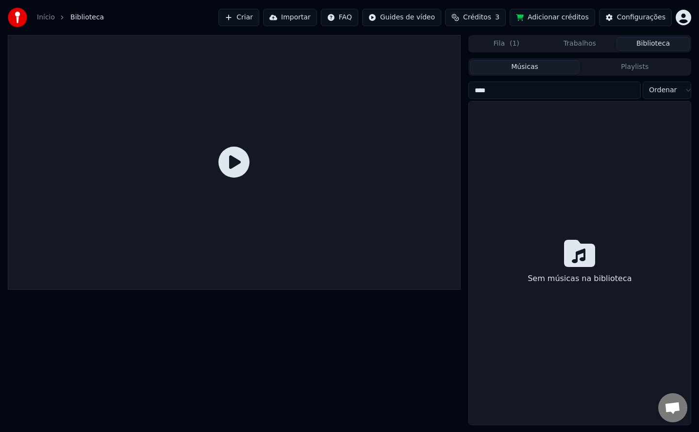
drag, startPoint x: 507, startPoint y: 94, endPoint x: 483, endPoint y: 98, distance: 24.1
click at [483, 98] on input "****" at bounding box center [555, 90] width 172 height 17
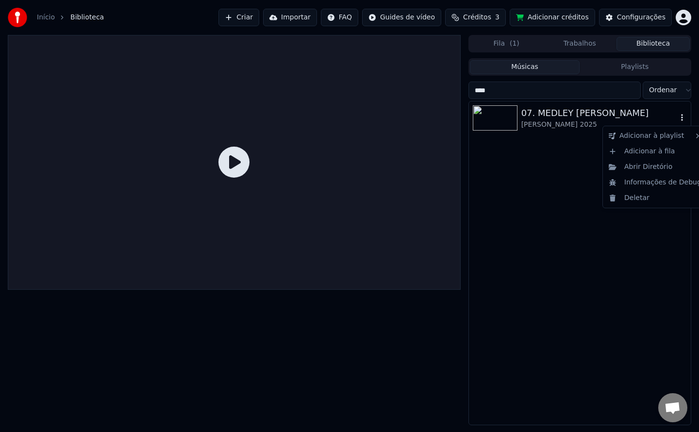
click at [681, 119] on icon "button" at bounding box center [682, 118] width 10 height 8
click at [650, 166] on div "Abrir Diretório" at bounding box center [655, 167] width 101 height 16
click at [519, 95] on input "****" at bounding box center [555, 90] width 172 height 17
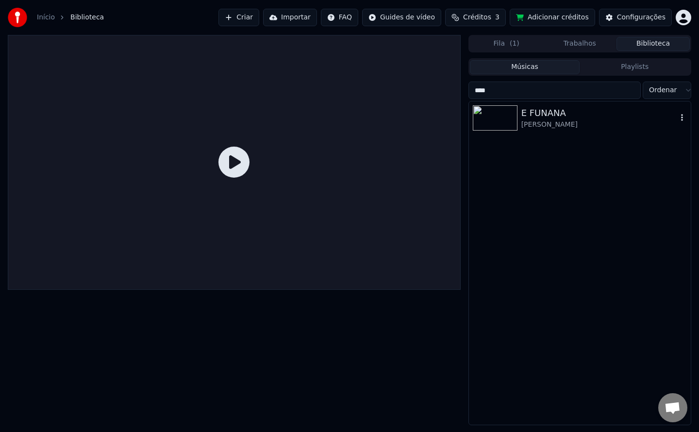
click at [684, 120] on icon "button" at bounding box center [682, 118] width 10 height 8
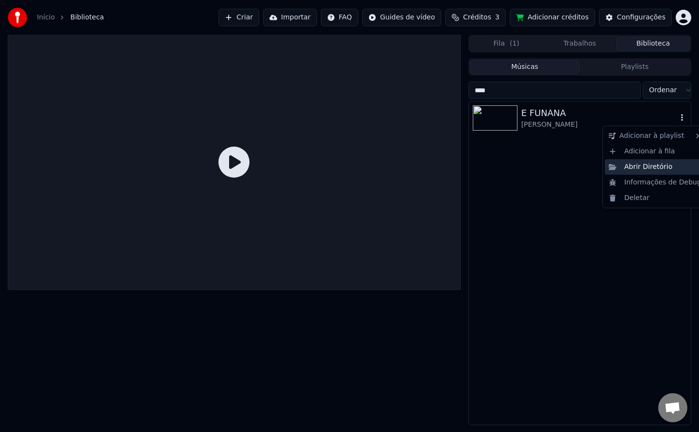
click at [659, 167] on div "Abrir Diretório" at bounding box center [655, 167] width 101 height 16
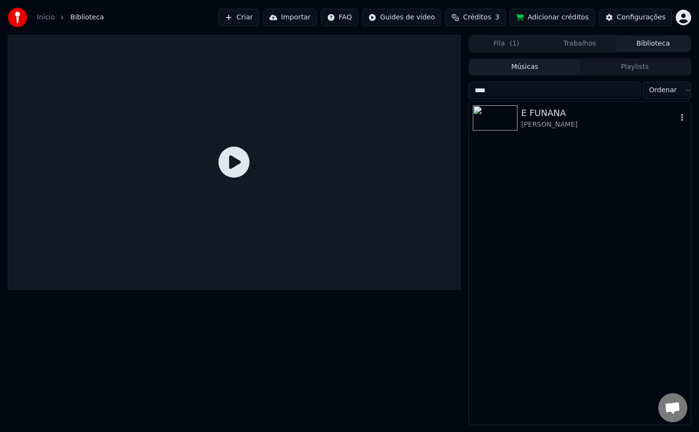
click at [499, 91] on input "****" at bounding box center [555, 90] width 172 height 17
click at [684, 119] on icon "button" at bounding box center [682, 118] width 10 height 8
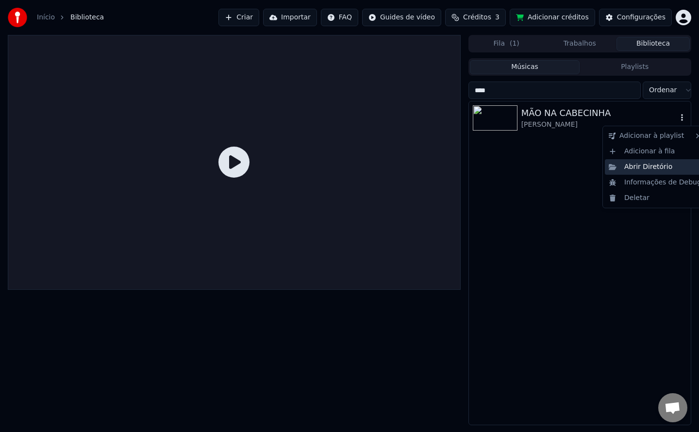
click at [640, 170] on div "Abrir Diretório" at bounding box center [655, 167] width 101 height 16
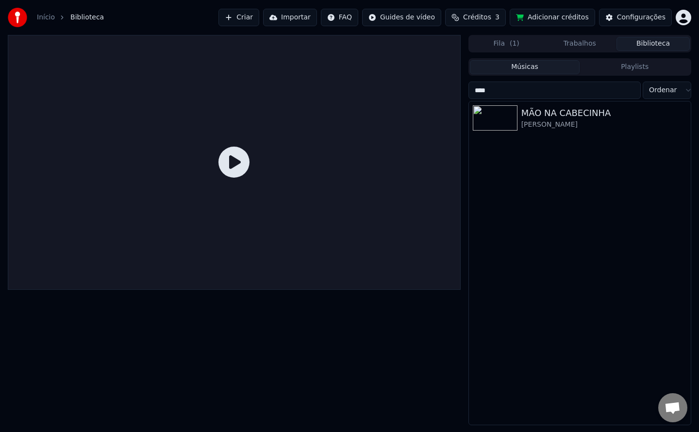
click at [533, 93] on input "****" at bounding box center [555, 90] width 172 height 17
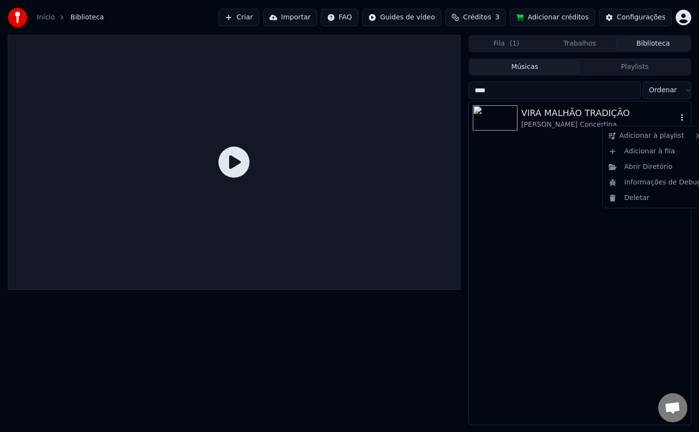
click at [683, 120] on icon "button" at bounding box center [682, 118] width 10 height 8
click at [644, 168] on div "Abrir Diretório" at bounding box center [655, 167] width 101 height 16
click at [492, 89] on input "****" at bounding box center [555, 90] width 172 height 17
click at [681, 117] on icon "button" at bounding box center [682, 118] width 10 height 8
click at [655, 166] on div "Abrir Diretório" at bounding box center [655, 167] width 101 height 16
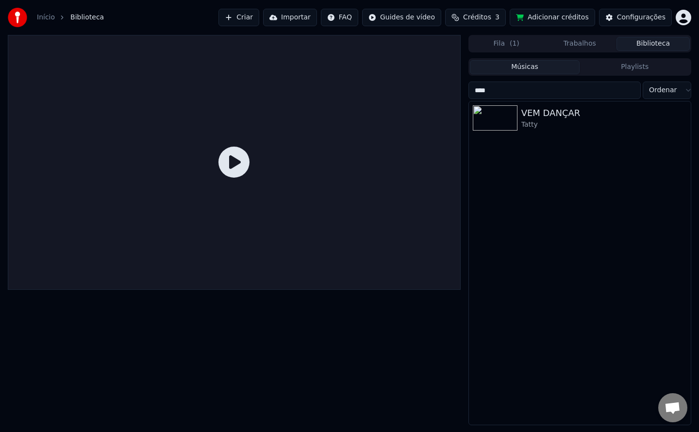
click at [502, 89] on input "****" at bounding box center [555, 90] width 172 height 17
click at [683, 118] on icon "button" at bounding box center [682, 118] width 10 height 8
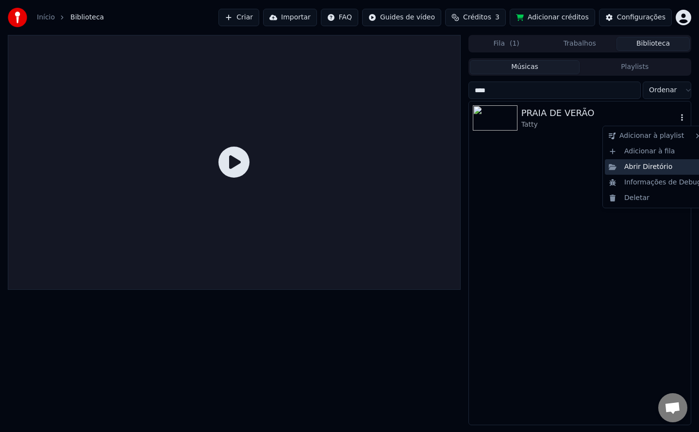
click at [651, 166] on div "Abrir Diretório" at bounding box center [655, 167] width 101 height 16
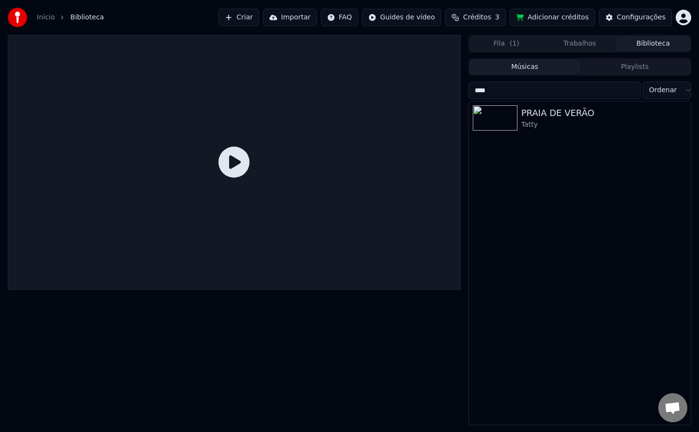
click at [525, 90] on input "****" at bounding box center [555, 90] width 172 height 17
click at [685, 118] on icon "button" at bounding box center [682, 118] width 10 height 8
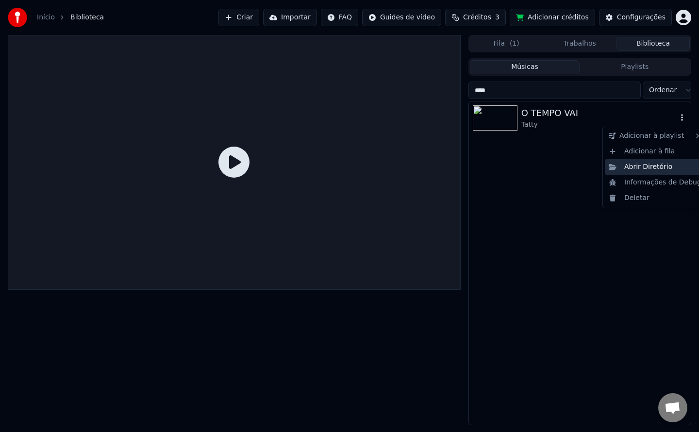
click at [636, 171] on div "Abrir Diretório" at bounding box center [655, 167] width 101 height 16
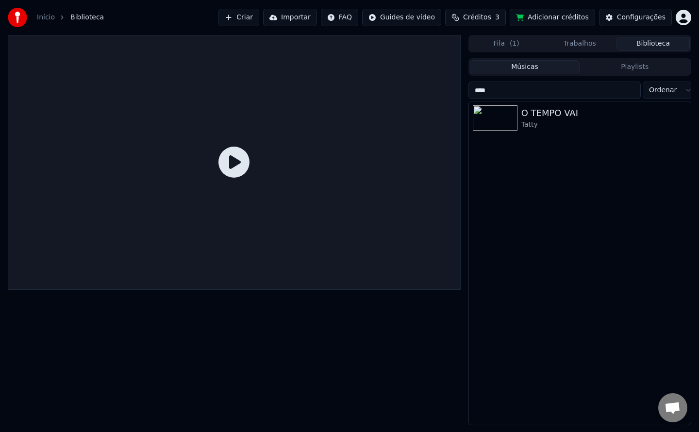
click at [503, 93] on input "****" at bounding box center [555, 90] width 172 height 17
click at [683, 117] on icon "button" at bounding box center [682, 118] width 10 height 8
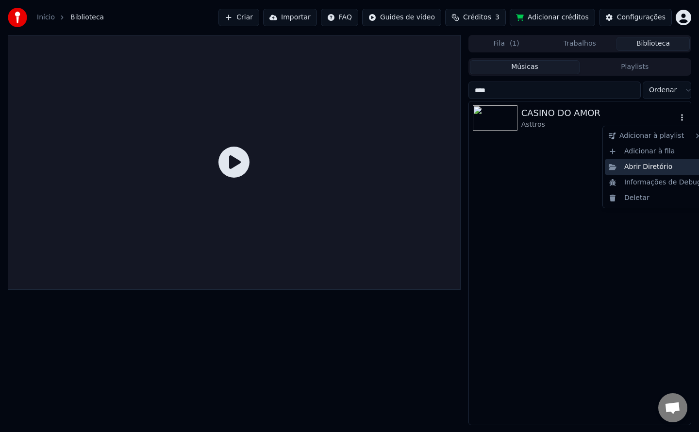
click at [648, 173] on div "Abrir Diretório" at bounding box center [655, 167] width 101 height 16
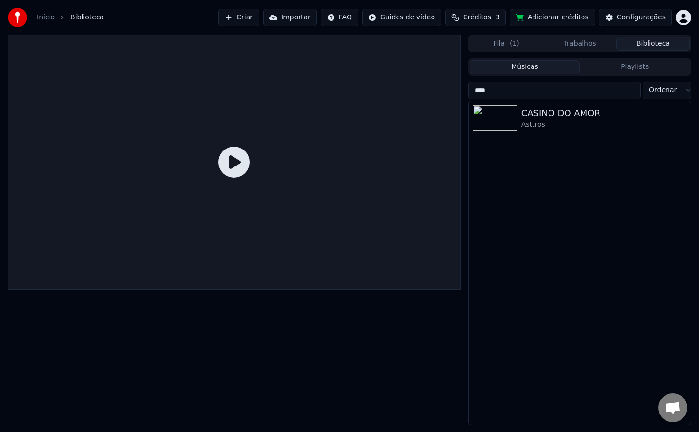
click at [514, 91] on input "****" at bounding box center [555, 90] width 172 height 17
click at [683, 120] on icon "button" at bounding box center [682, 118] width 10 height 8
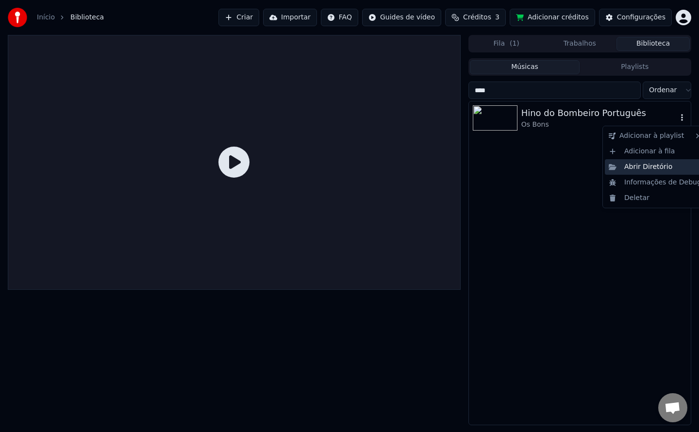
click at [654, 166] on div "Abrir Diretório" at bounding box center [655, 167] width 101 height 16
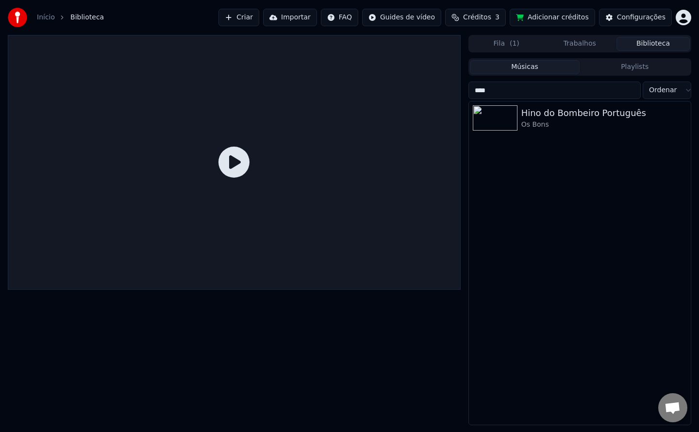
click at [510, 90] on input "****" at bounding box center [555, 90] width 172 height 17
type input "****"
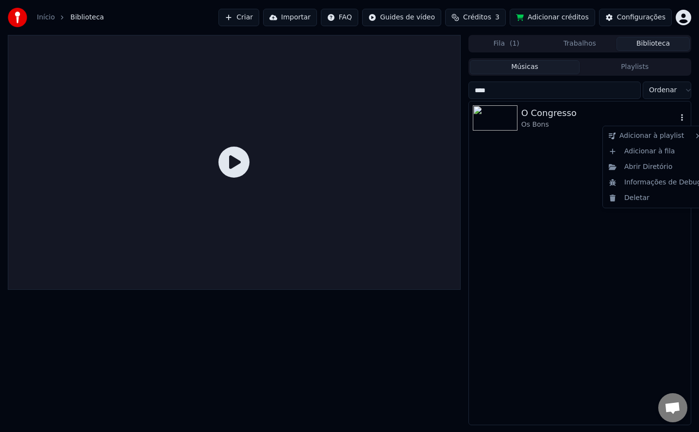
click at [682, 121] on icon "button" at bounding box center [682, 117] width 2 height 7
click at [652, 166] on div "Abrir Diretório" at bounding box center [655, 167] width 101 height 16
click at [636, 45] on button "Biblioteca" at bounding box center [653, 44] width 73 height 14
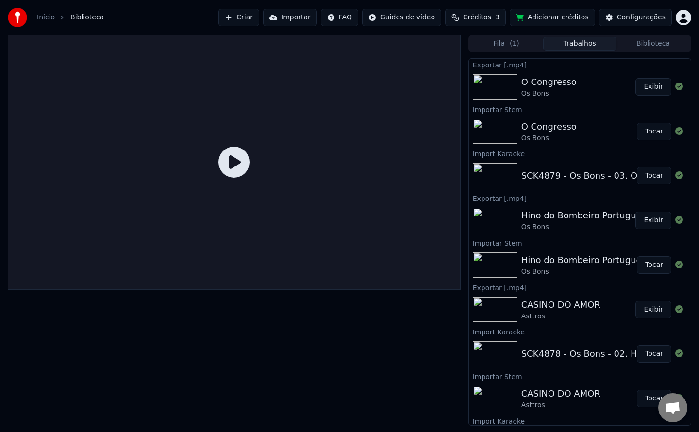
click at [580, 47] on button "Trabalhos" at bounding box center [579, 44] width 73 height 14
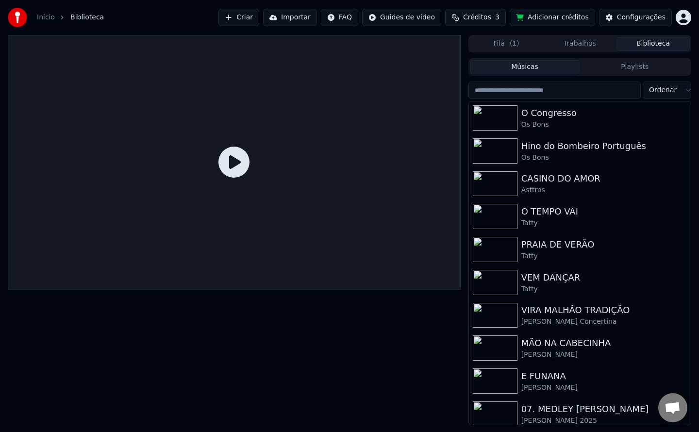
click at [659, 45] on button "Biblioteca" at bounding box center [653, 44] width 73 height 14
click at [645, 14] on div "Configurações" at bounding box center [641, 18] width 49 height 10
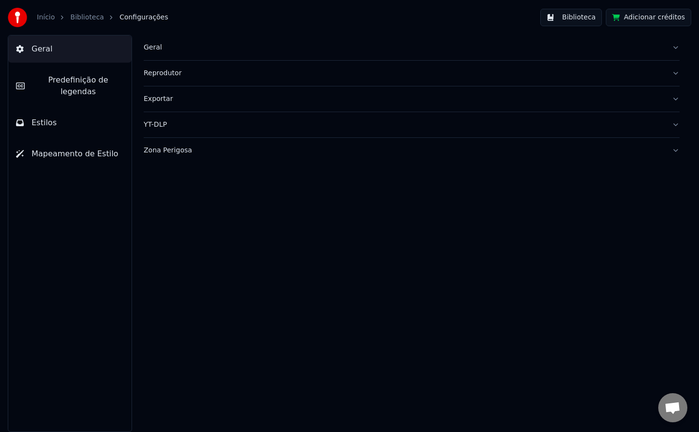
click at [170, 151] on div "Zona Perigosa" at bounding box center [404, 151] width 521 height 10
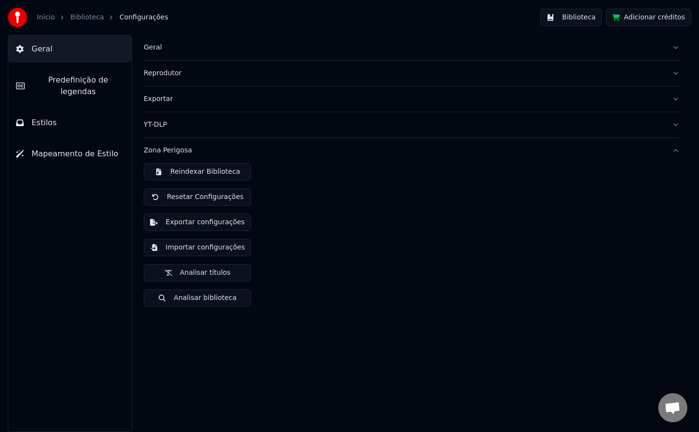
click at [183, 171] on button "Reindexar Biblioteca" at bounding box center [197, 171] width 107 height 17
click at [586, 21] on button "Biblioteca" at bounding box center [572, 17] width 62 height 17
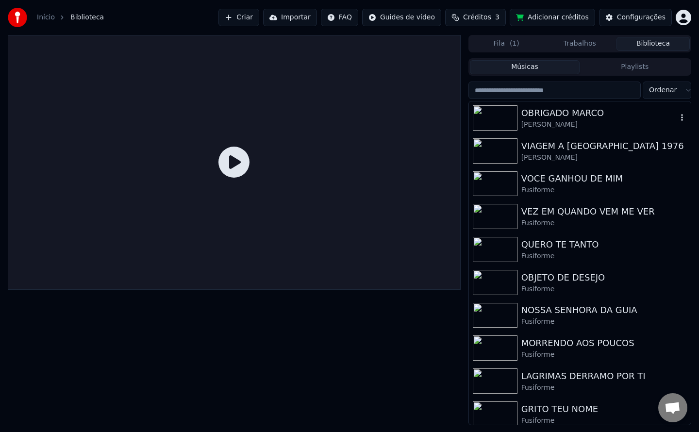
click at [564, 114] on div "OBRIGADO MARCO" at bounding box center [600, 113] width 156 height 14
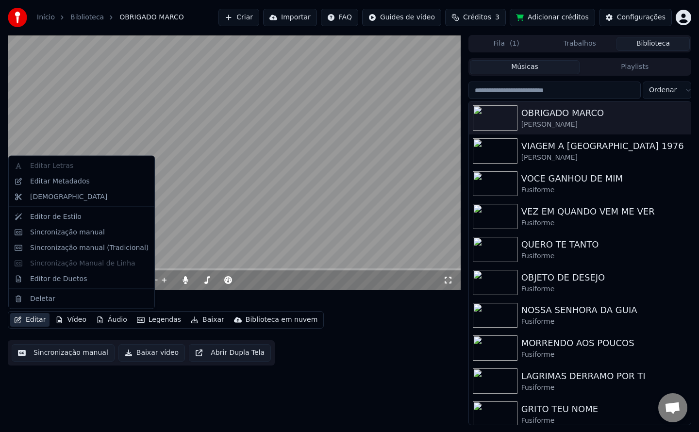
click at [34, 323] on button "Editar" at bounding box center [29, 320] width 39 height 14
click at [82, 183] on div "Editar Metadados" at bounding box center [60, 181] width 60 height 10
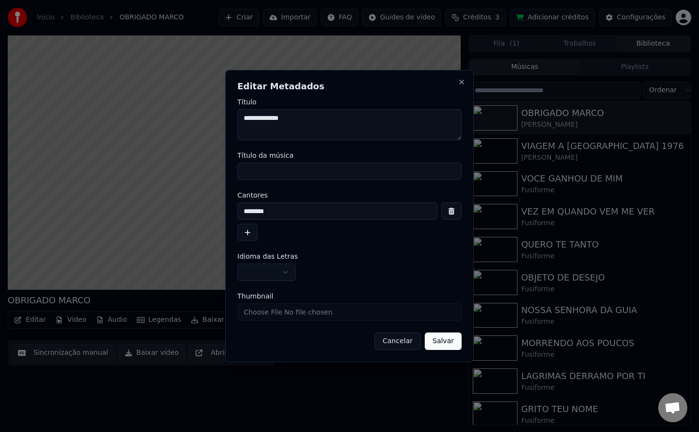
click at [392, 348] on button "Cancelar" at bounding box center [397, 341] width 47 height 17
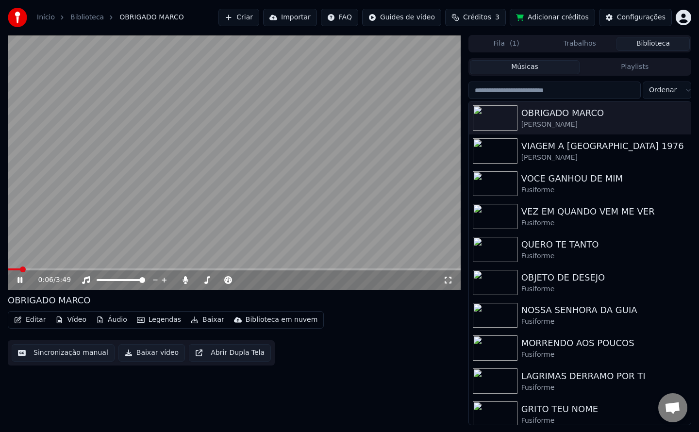
click at [244, 225] on video at bounding box center [234, 162] width 453 height 255
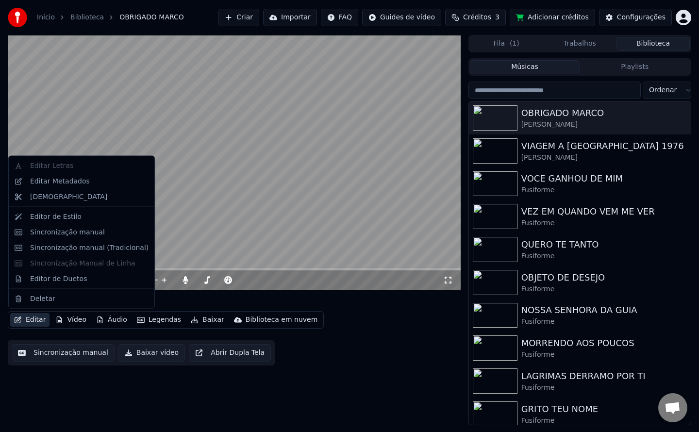
click at [31, 318] on button "Editar" at bounding box center [29, 320] width 39 height 14
click at [69, 177] on div "Editar Metadados" at bounding box center [60, 181] width 60 height 10
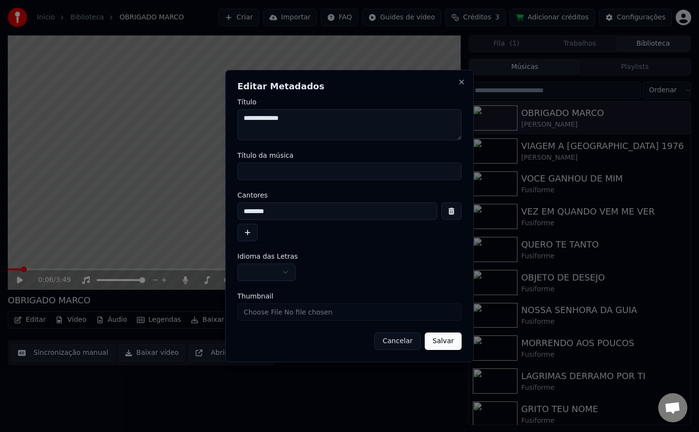
drag, startPoint x: 305, startPoint y: 119, endPoint x: 80, endPoint y: 190, distance: 236.6
click at [80, 190] on body "Início Biblioteca OBRIGADO [PERSON_NAME] Importar FAQ Guides de vídeo Créditos …" at bounding box center [349, 216] width 699 height 432
type textarea "**********"
click at [284, 170] on input "Título da música" at bounding box center [349, 171] width 224 height 17
paste input "**********"
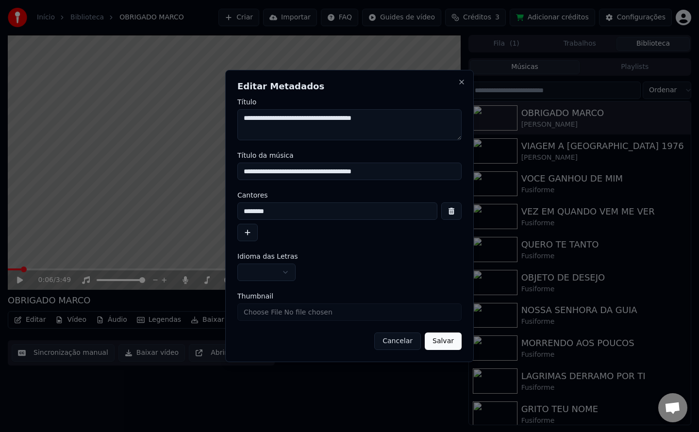
drag, startPoint x: 328, startPoint y: 173, endPoint x: 52, endPoint y: 265, distance: 290.9
click at [52, 265] on body "Início Biblioteca OBRIGADO [PERSON_NAME] Importar FAQ Guides de vídeo Créditos …" at bounding box center [349, 216] width 699 height 432
type input "**********"
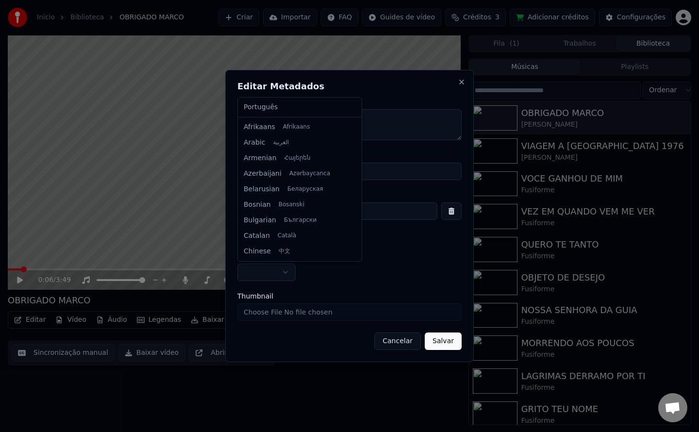
click at [266, 273] on body "Início Biblioteca OBRIGADO [PERSON_NAME] Importar FAQ Guides de vídeo Créditos …" at bounding box center [349, 216] width 699 height 432
select select "**"
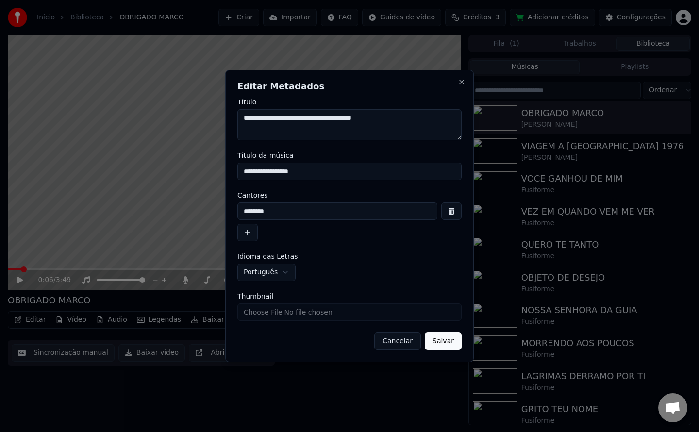
click at [442, 347] on button "Salvar" at bounding box center [443, 341] width 37 height 17
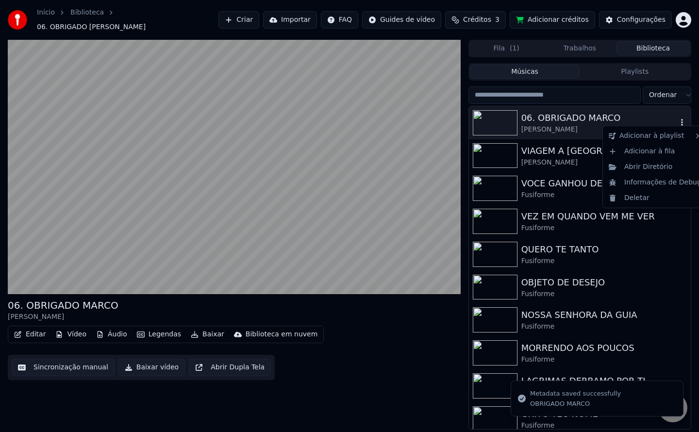
click at [677, 118] on icon "button" at bounding box center [682, 122] width 10 height 8
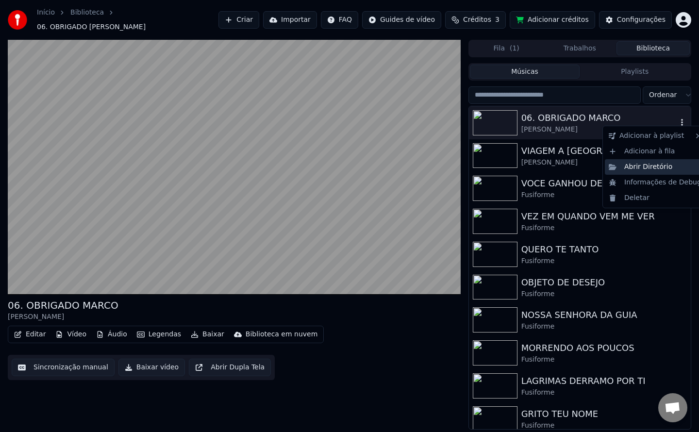
click at [643, 166] on div "Abrir Diretório" at bounding box center [655, 167] width 101 height 16
